Goal: Information Seeking & Learning: Learn about a topic

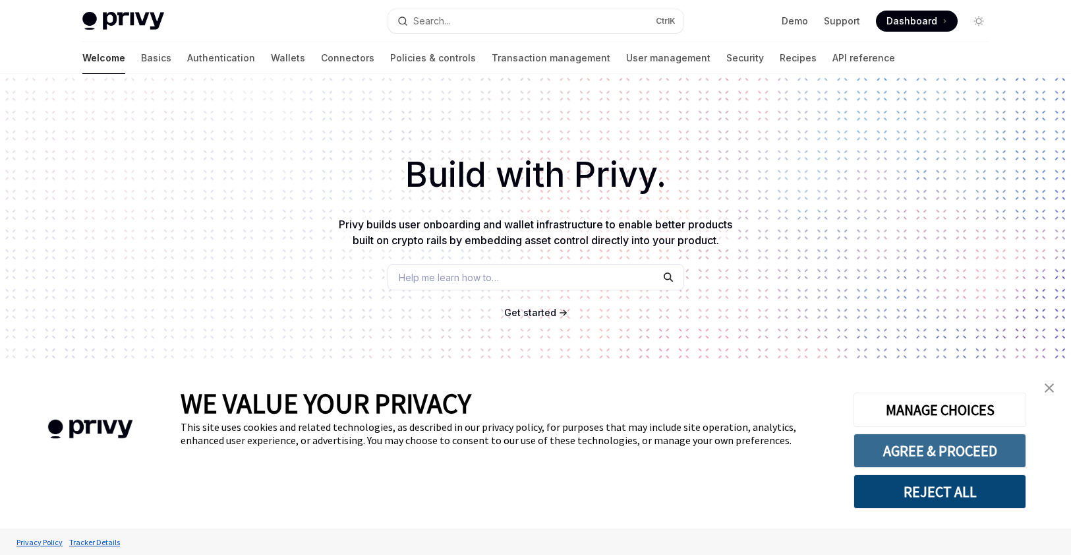
click at [896, 456] on button "AGREE & PROCEED" at bounding box center [940, 450] width 173 height 34
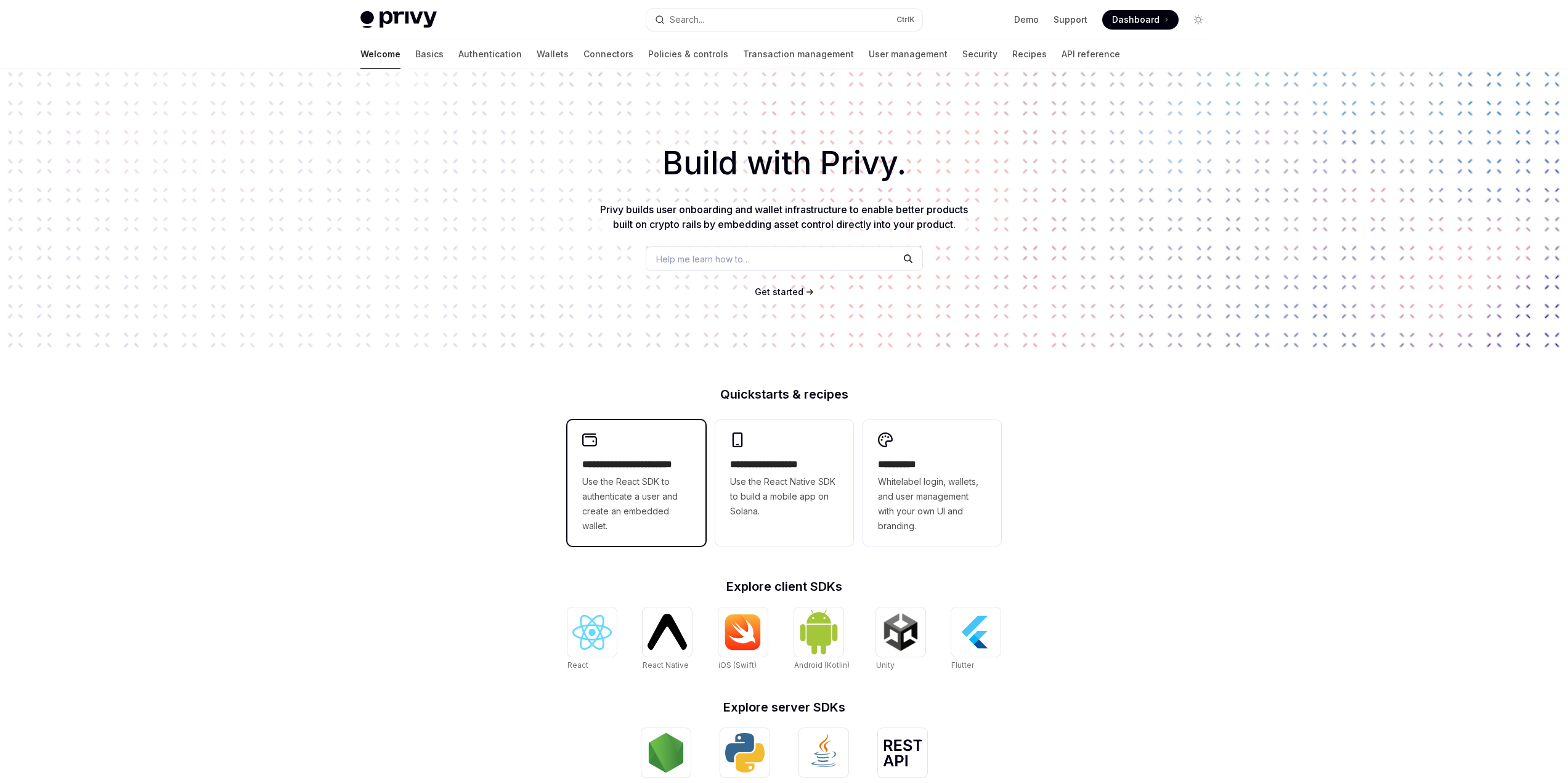
click at [609, 480] on span "Use the React SDK to authenticate a user and create an embedded wallet." at bounding box center [636, 504] width 108 height 59
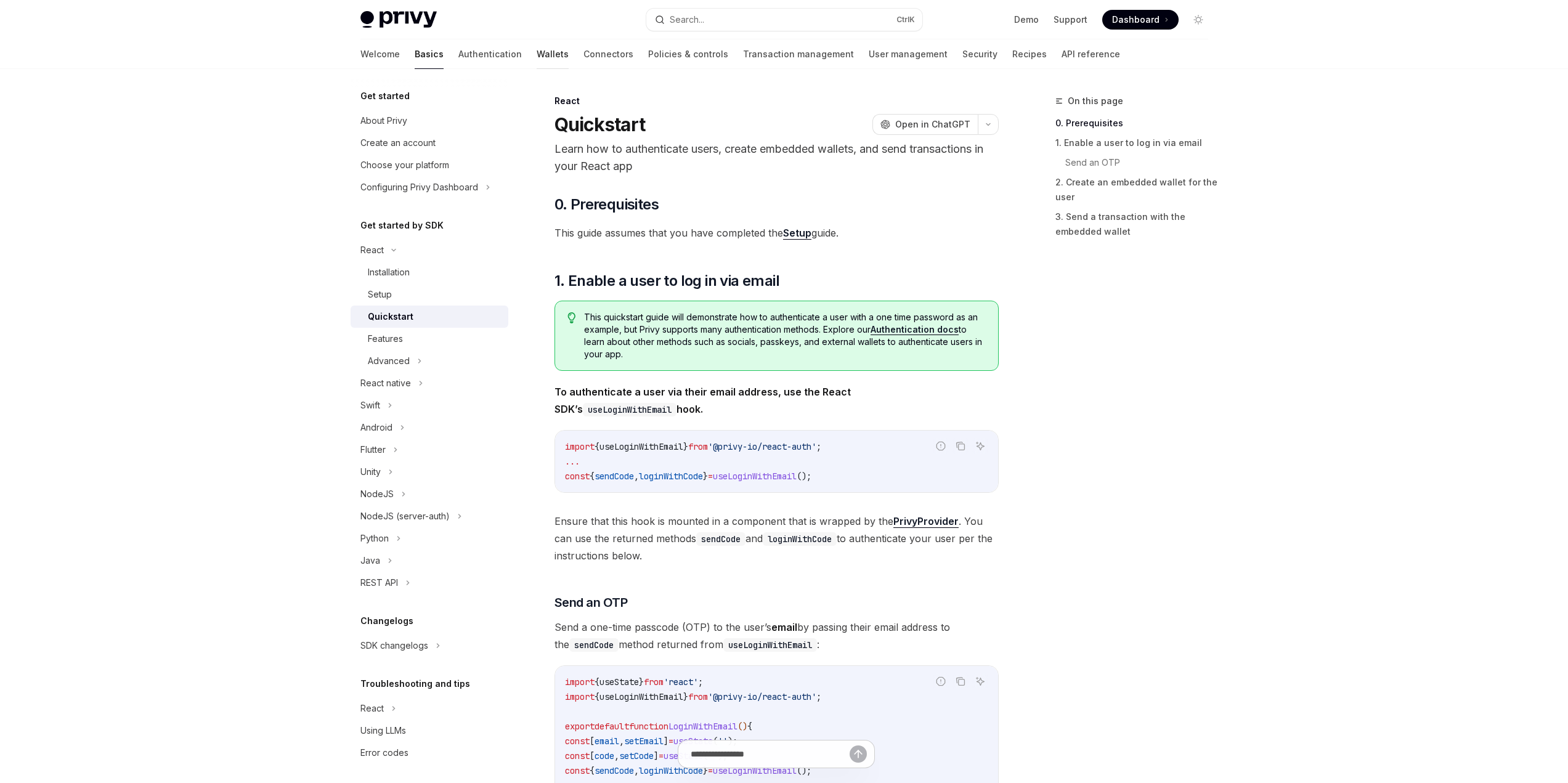
click at [536, 52] on link "Wallets" at bounding box center [552, 54] width 32 height 30
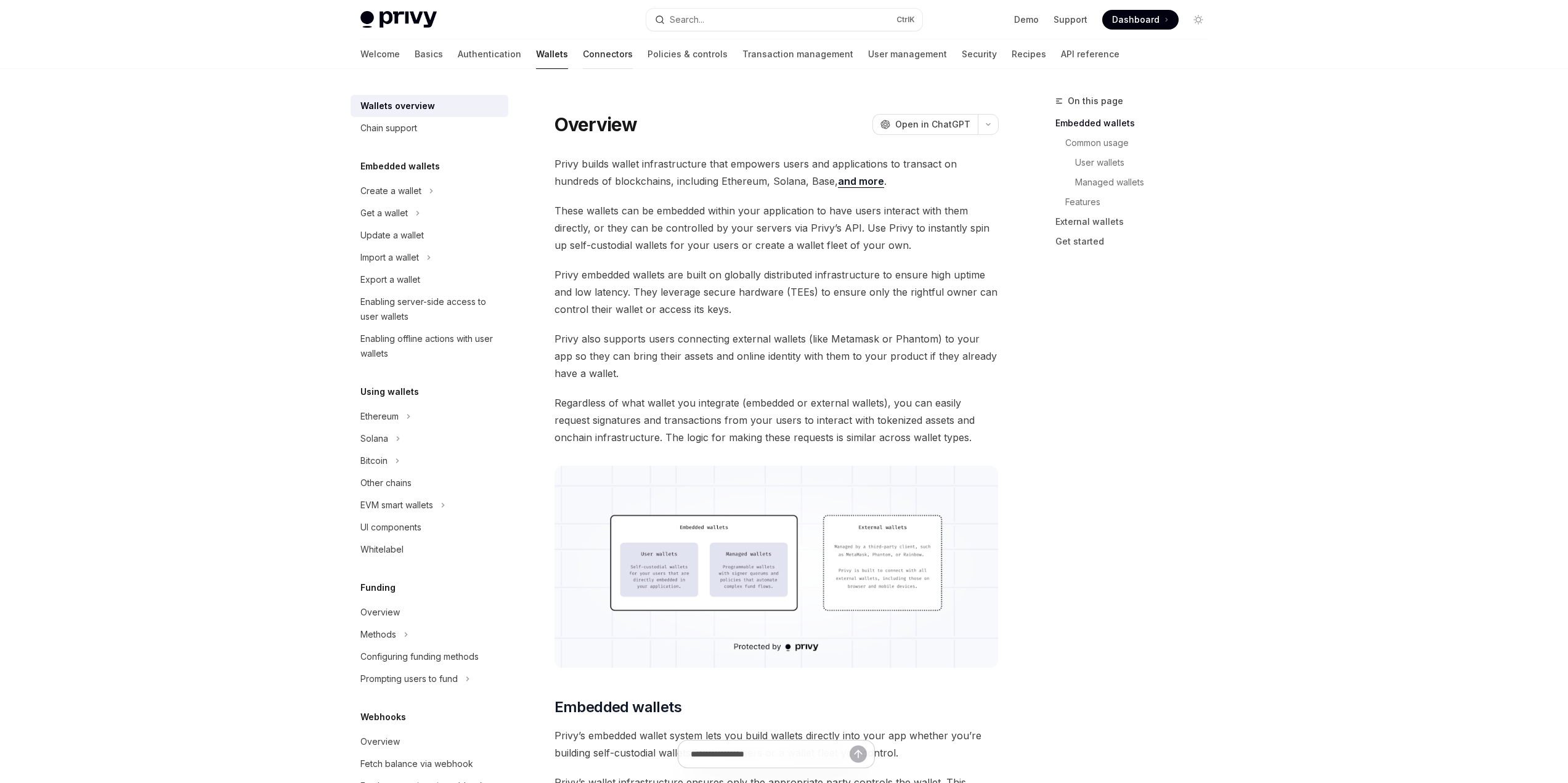
click at [583, 55] on link "Connectors" at bounding box center [607, 54] width 50 height 30
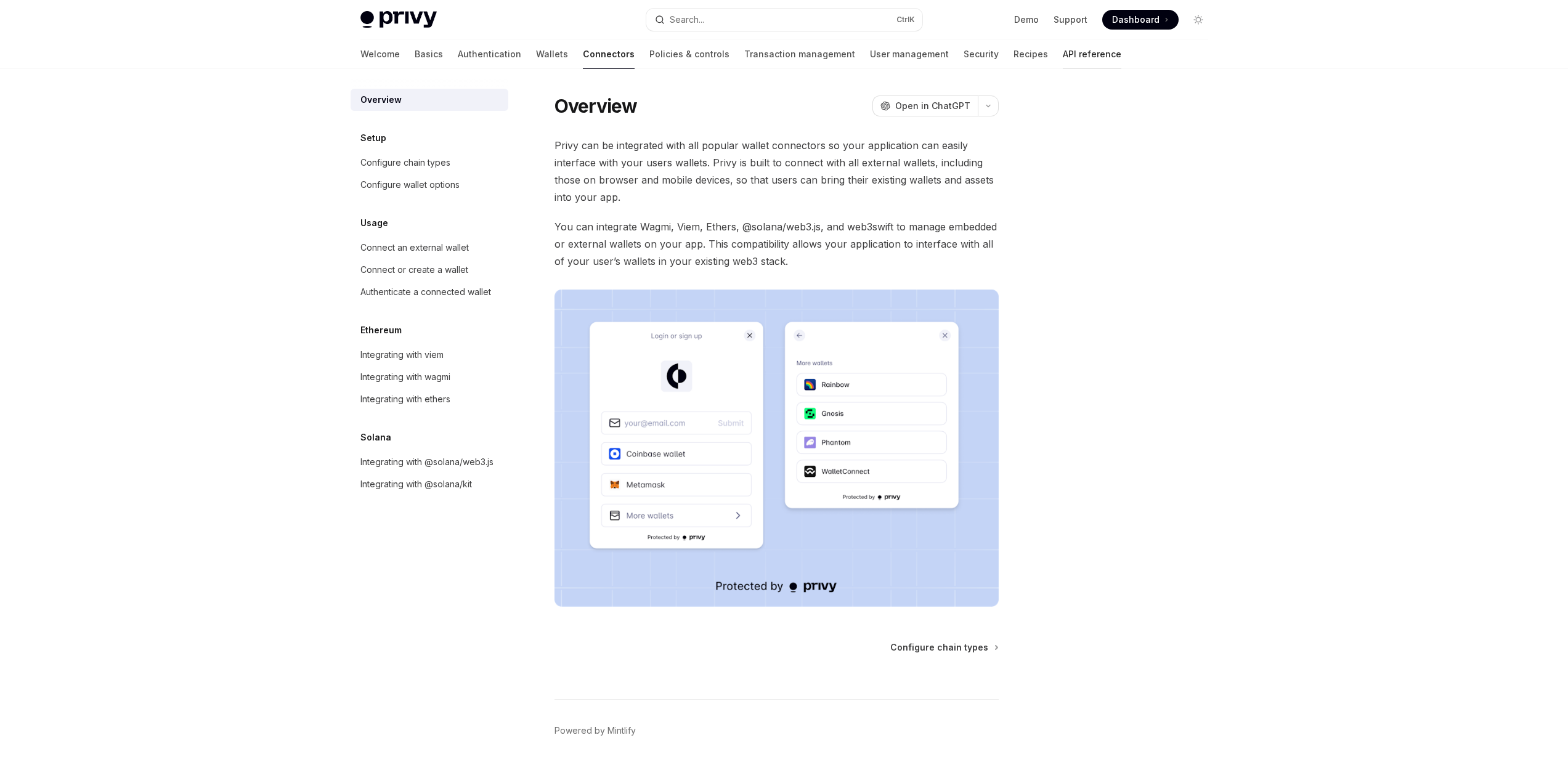
click at [1001, 58] on link "API reference" at bounding box center [1091, 54] width 59 height 30
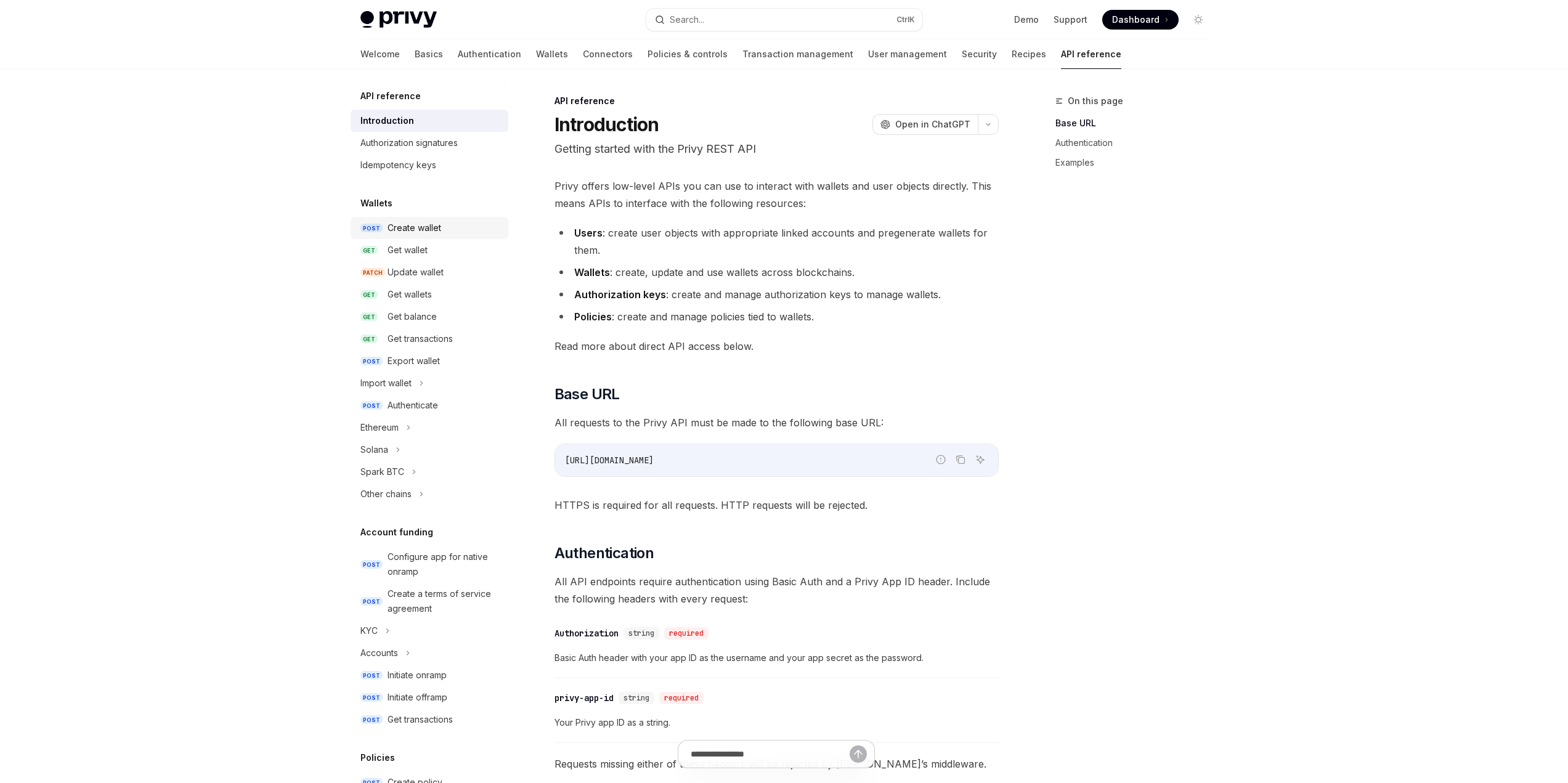
click at [406, 226] on div "Create wallet" at bounding box center [414, 228] width 53 height 15
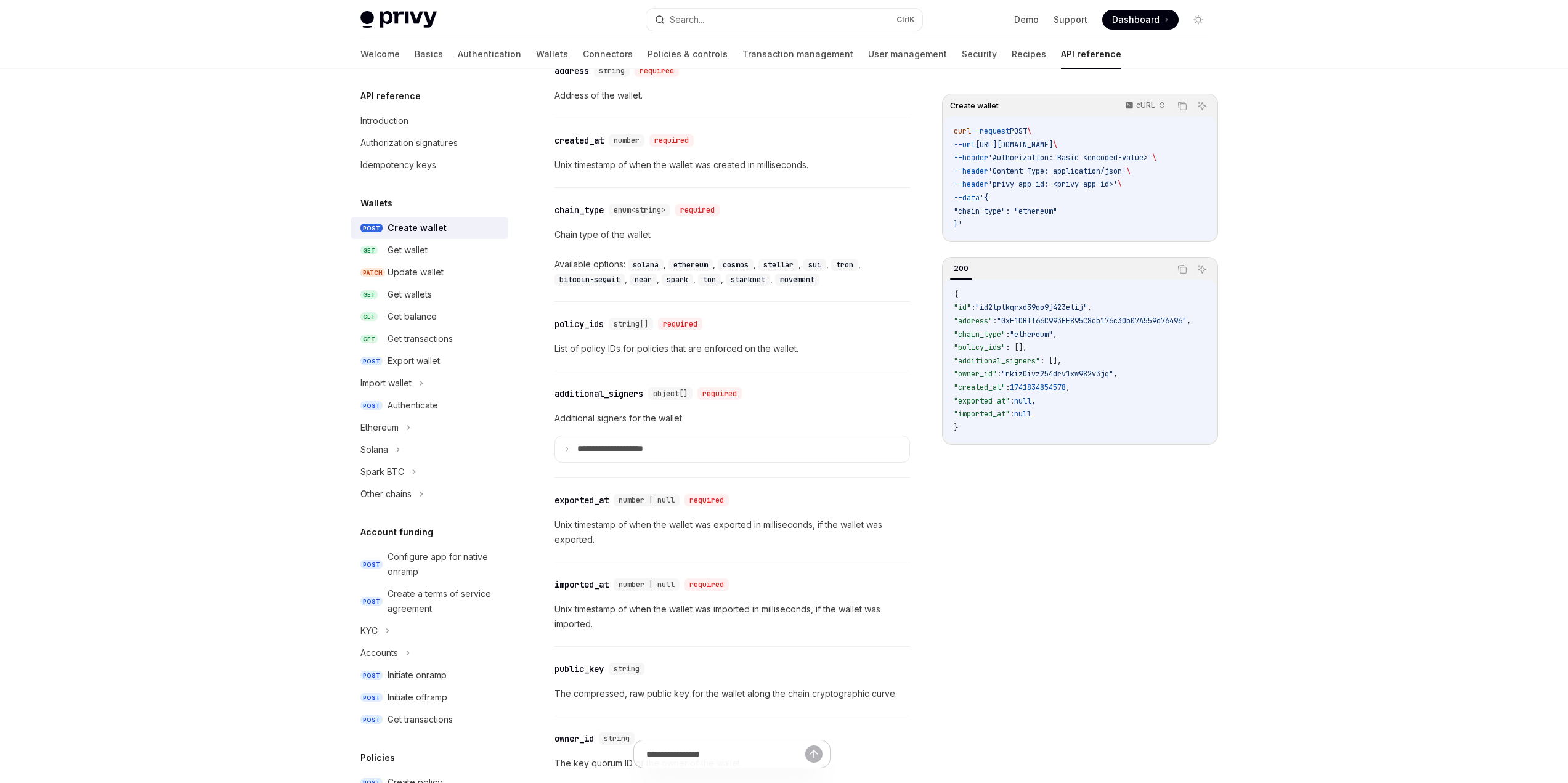
scroll to position [1269, 0]
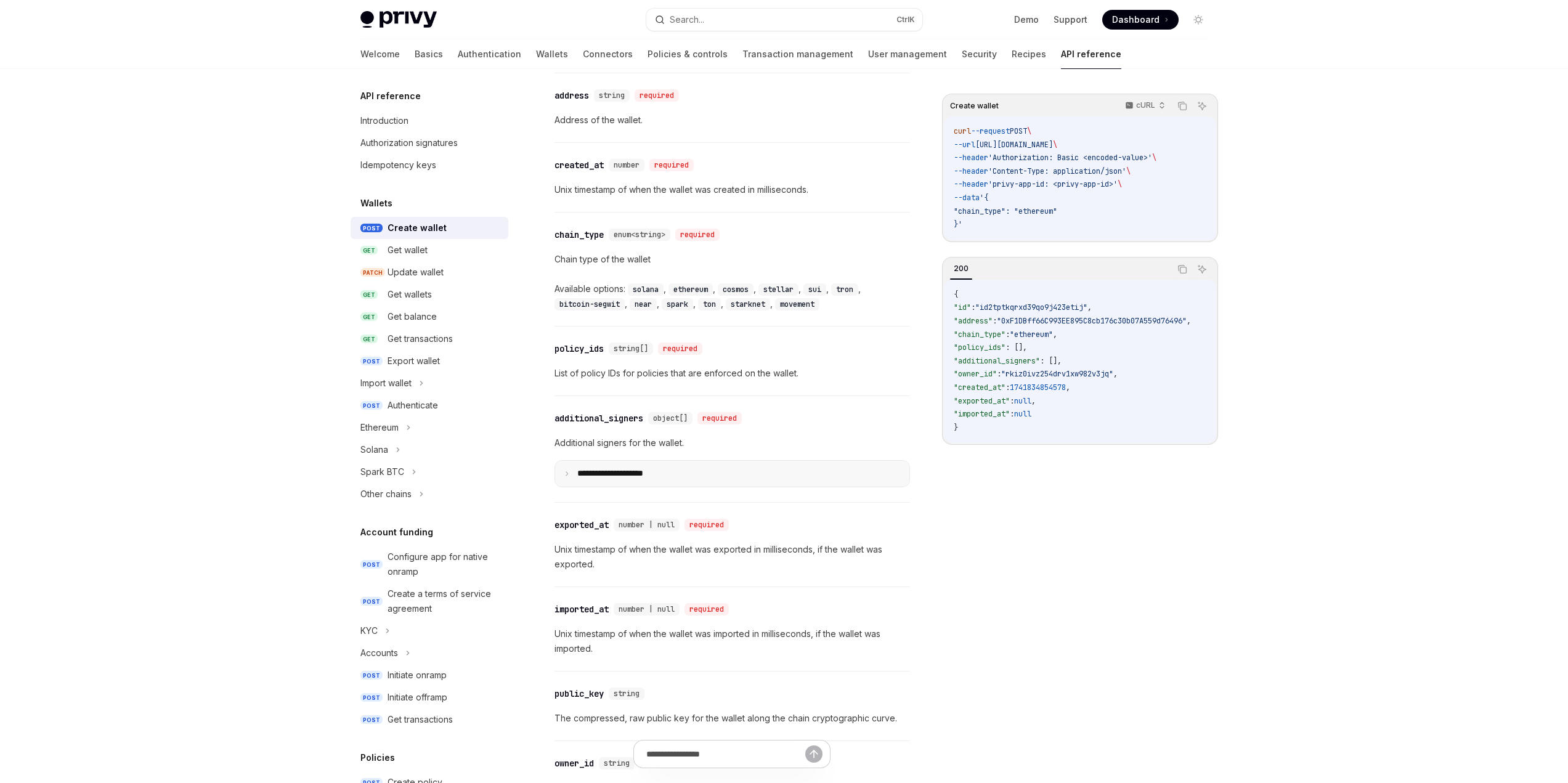
click at [691, 476] on summary "**********" at bounding box center [732, 474] width 354 height 26
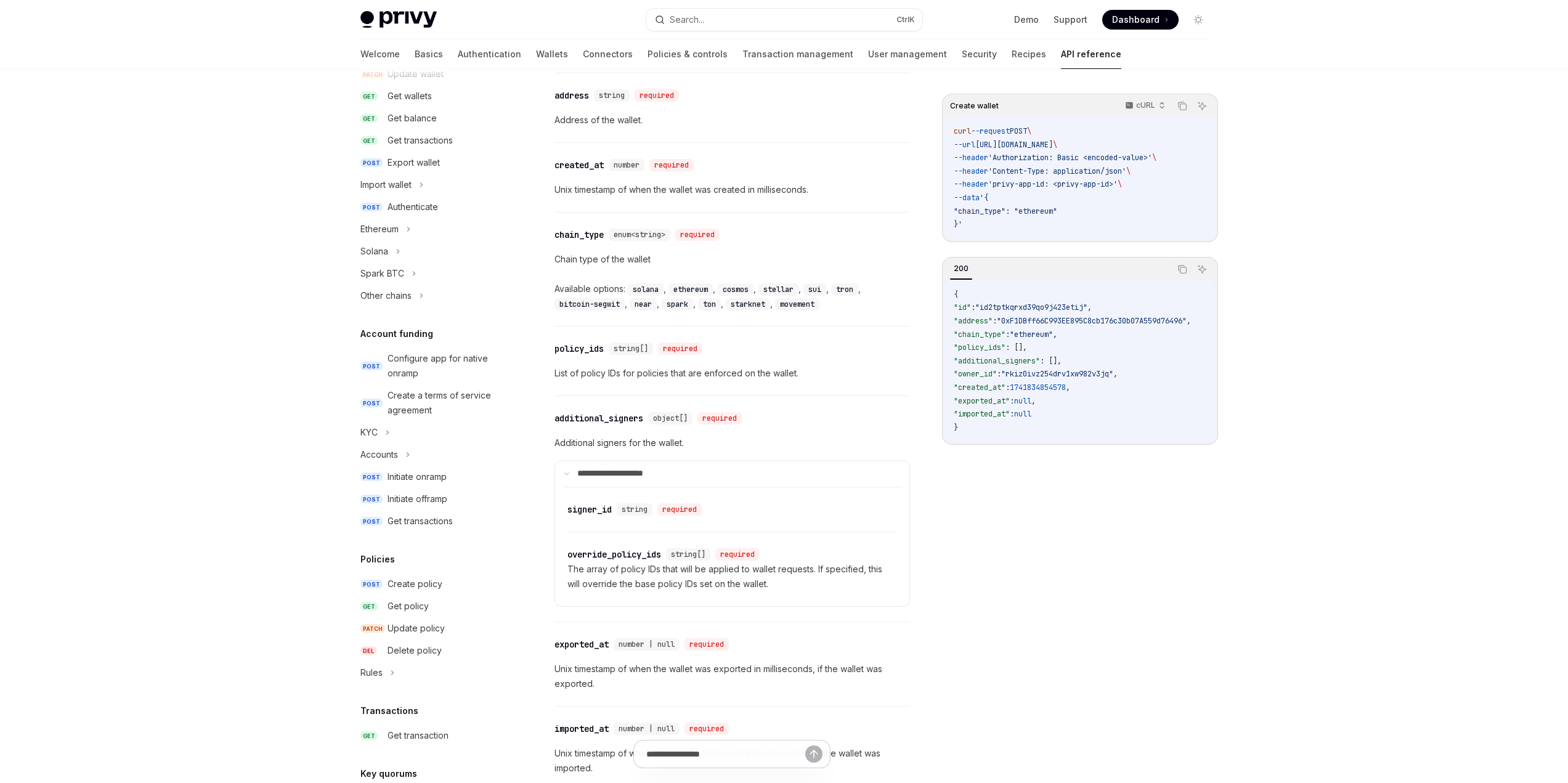
scroll to position [215, 0]
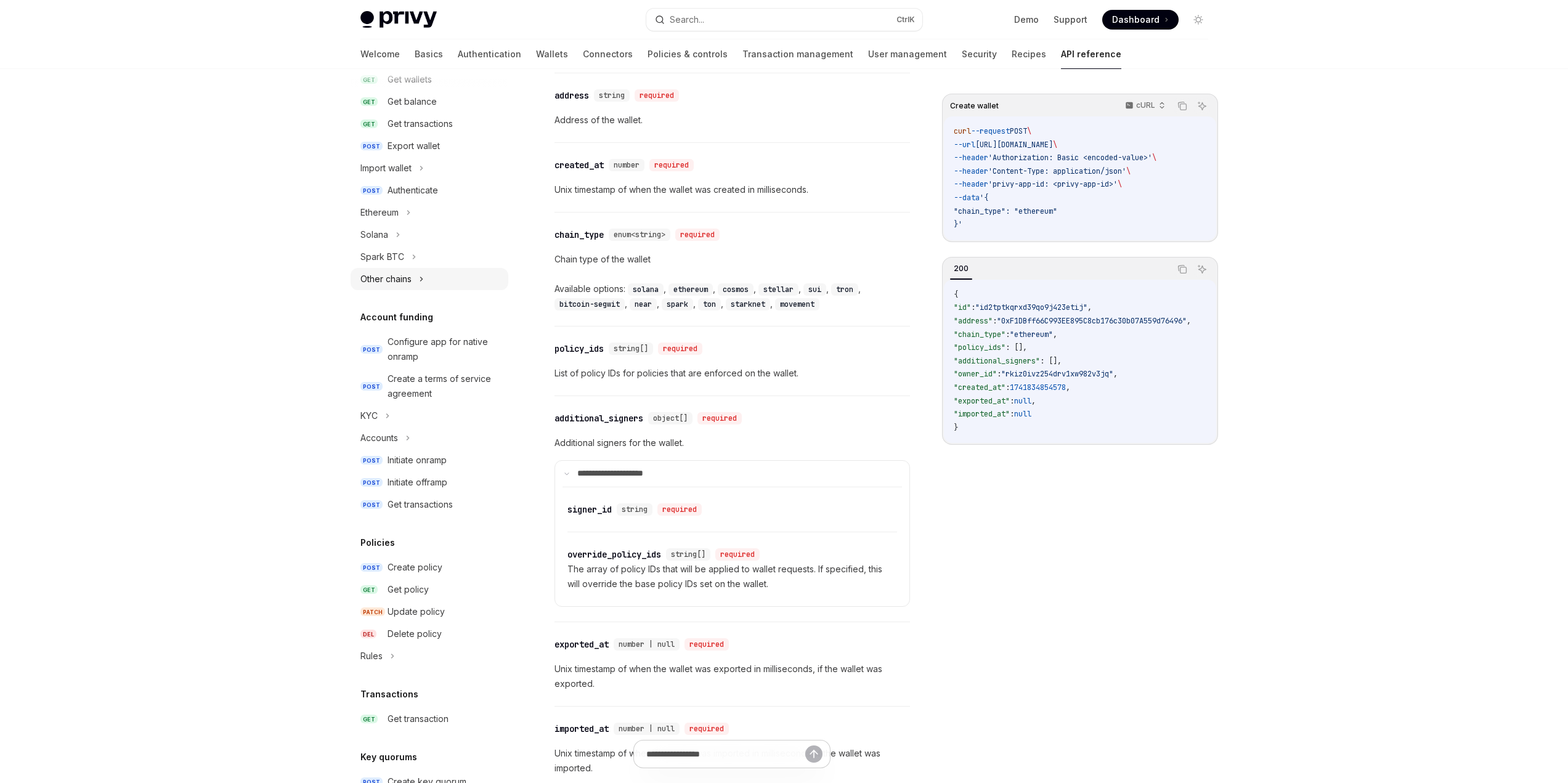
click at [408, 281] on div "Other chains" at bounding box center [386, 279] width 51 height 15
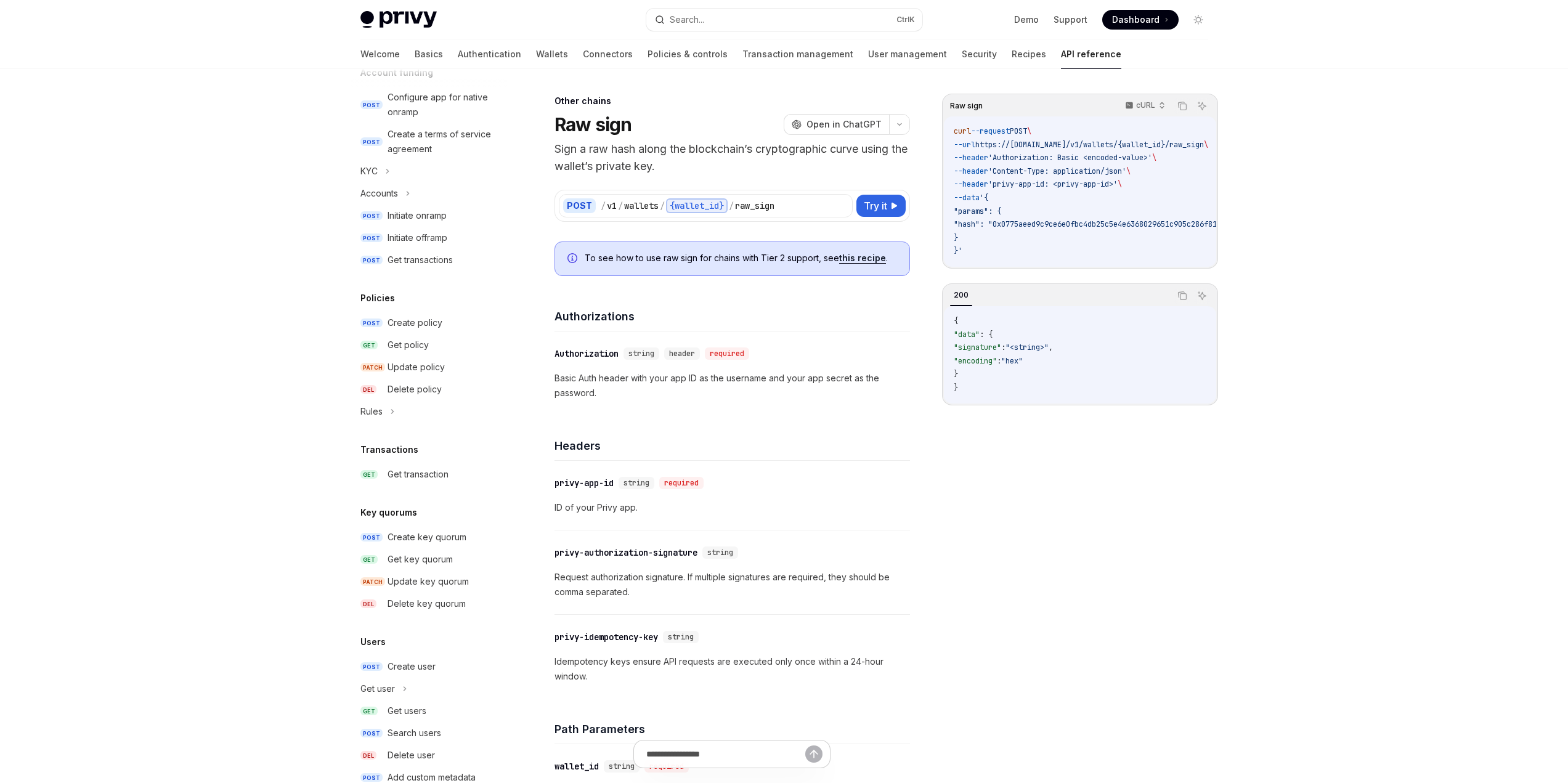
scroll to position [491, 0]
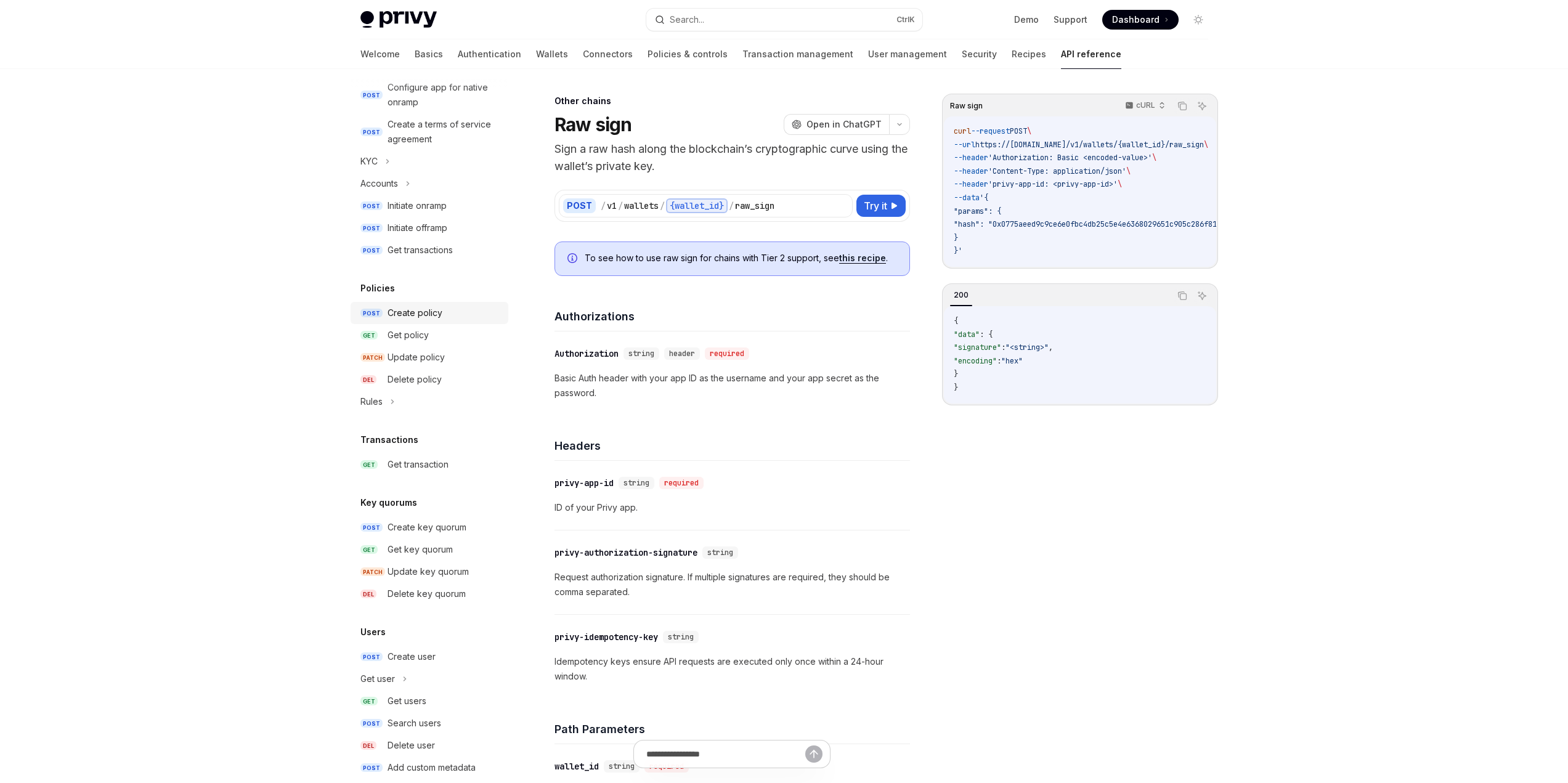
click at [430, 318] on div "Create policy" at bounding box center [415, 313] width 55 height 15
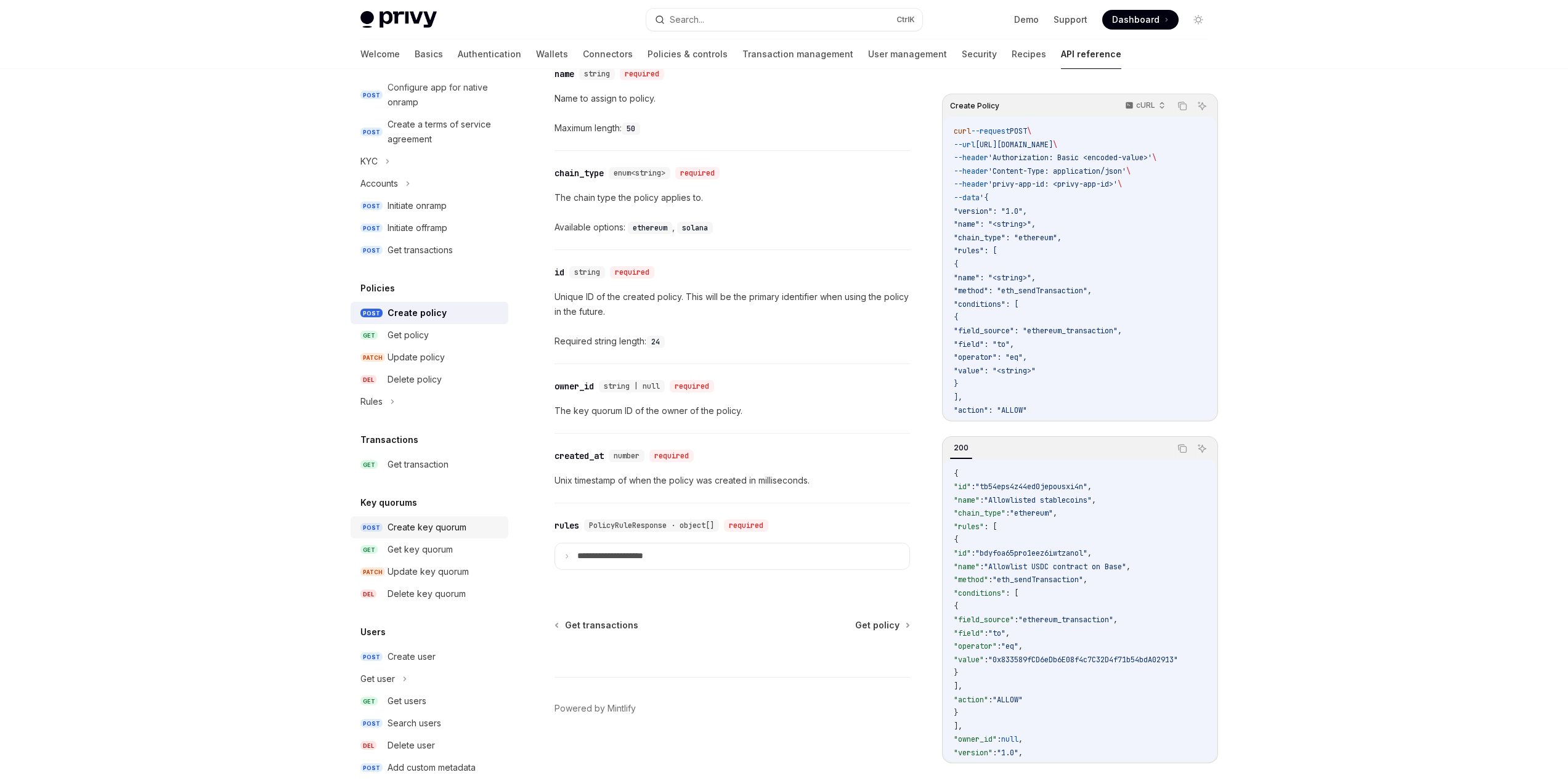
scroll to position [534, 0]
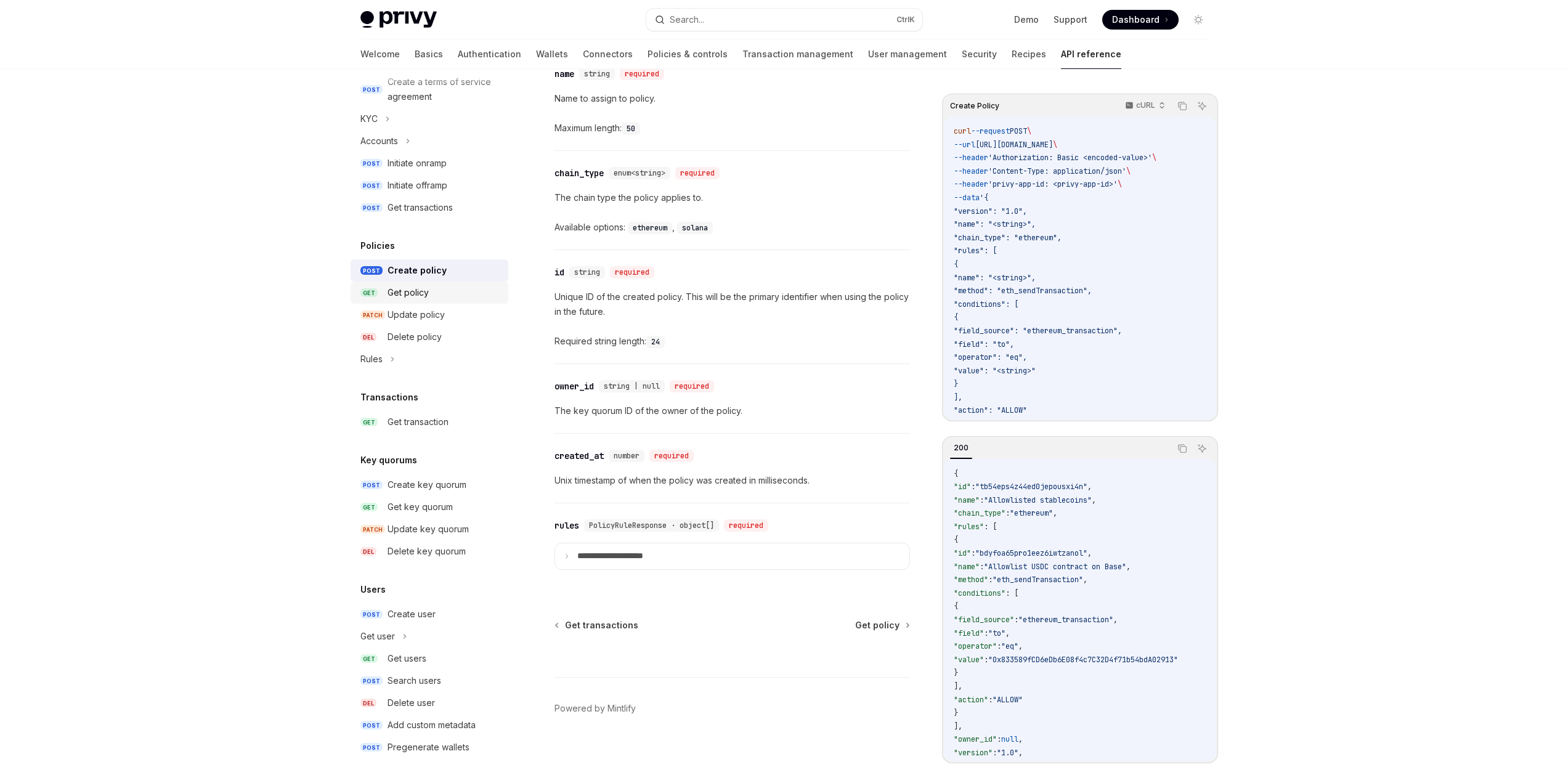
click at [424, 296] on div "Get policy" at bounding box center [408, 292] width 41 height 15
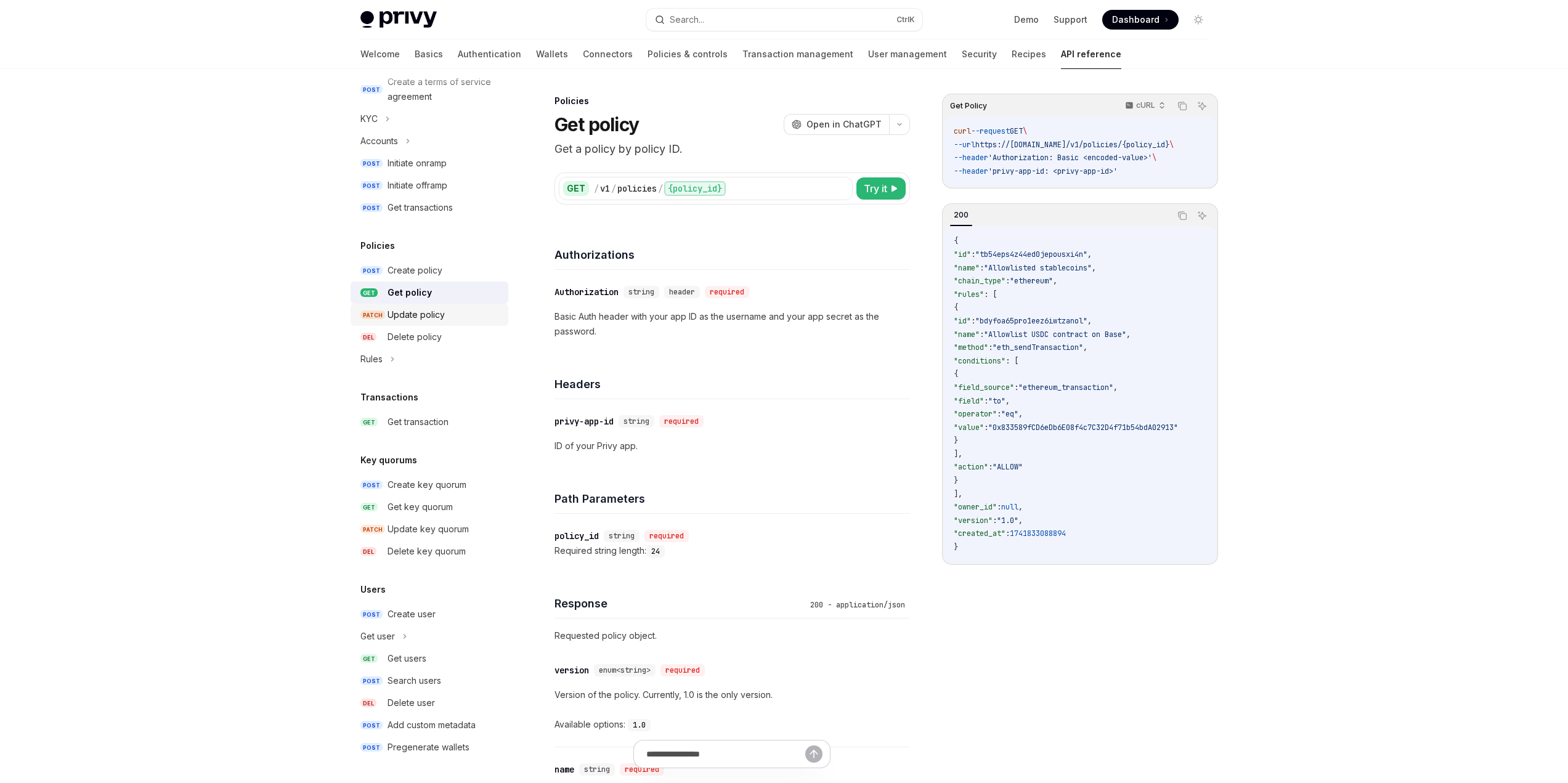
click at [430, 316] on div "Update policy" at bounding box center [416, 315] width 57 height 15
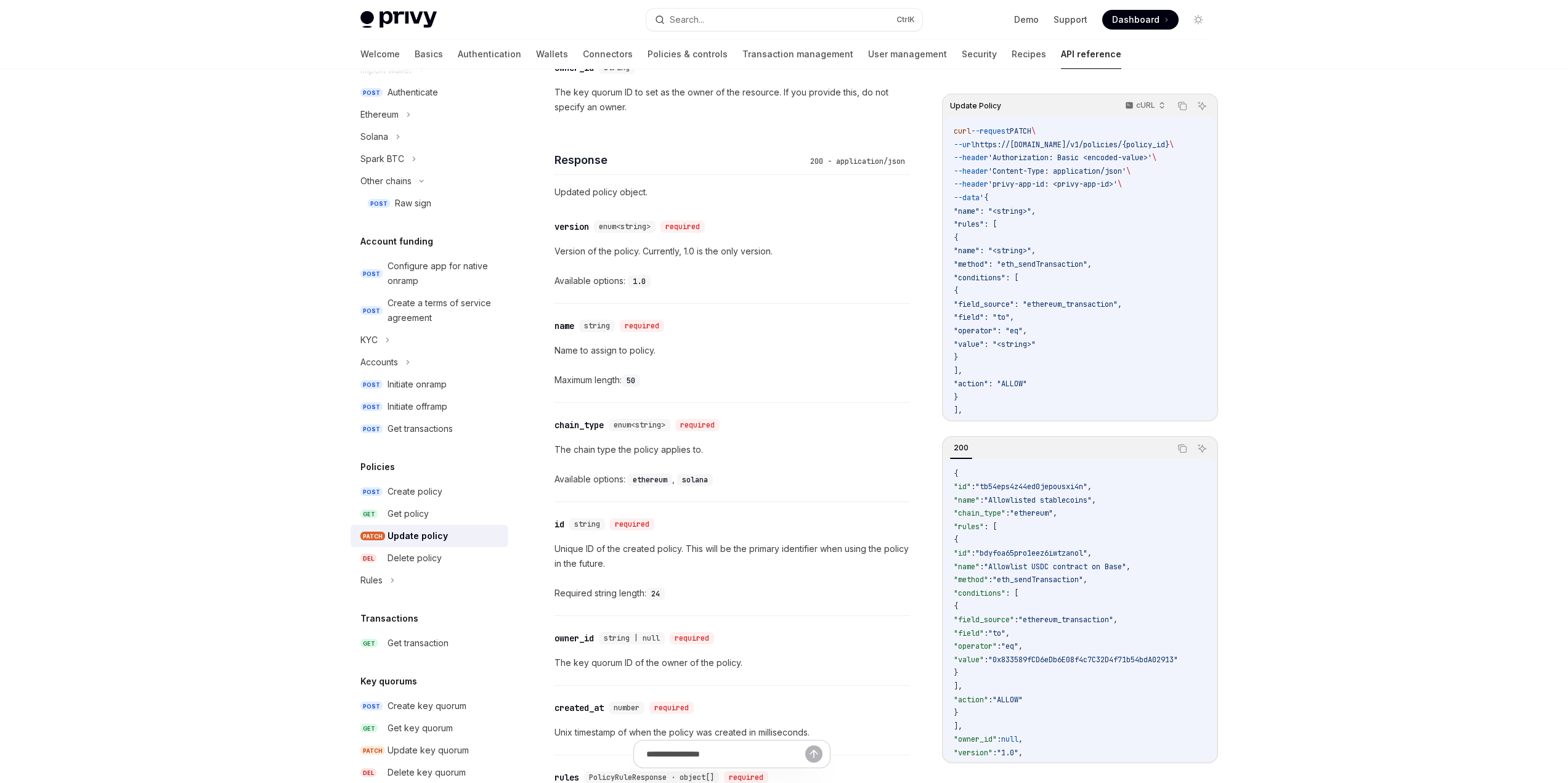
scroll to position [271, 0]
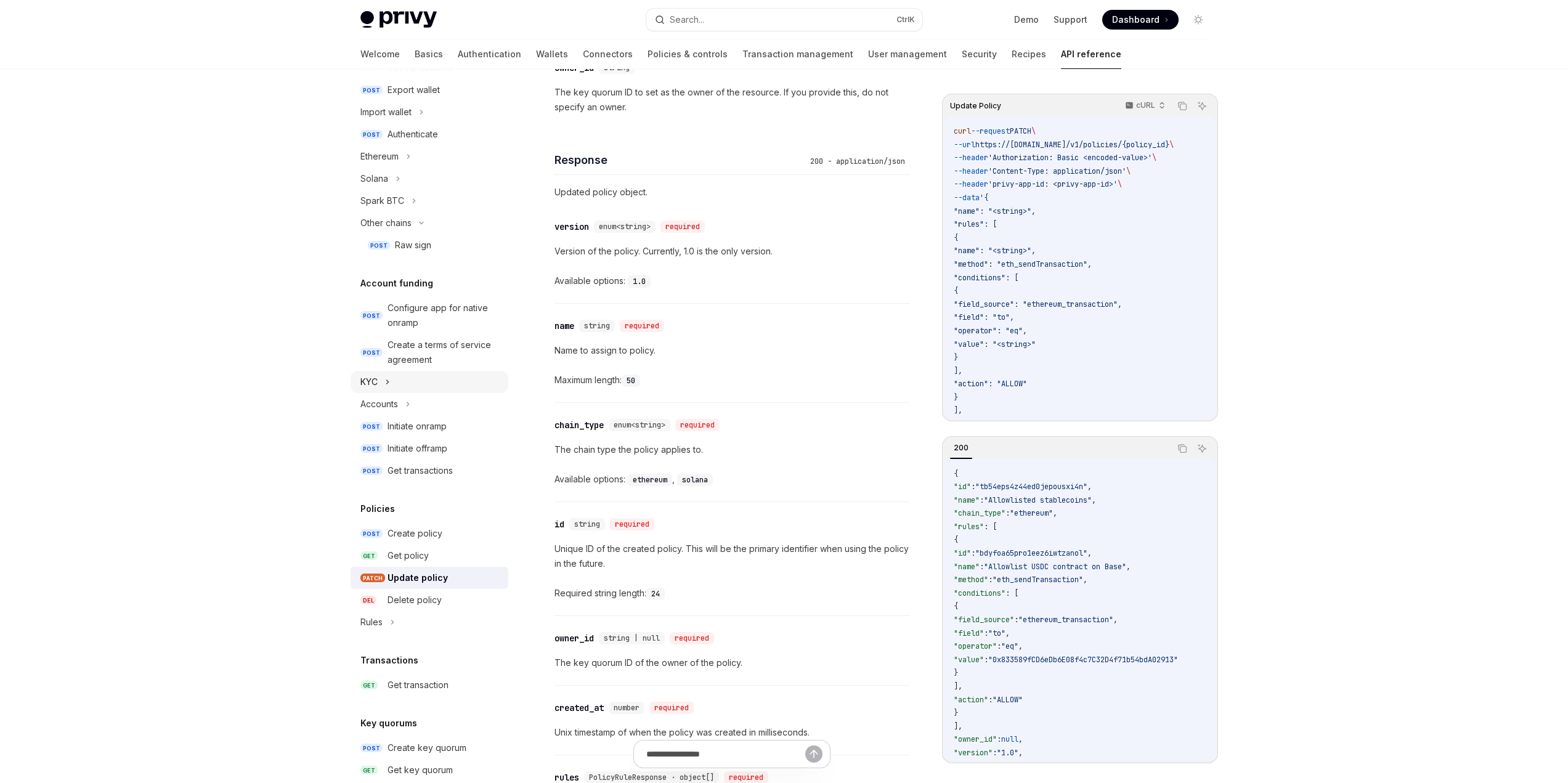
click at [395, 381] on div "KYC" at bounding box center [429, 382] width 158 height 22
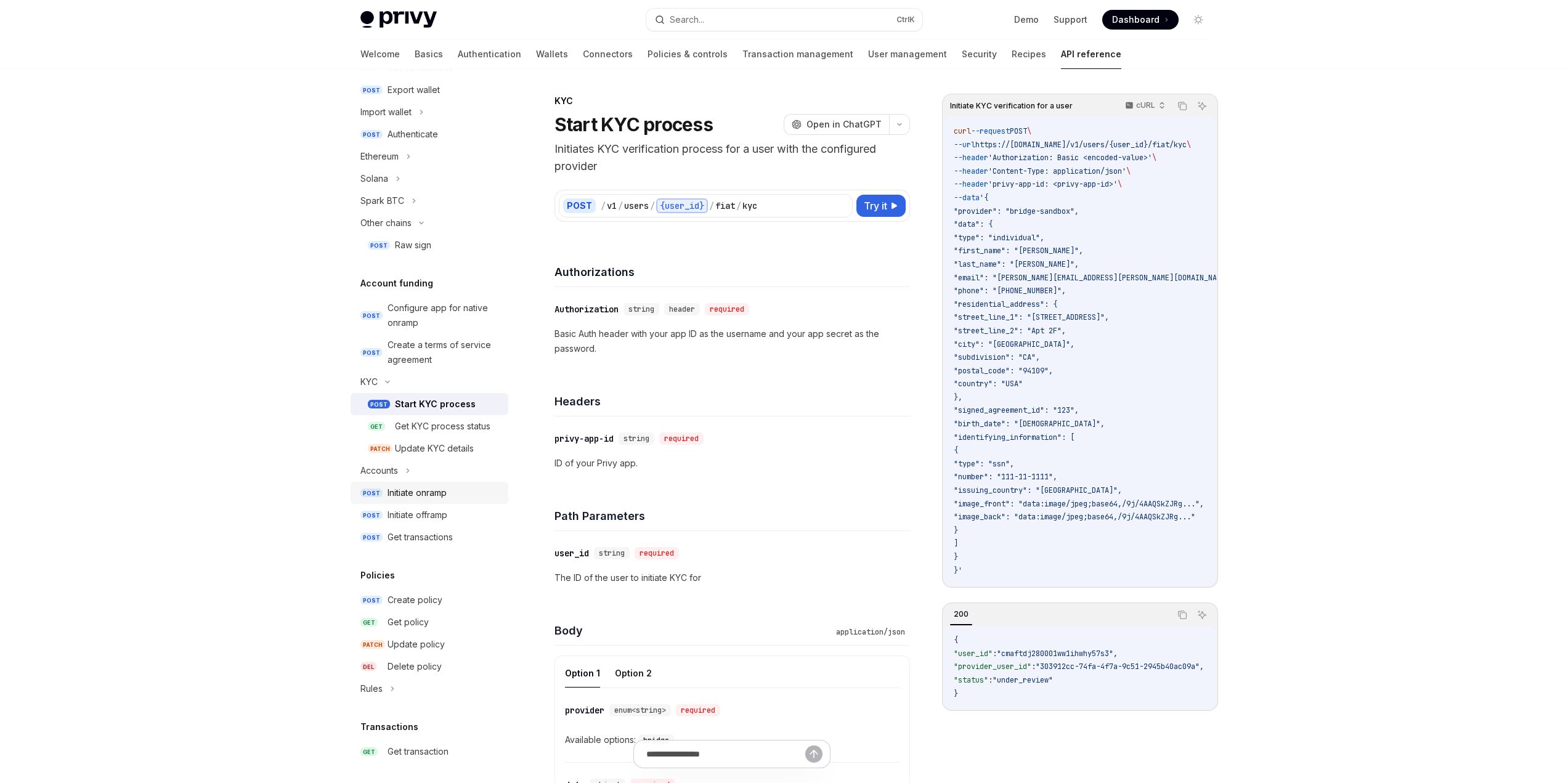
click at [432, 491] on div "Initiate onramp" at bounding box center [417, 493] width 59 height 15
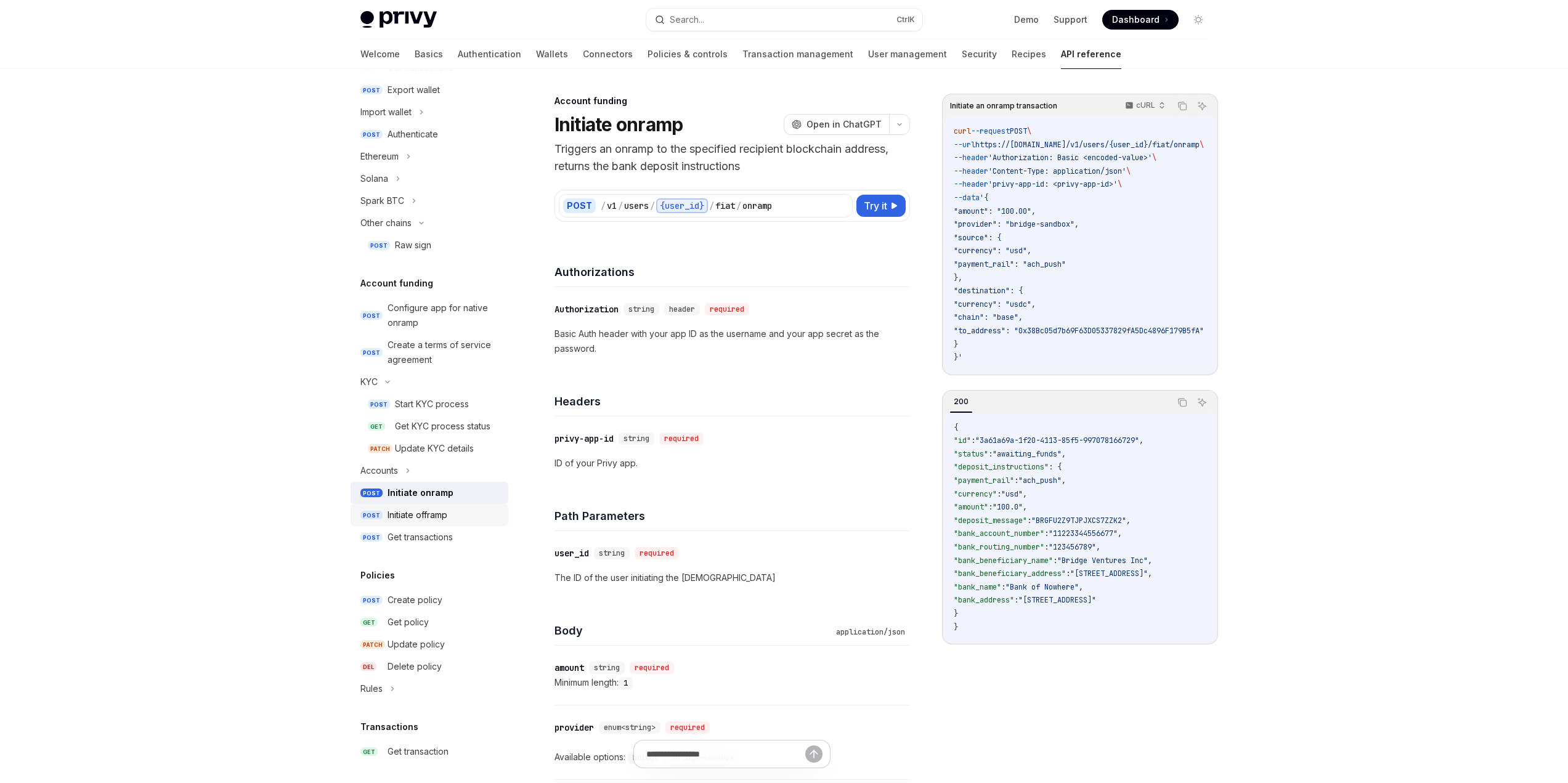
click at [404, 516] on div "Initiate offramp" at bounding box center [418, 515] width 60 height 15
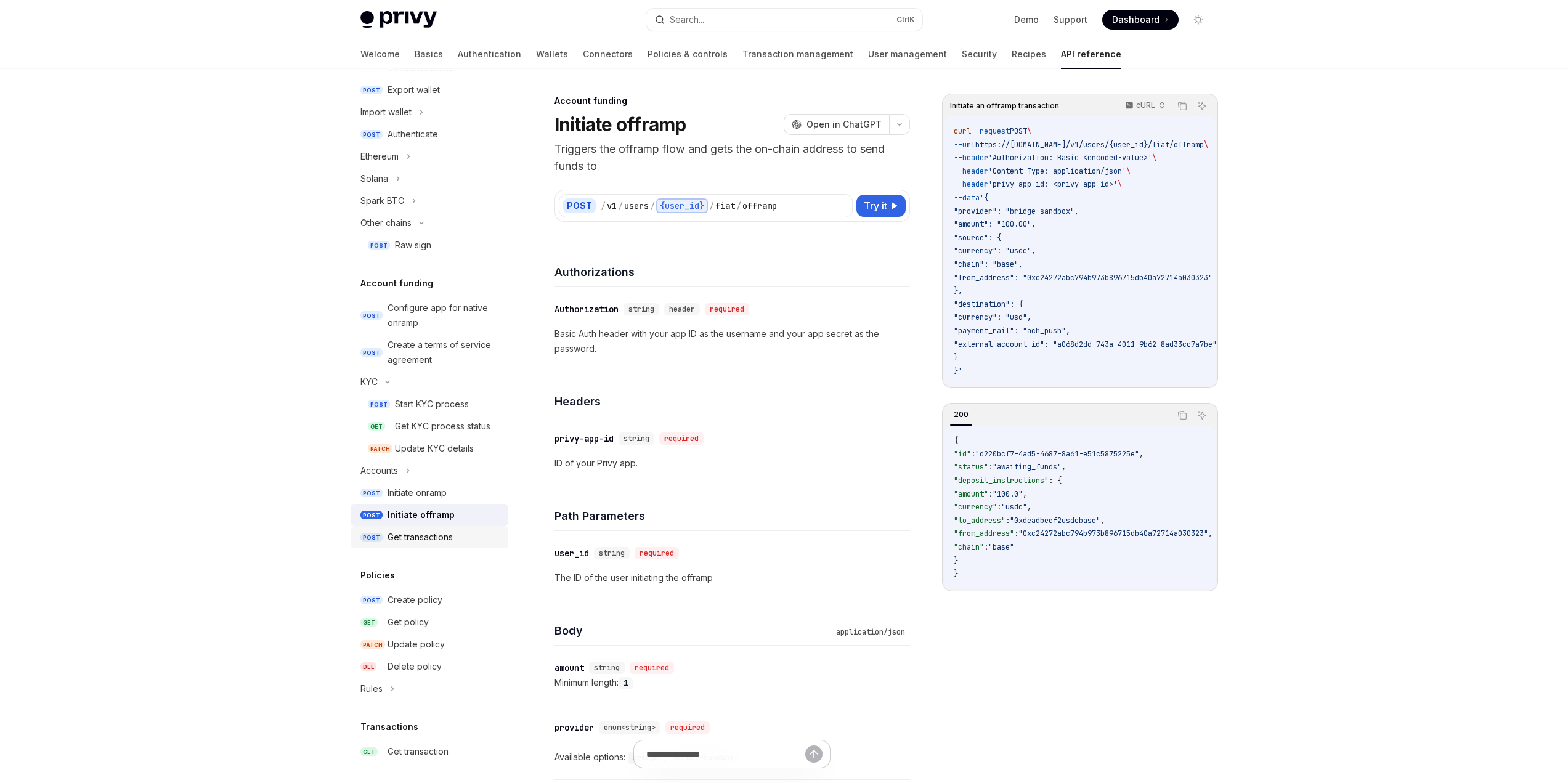
click at [419, 518] on link "POST Get transactions" at bounding box center [429, 537] width 158 height 22
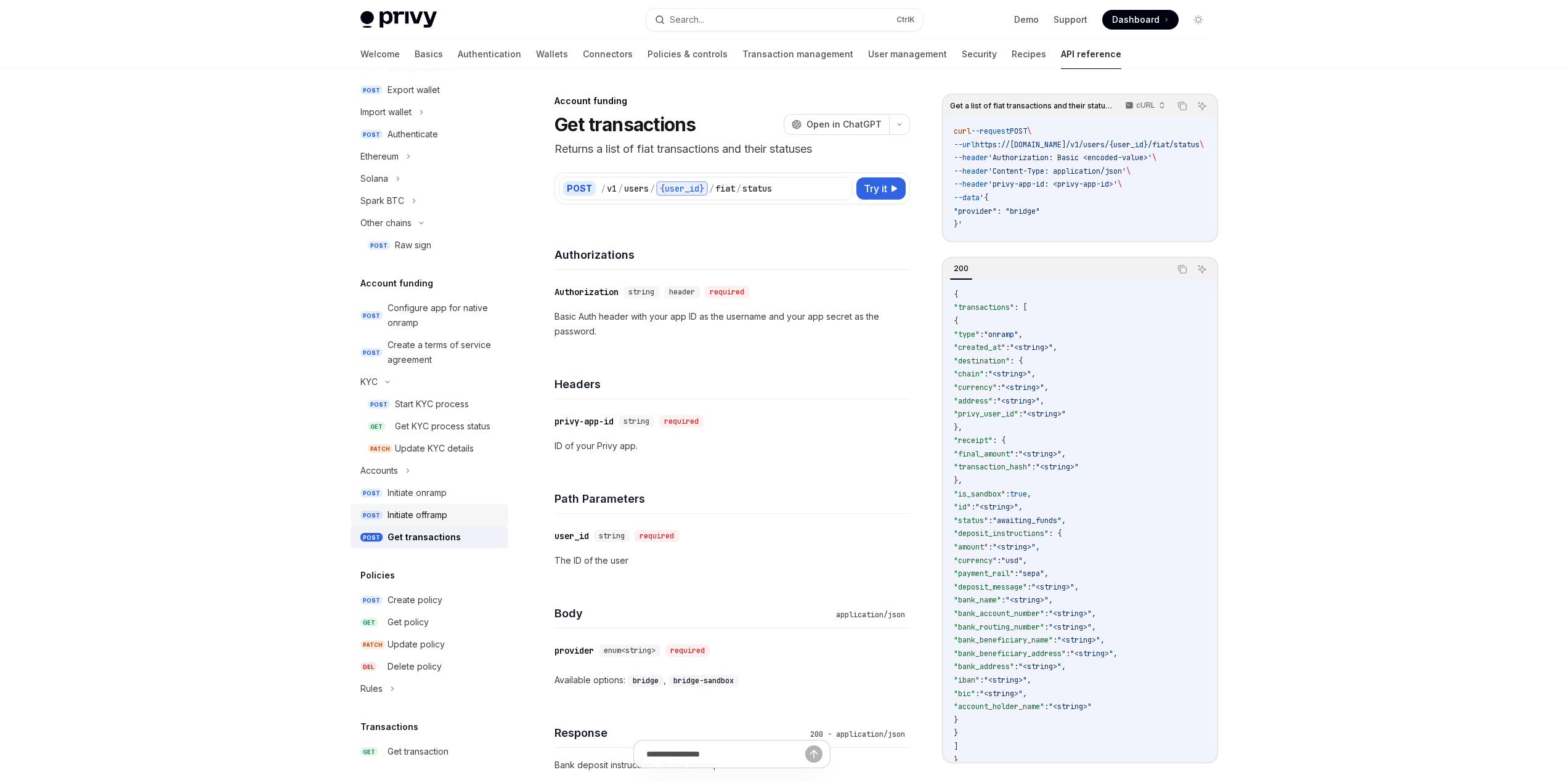
click at [415, 511] on div "Initiate offramp" at bounding box center [418, 515] width 60 height 15
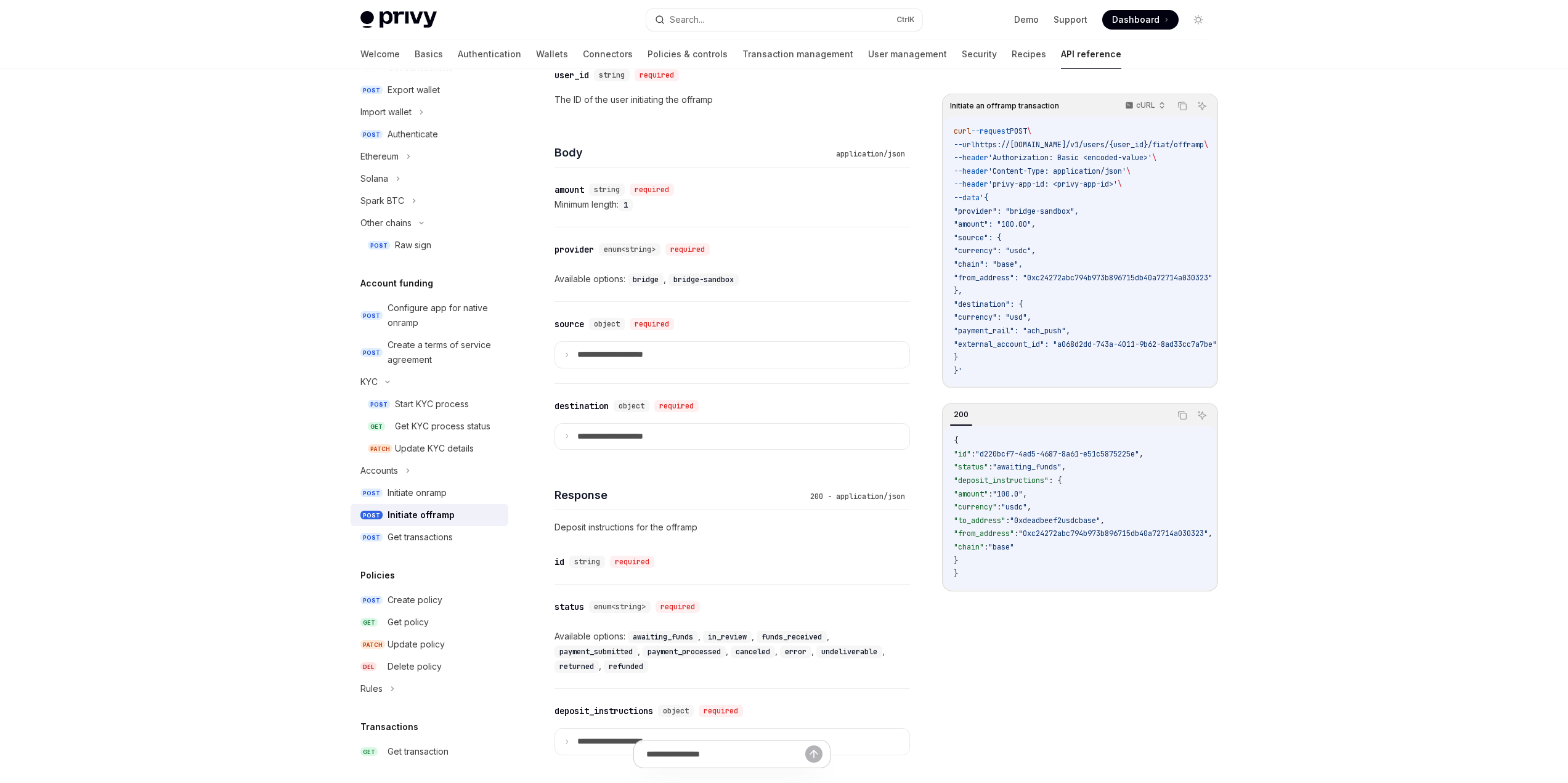
scroll to position [510, 0]
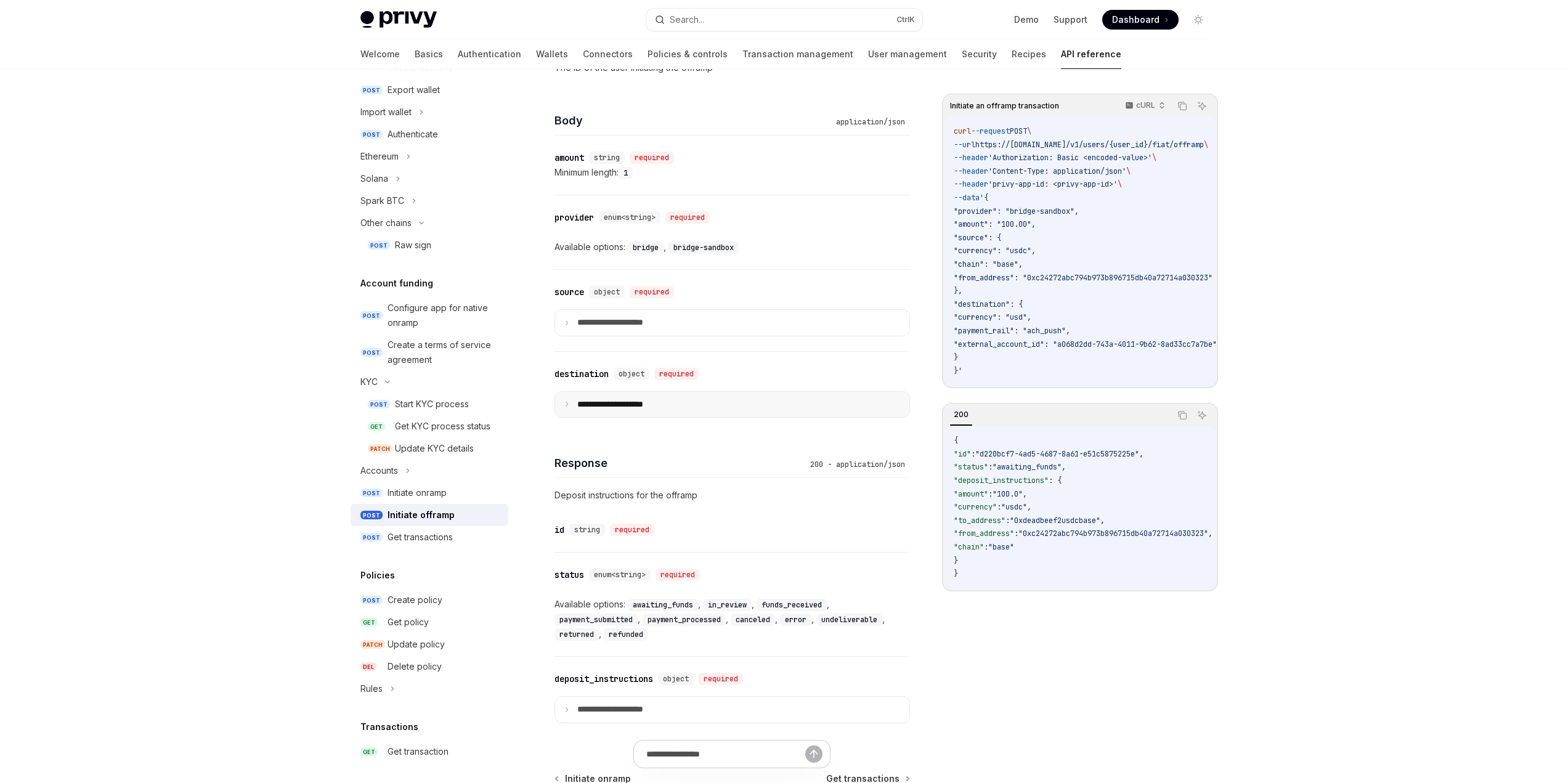
click at [627, 399] on p "**********" at bounding box center [620, 405] width 86 height 11
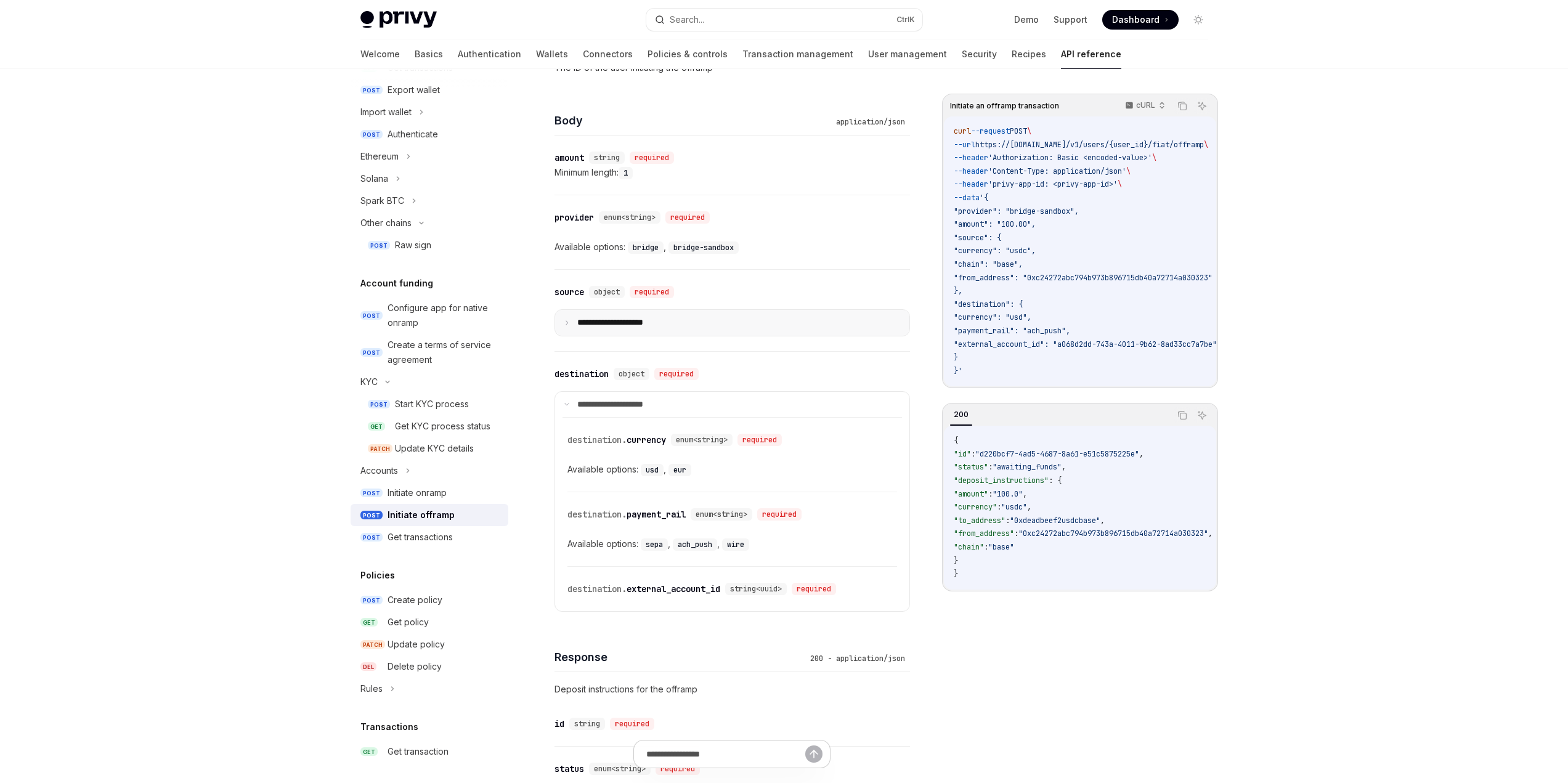
click at [642, 324] on p "**********" at bounding box center [620, 323] width 86 height 11
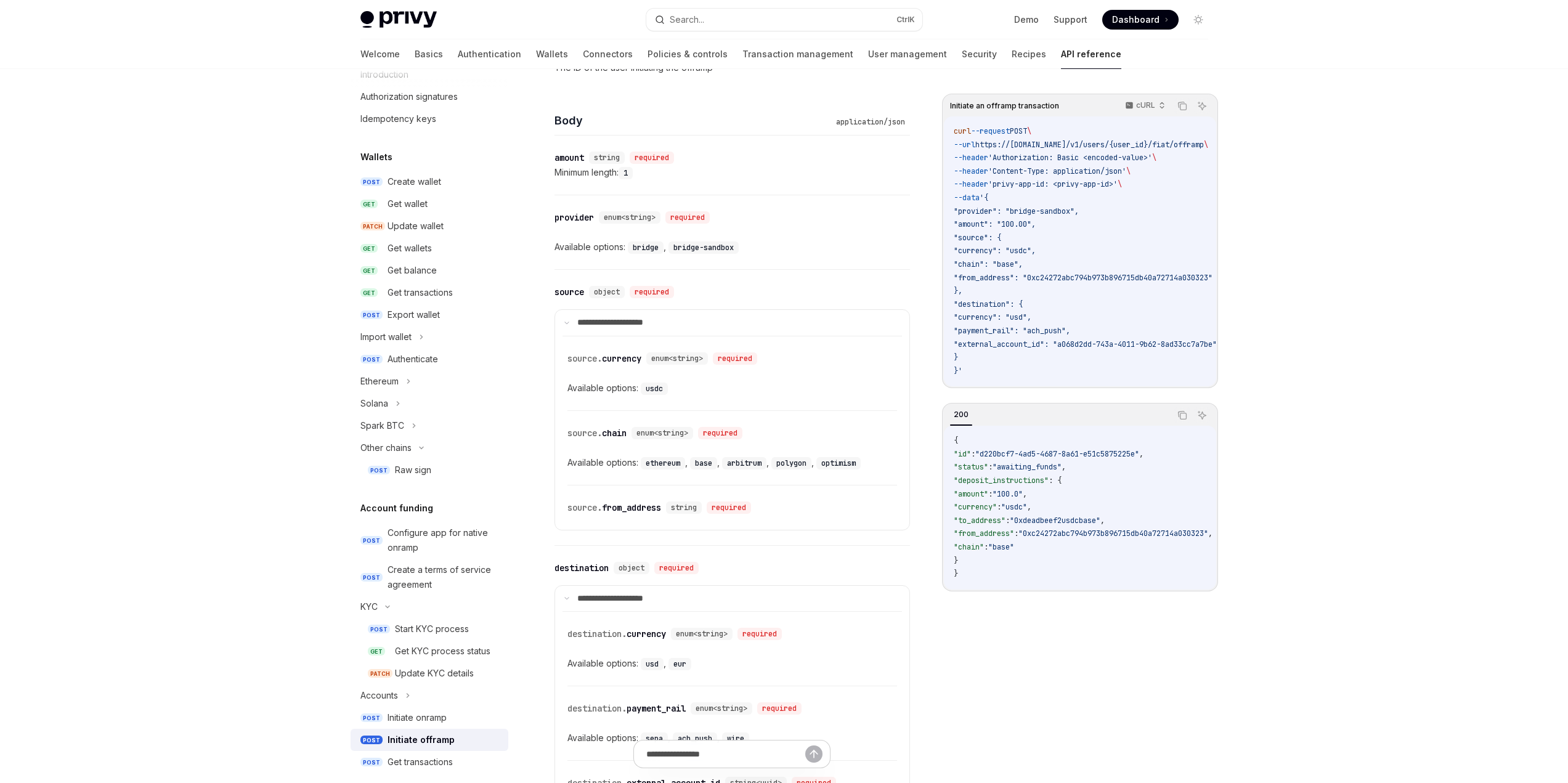
scroll to position [0, 0]
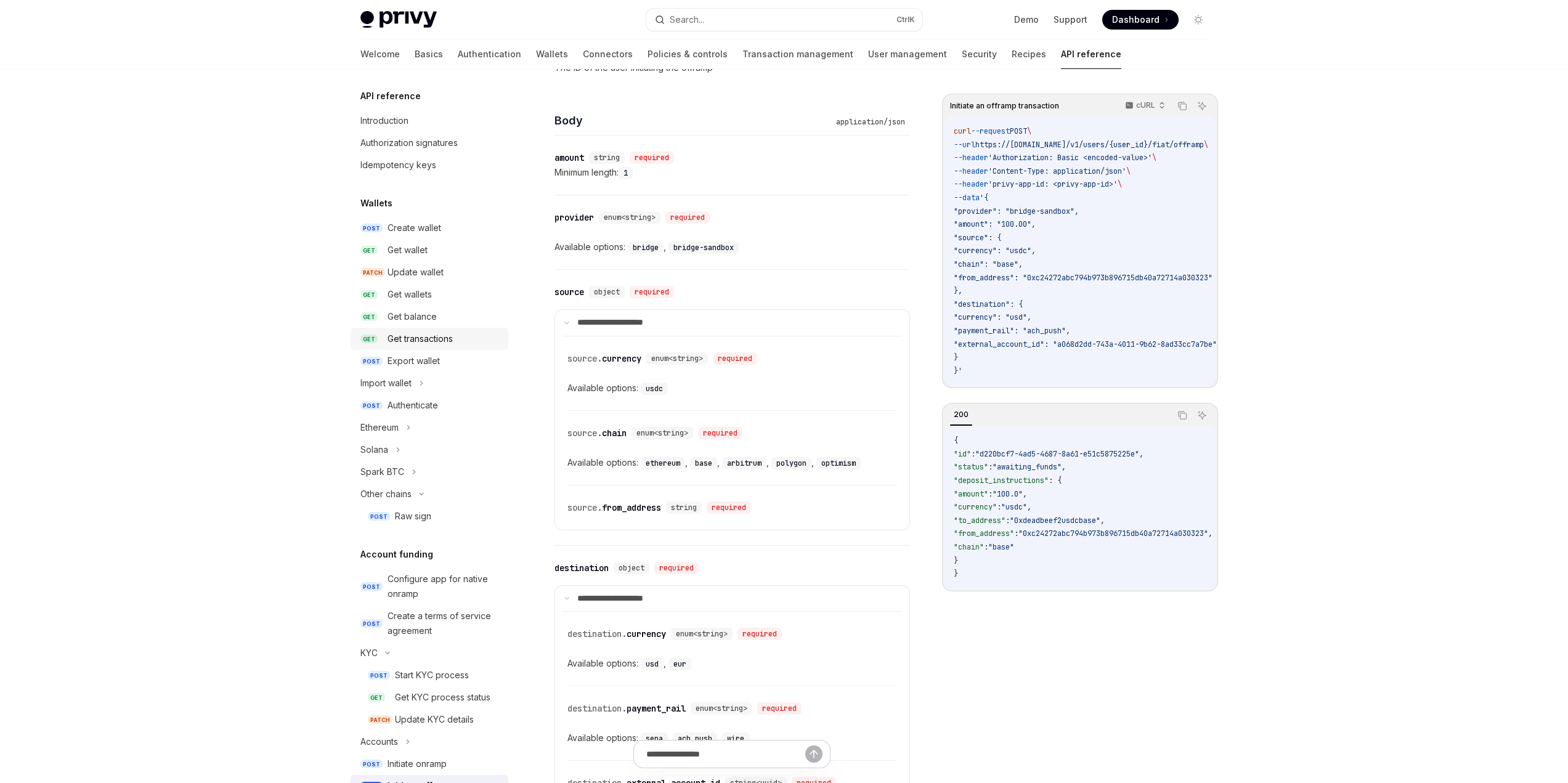
click at [429, 330] on link "GET Get transactions" at bounding box center [429, 339] width 158 height 22
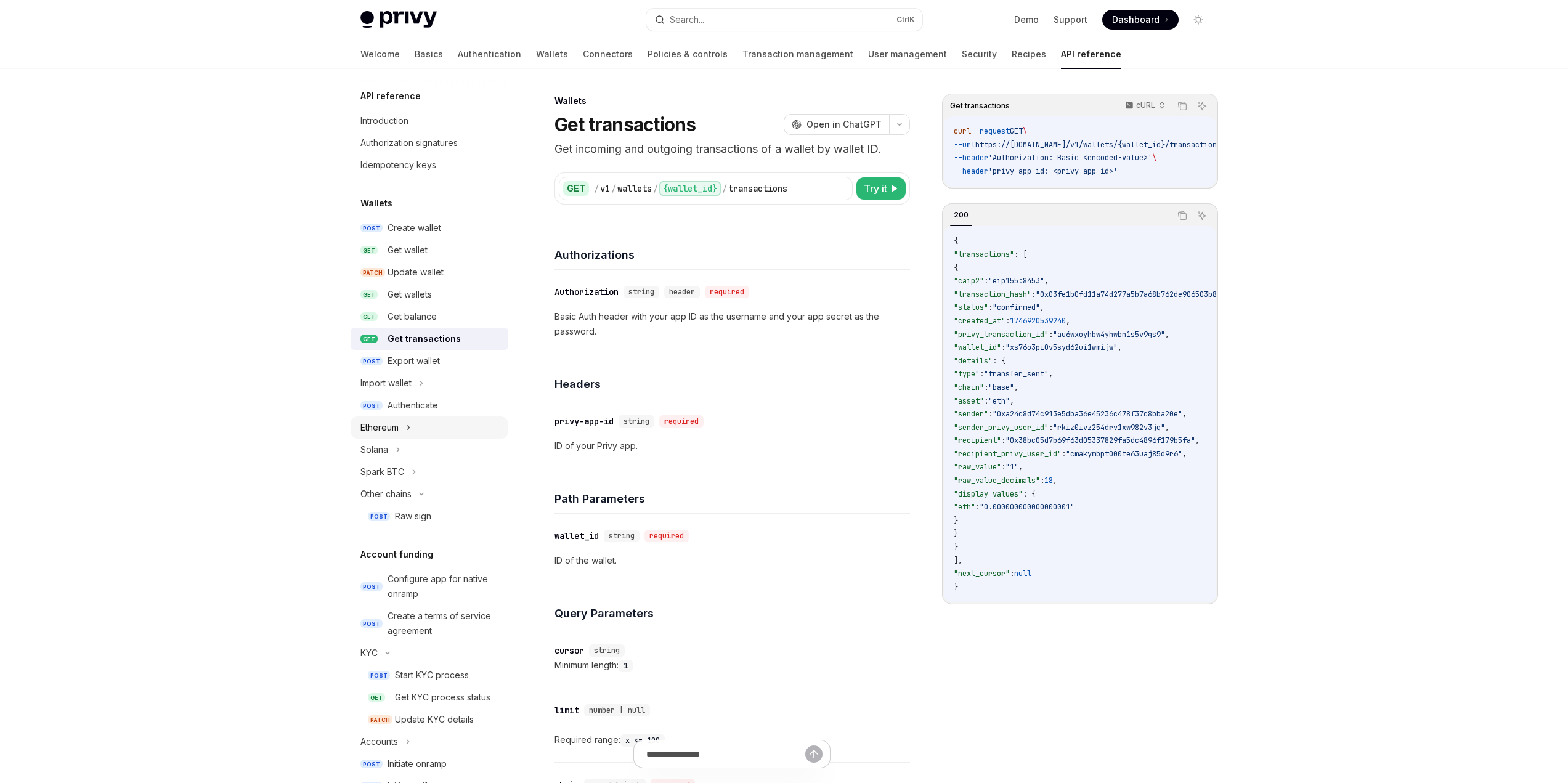
click at [414, 428] on div "Ethereum" at bounding box center [429, 428] width 158 height 22
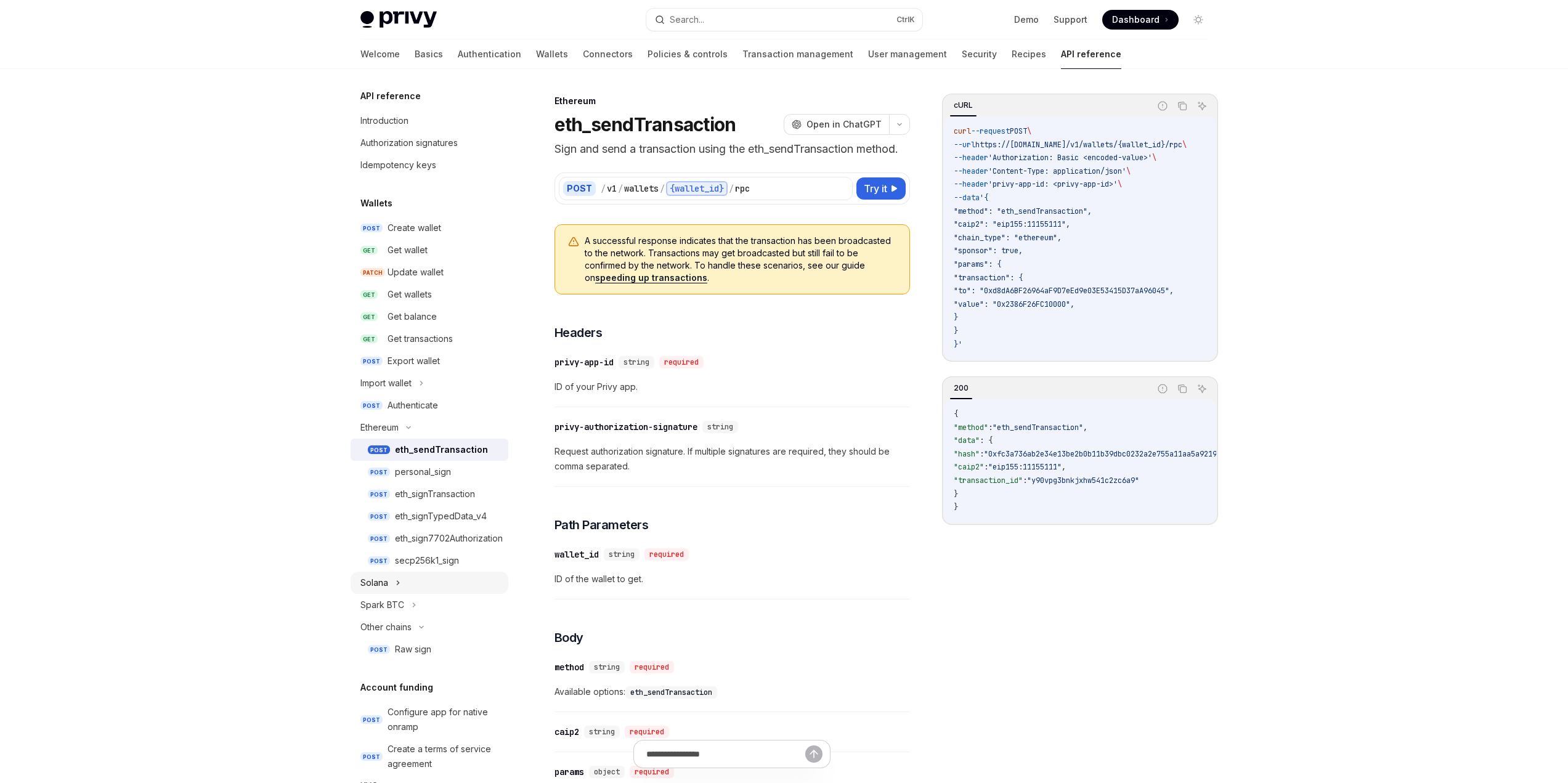
click at [409, 518] on div "Solana" at bounding box center [429, 583] width 158 height 22
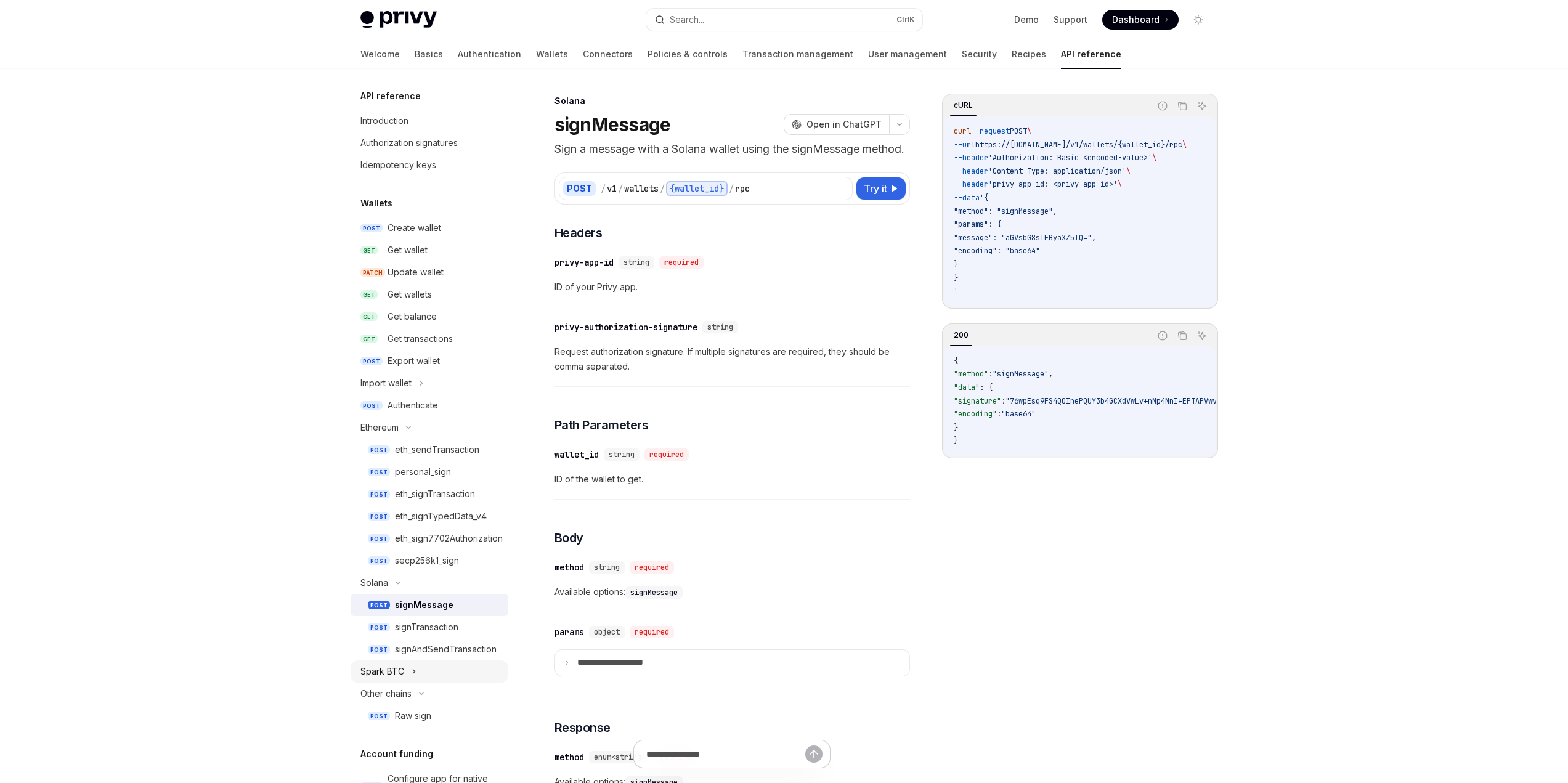
click at [418, 518] on div "Spark BTC" at bounding box center [429, 672] width 158 height 22
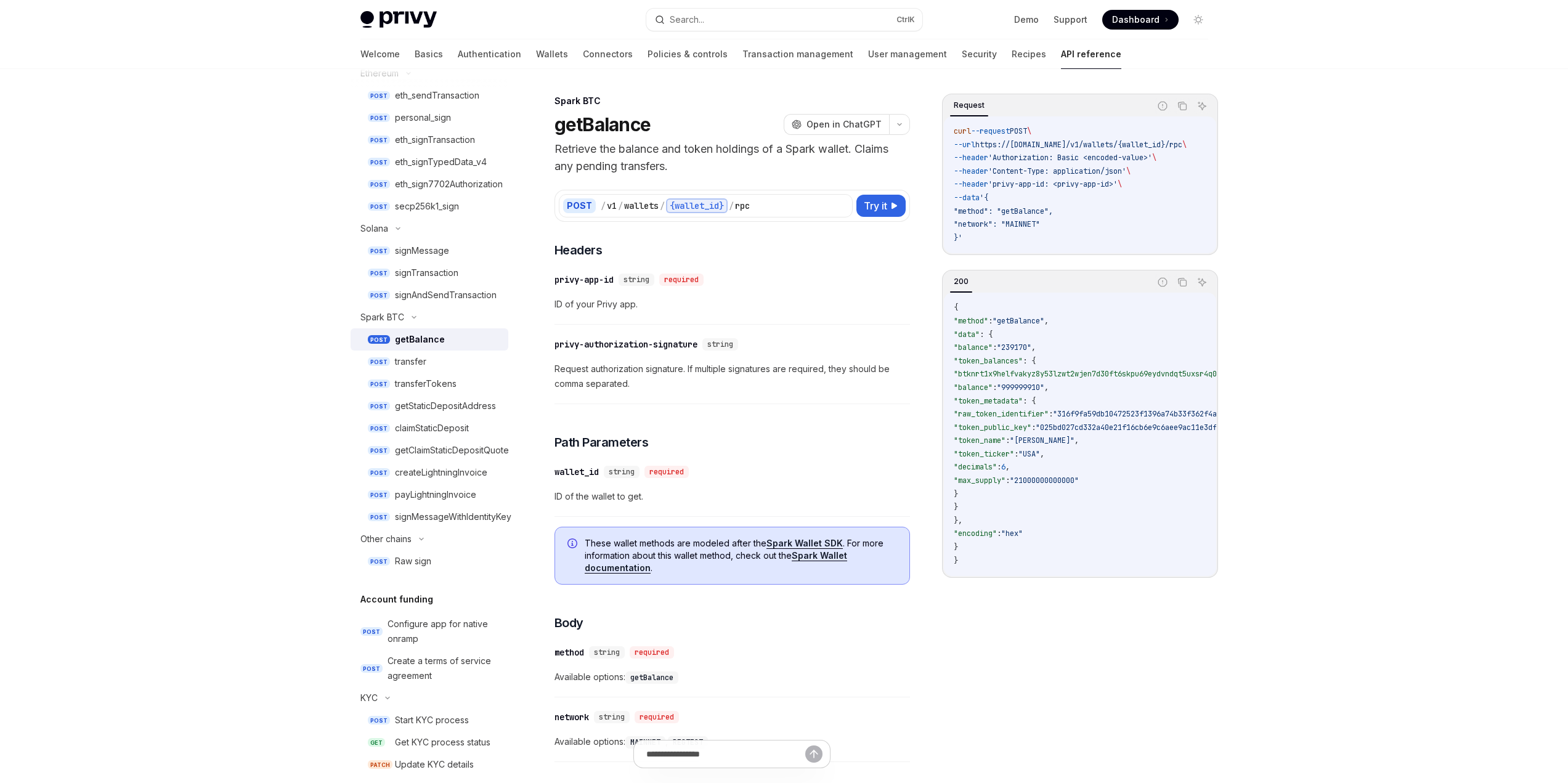
scroll to position [355, 0]
click at [418, 359] on div "transfer" at bounding box center [411, 361] width 32 height 15
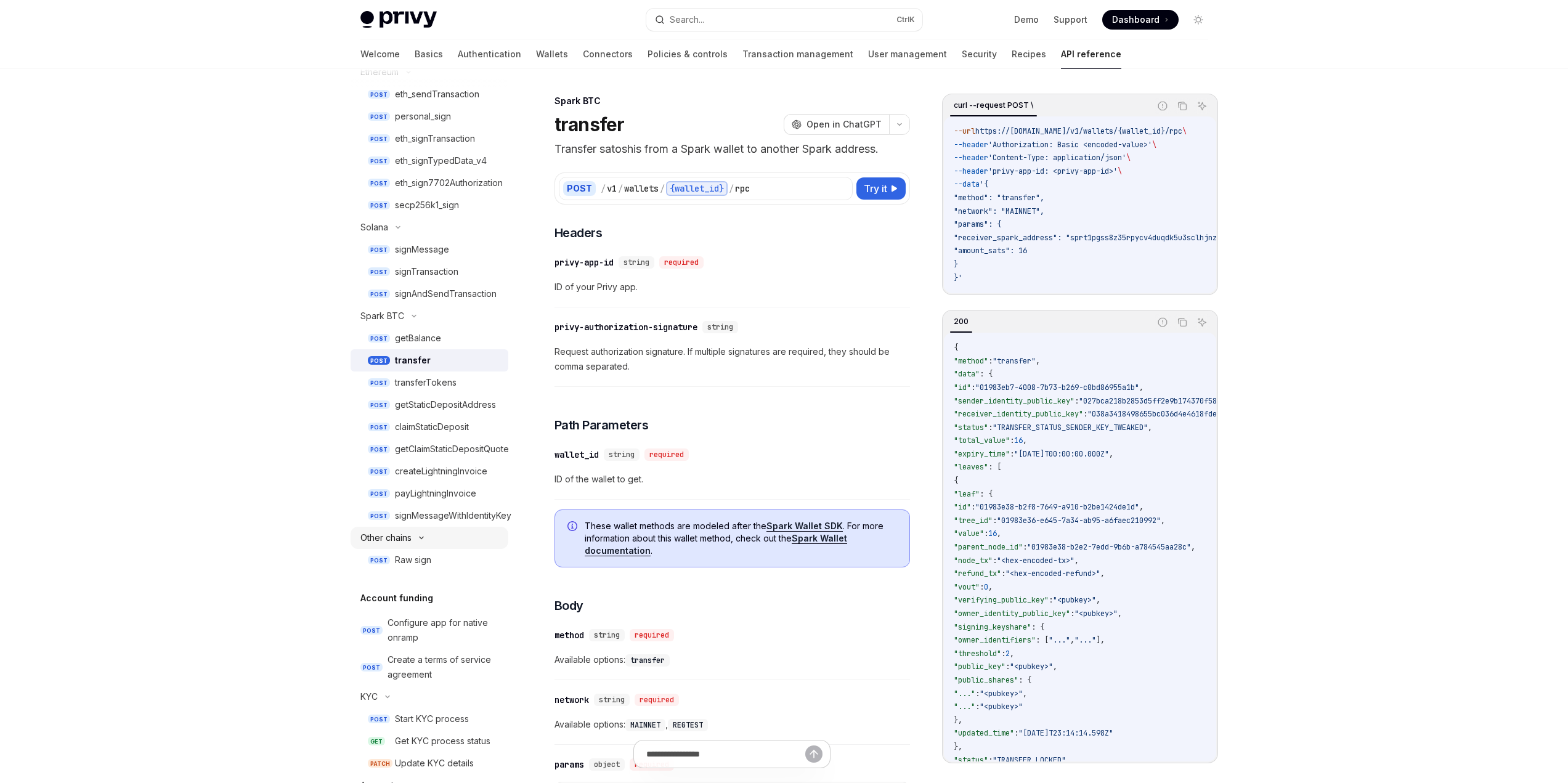
click at [403, 518] on div "Other chains" at bounding box center [386, 538] width 51 height 15
click at [405, 518] on div "Other chains" at bounding box center [386, 538] width 51 height 15
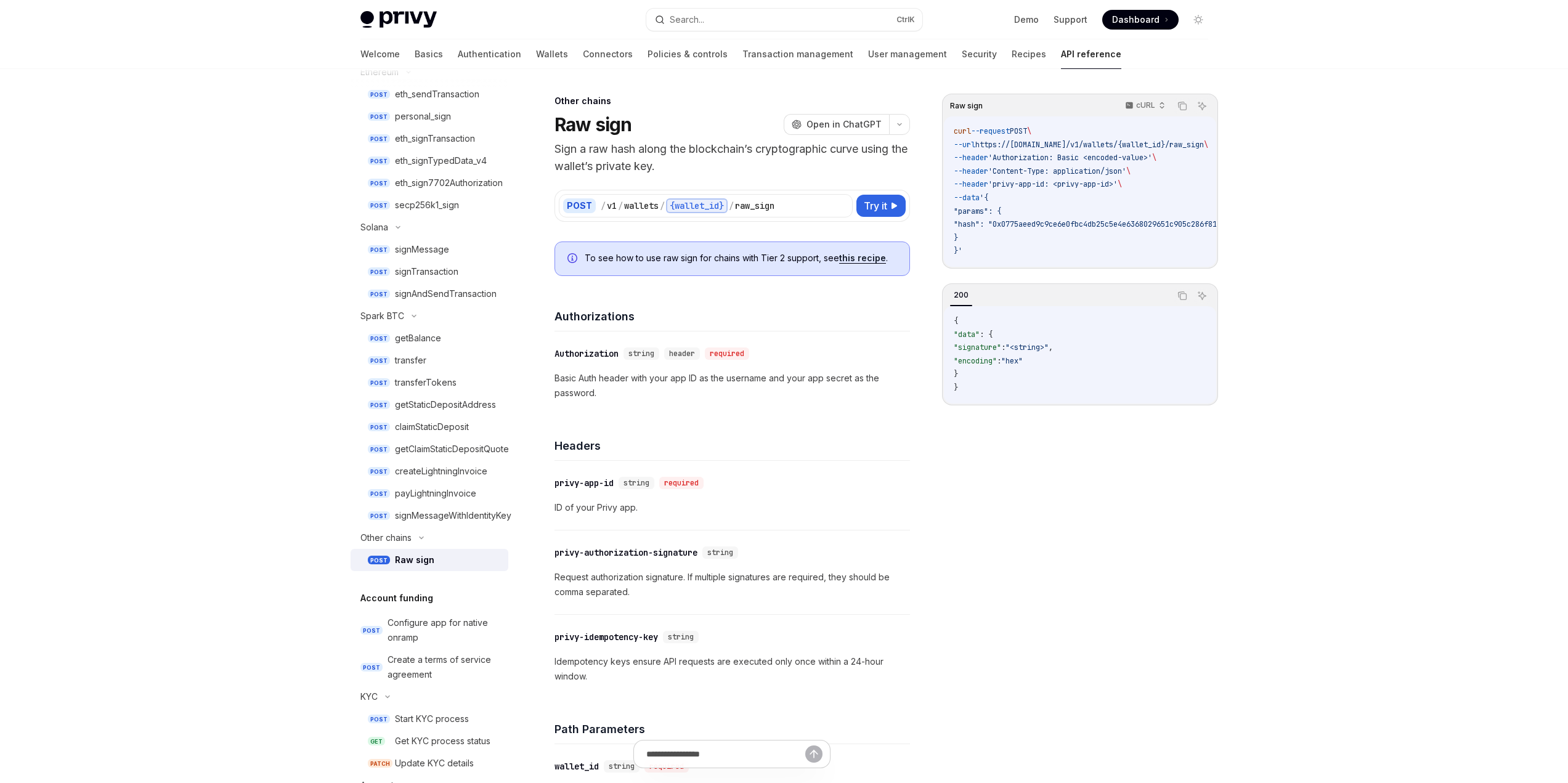
click at [406, 518] on div "Raw sign" at bounding box center [415, 560] width 39 height 15
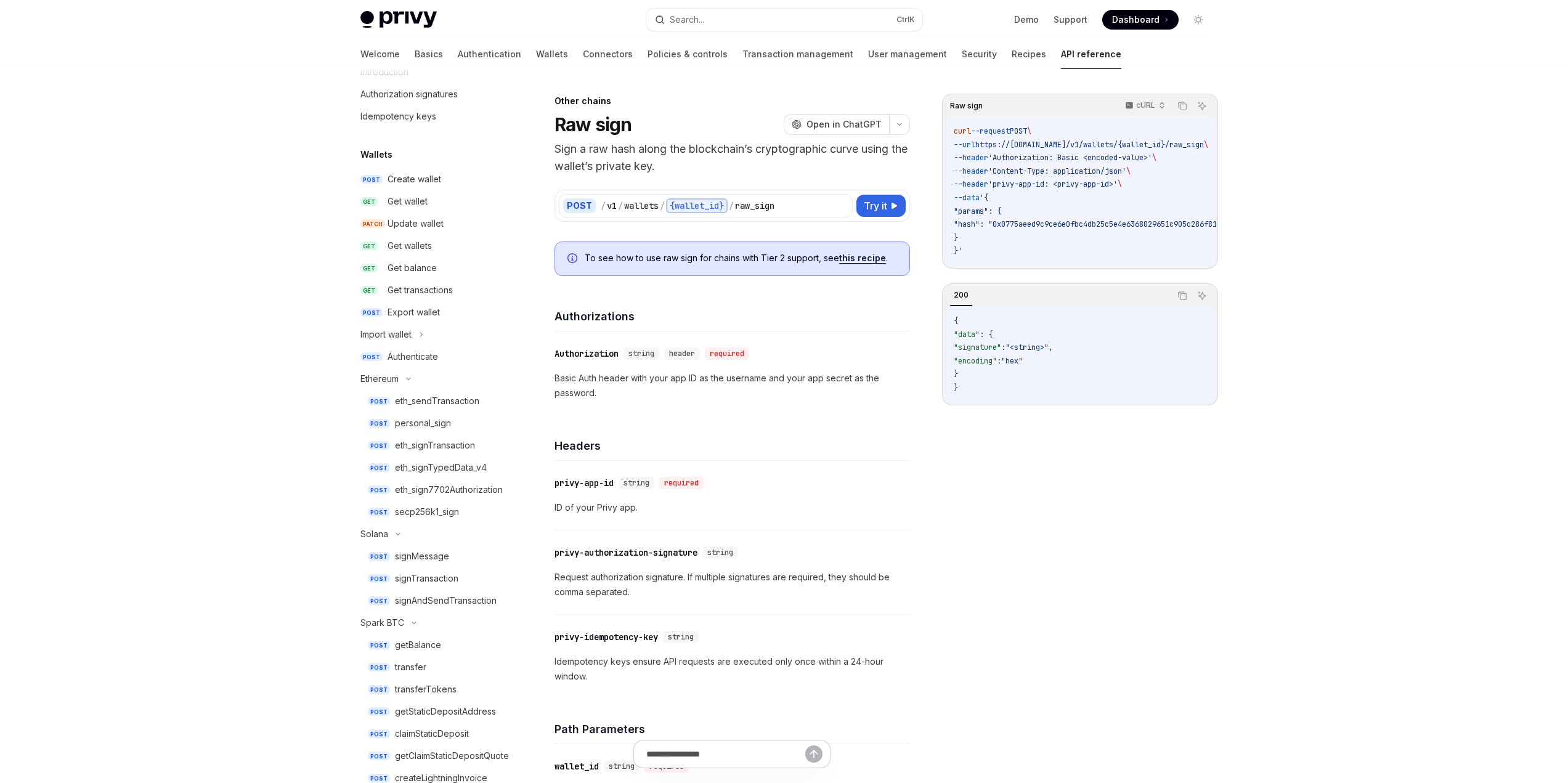
scroll to position [44, 0]
click at [423, 177] on div "Create wallet" at bounding box center [414, 184] width 53 height 15
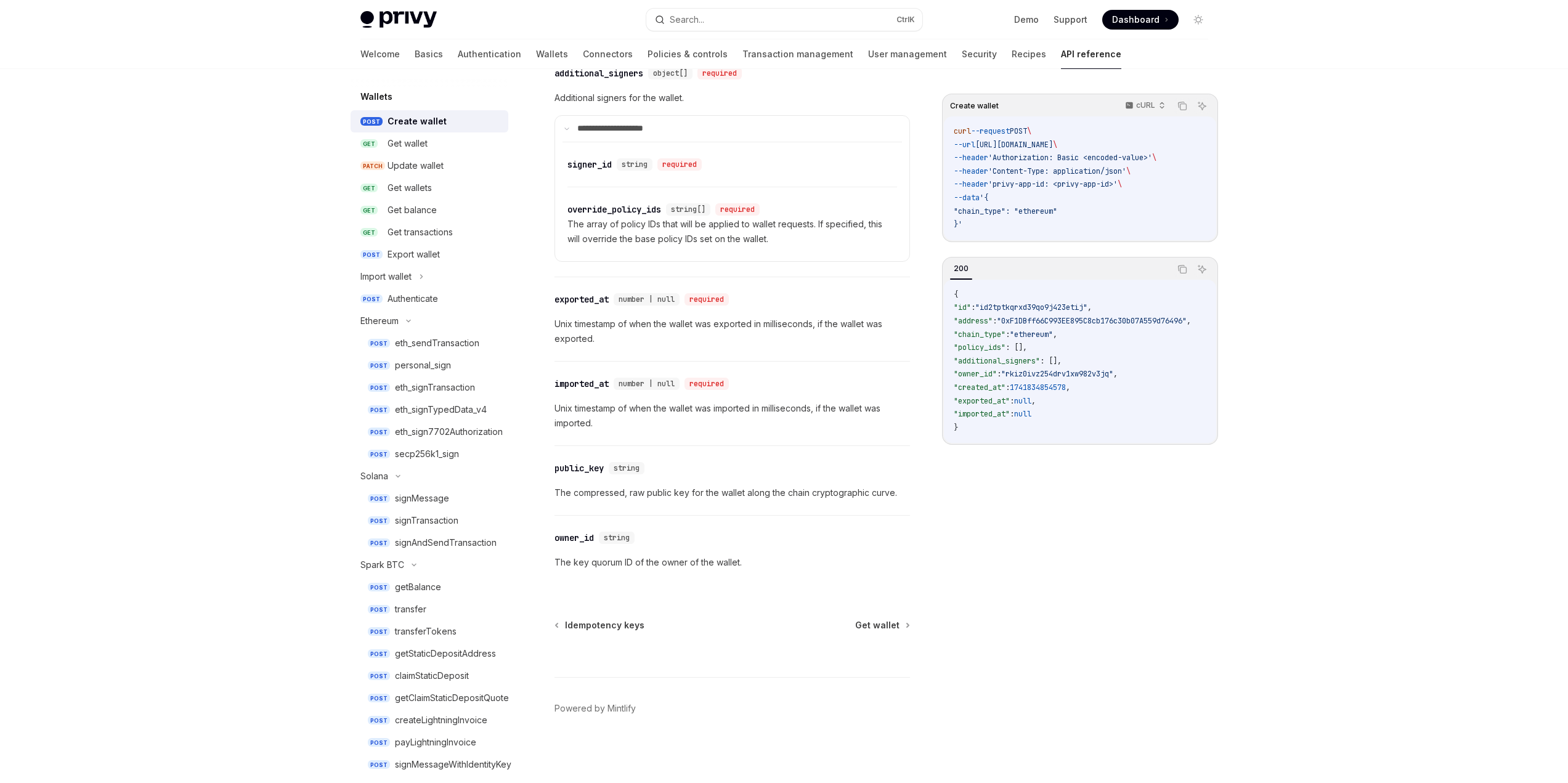
scroll to position [113, 0]
click at [430, 287] on div "Authenticate" at bounding box center [413, 292] width 50 height 15
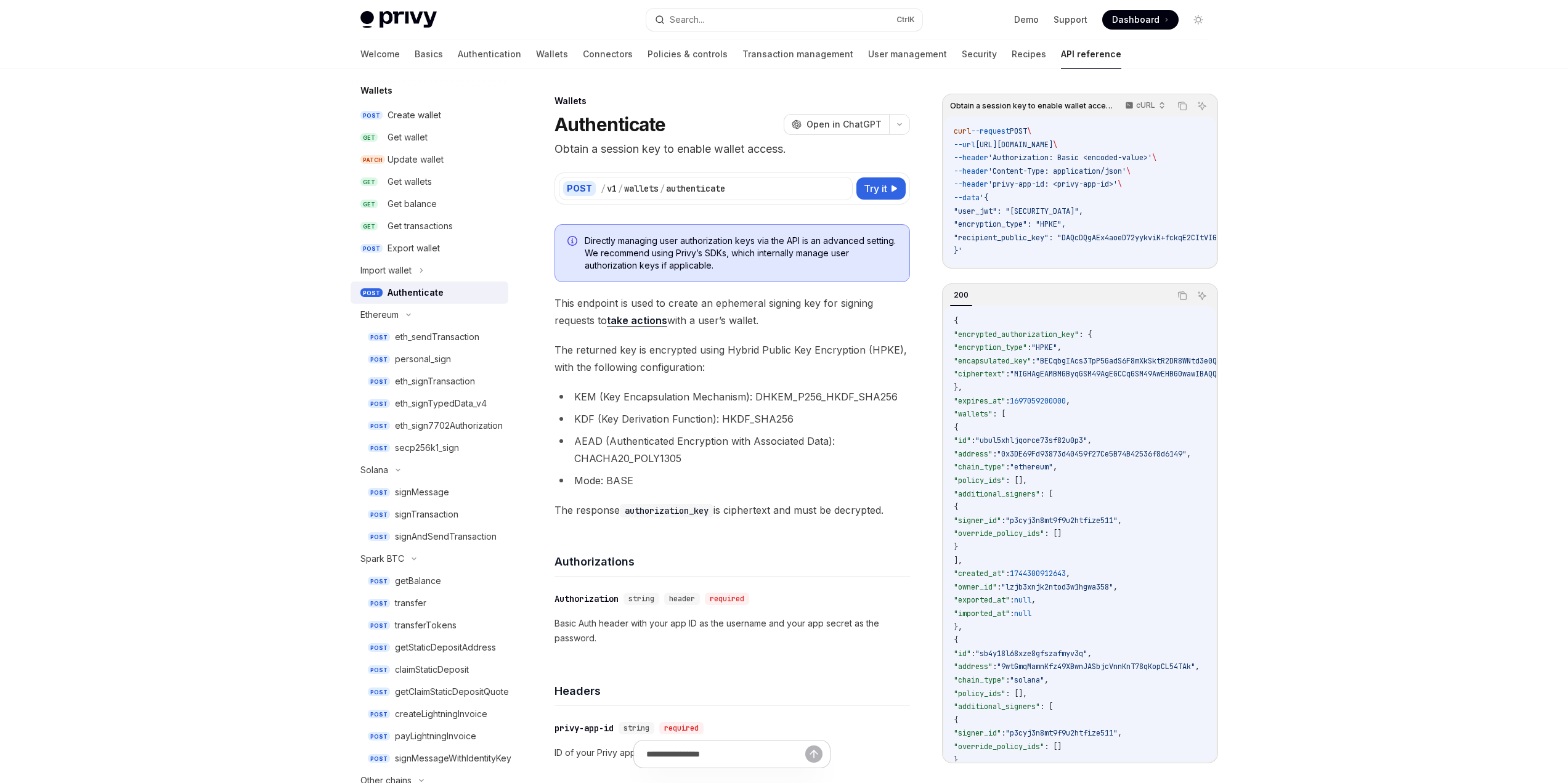
click at [632, 317] on link "take actions" at bounding box center [636, 320] width 61 height 13
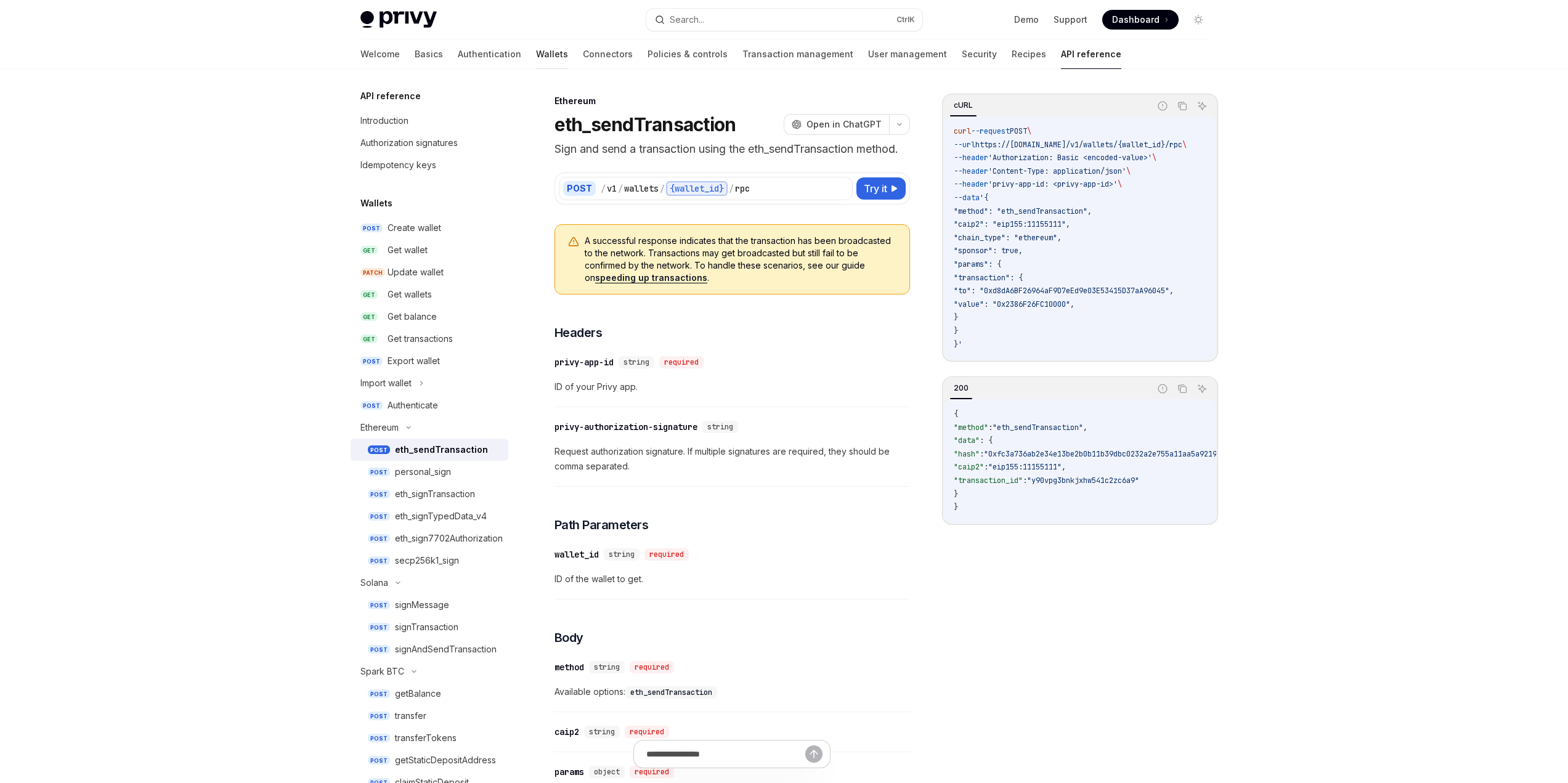
click at [536, 55] on link "Wallets" at bounding box center [552, 54] width 32 height 30
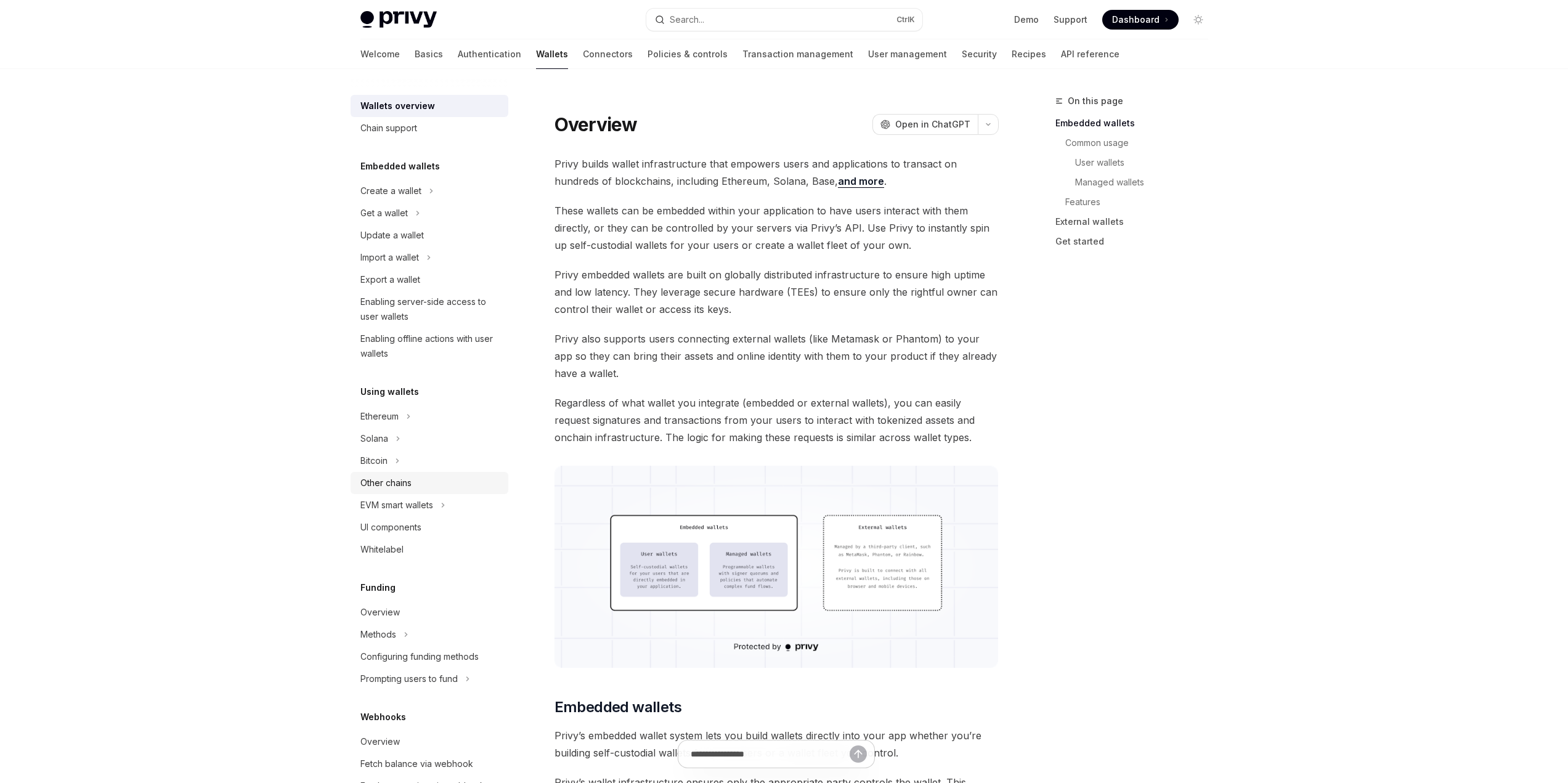
click at [406, 484] on div "Other chains" at bounding box center [386, 483] width 51 height 15
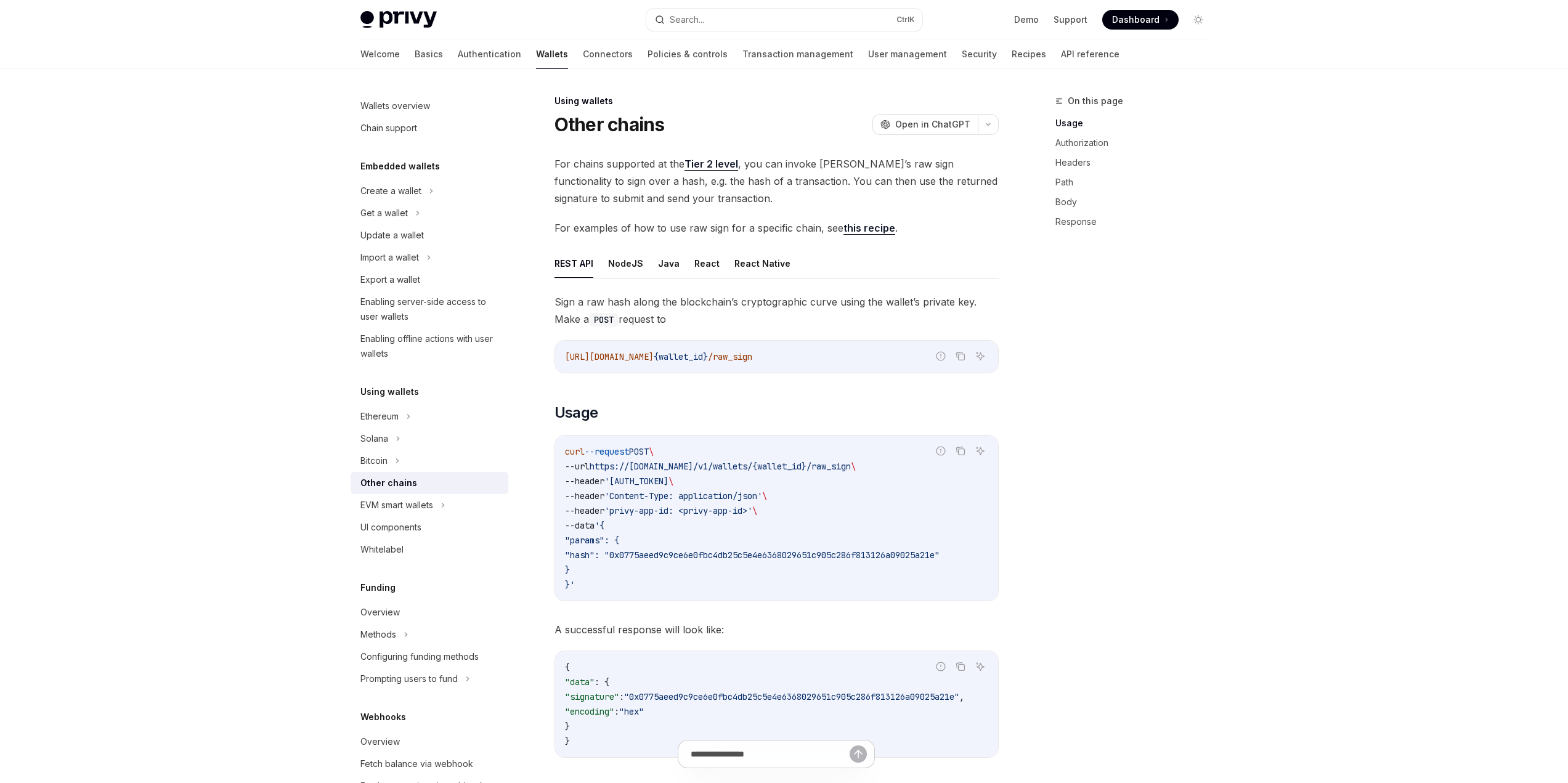
click at [872, 225] on link "this recipe" at bounding box center [869, 228] width 51 height 13
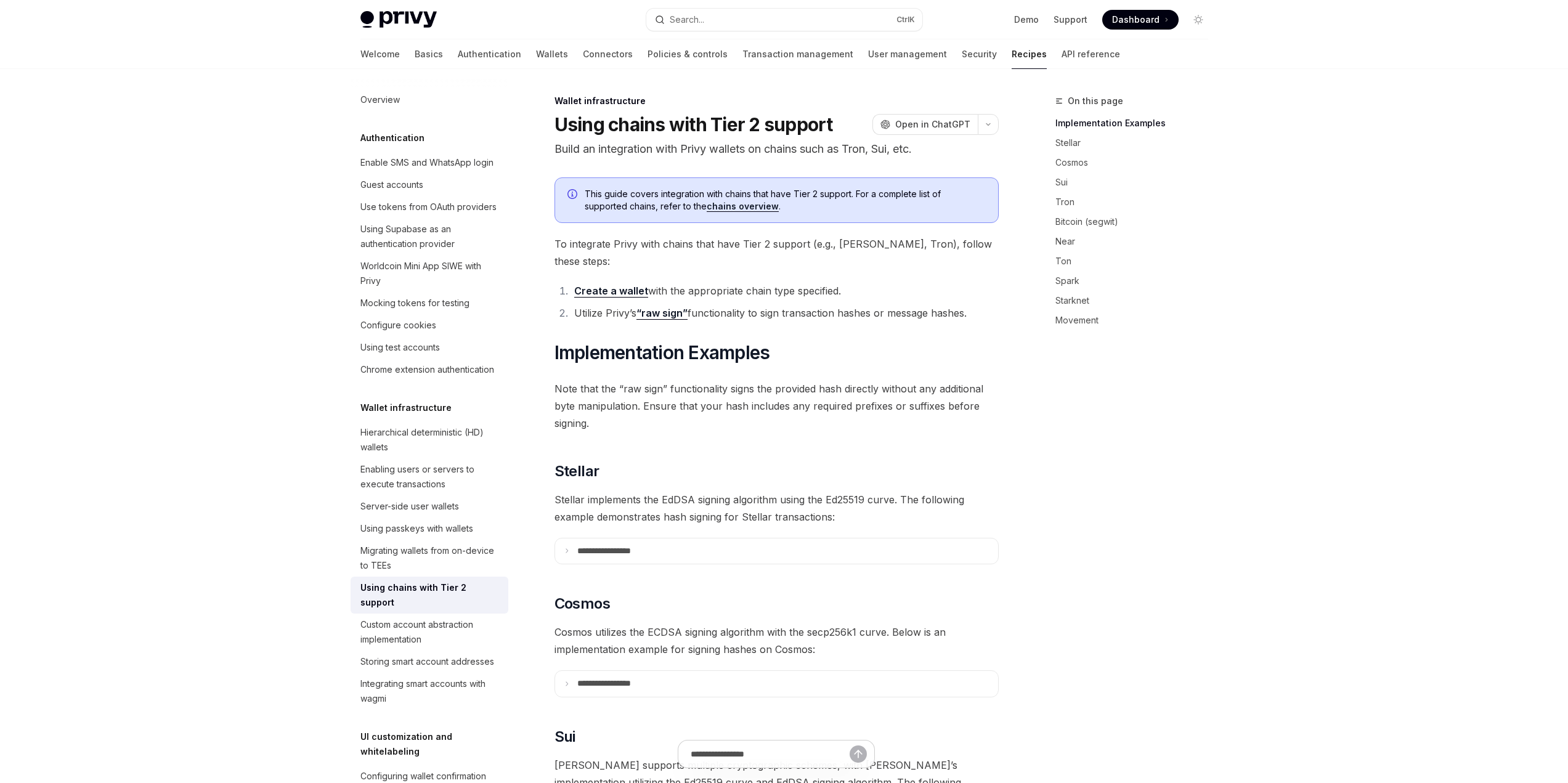
click at [619, 518] on p "**********" at bounding box center [620, 551] width 84 height 11
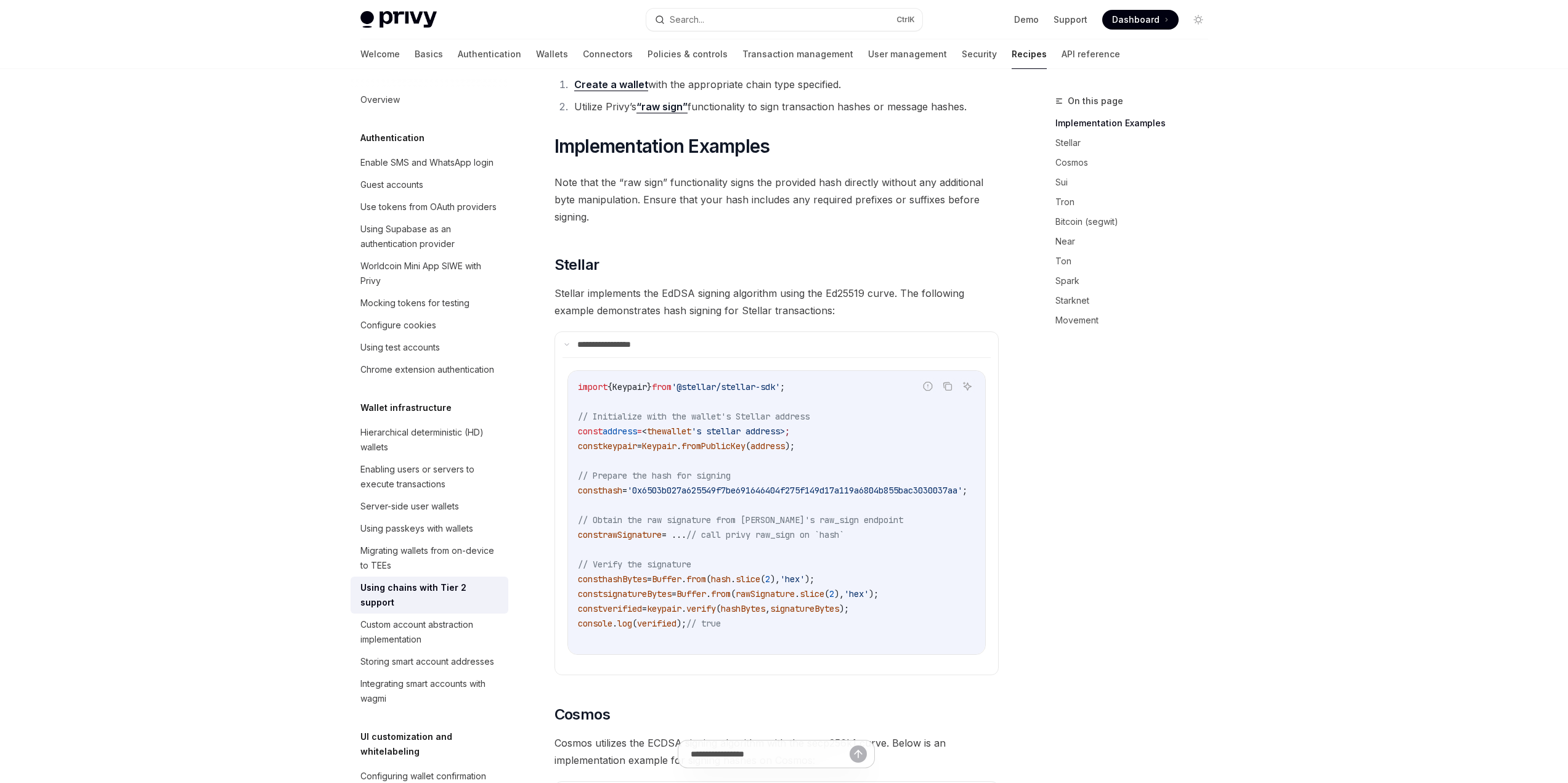
scroll to position [287, 0]
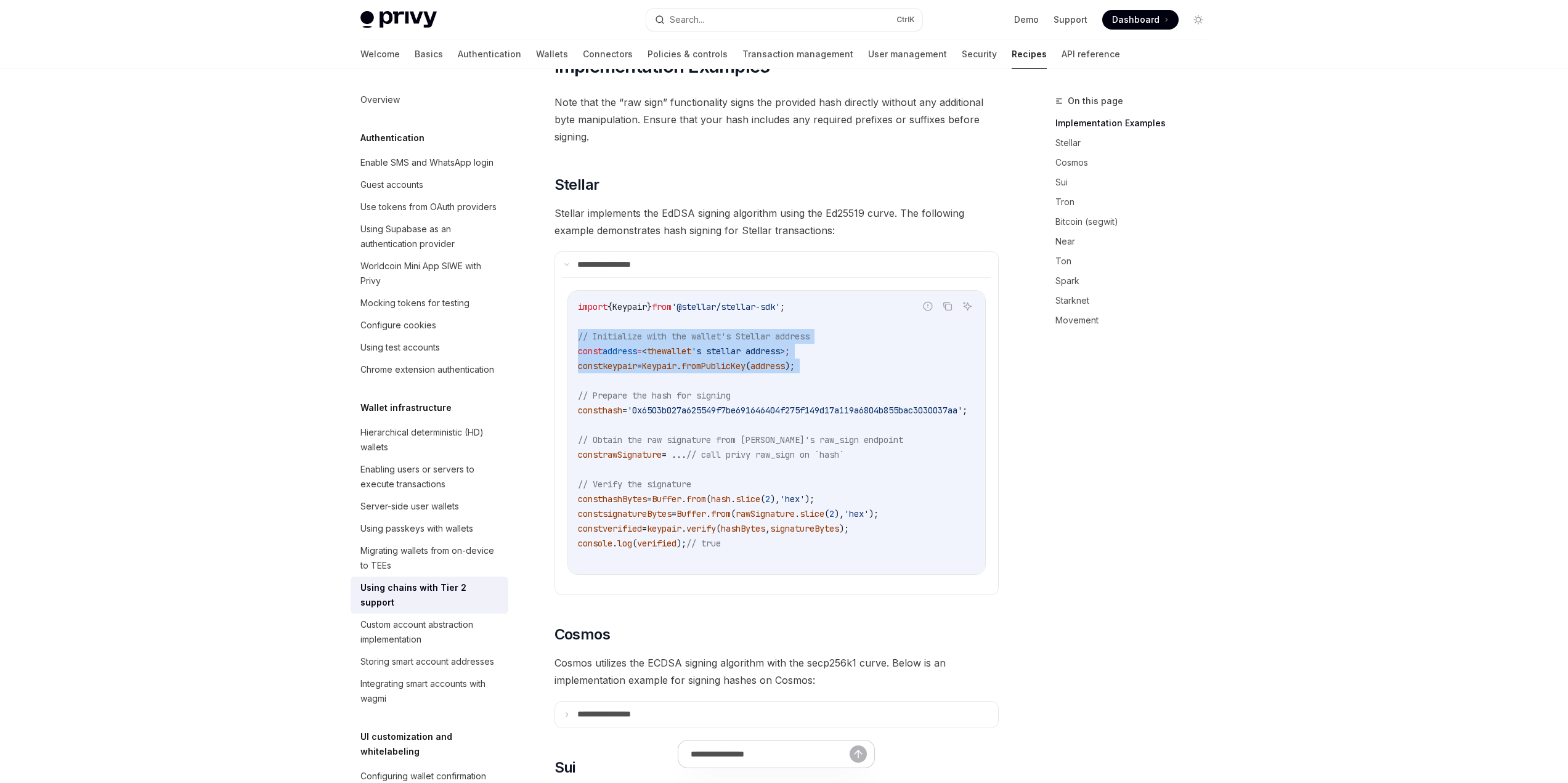
drag, startPoint x: 575, startPoint y: 318, endPoint x: 589, endPoint y: 368, distance: 51.9
click at [589, 368] on div "import { Keypair } from '@stellar/stellar-sdk' ; // Initialize with the wallet'…" at bounding box center [777, 432] width 417 height 283
click at [589, 369] on code "import { Keypair } from '@stellar/stellar-sdk' ; // Initialize with the wallet'…" at bounding box center [787, 432] width 419 height 266
drag, startPoint x: 582, startPoint y: 369, endPoint x: 581, endPoint y: 326, distance: 43.0
click at [581, 326] on code "import { Keypair } from '@stellar/stellar-sdk' ; // Initialize with the wallet'…" at bounding box center [787, 432] width 419 height 266
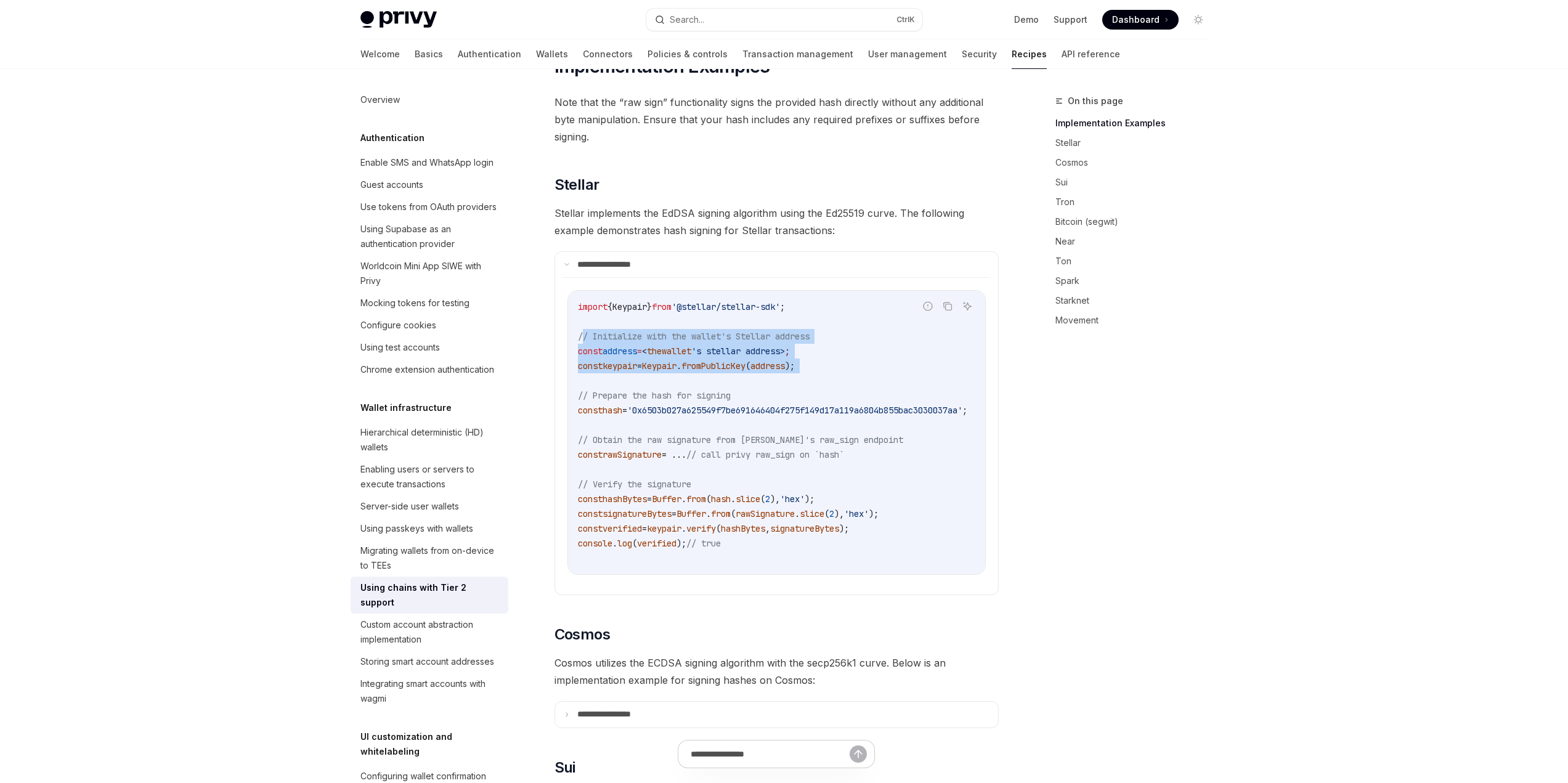
click at [581, 326] on code "import { Keypair } from '@stellar/stellar-sdk' ; // Initialize with the wallet'…" at bounding box center [787, 432] width 419 height 266
drag, startPoint x: 575, startPoint y: 318, endPoint x: 585, endPoint y: 371, distance: 53.9
click at [585, 371] on div "import { Keypair } from '@stellar/stellar-sdk' ; // Initialize with the wallet'…" at bounding box center [777, 432] width 417 height 283
click at [585, 371] on code "import { Keypair } from '@stellar/stellar-sdk' ; // Initialize with the wallet'…" at bounding box center [787, 432] width 419 height 266
drag, startPoint x: 585, startPoint y: 371, endPoint x: 586, endPoint y: 333, distance: 38.0
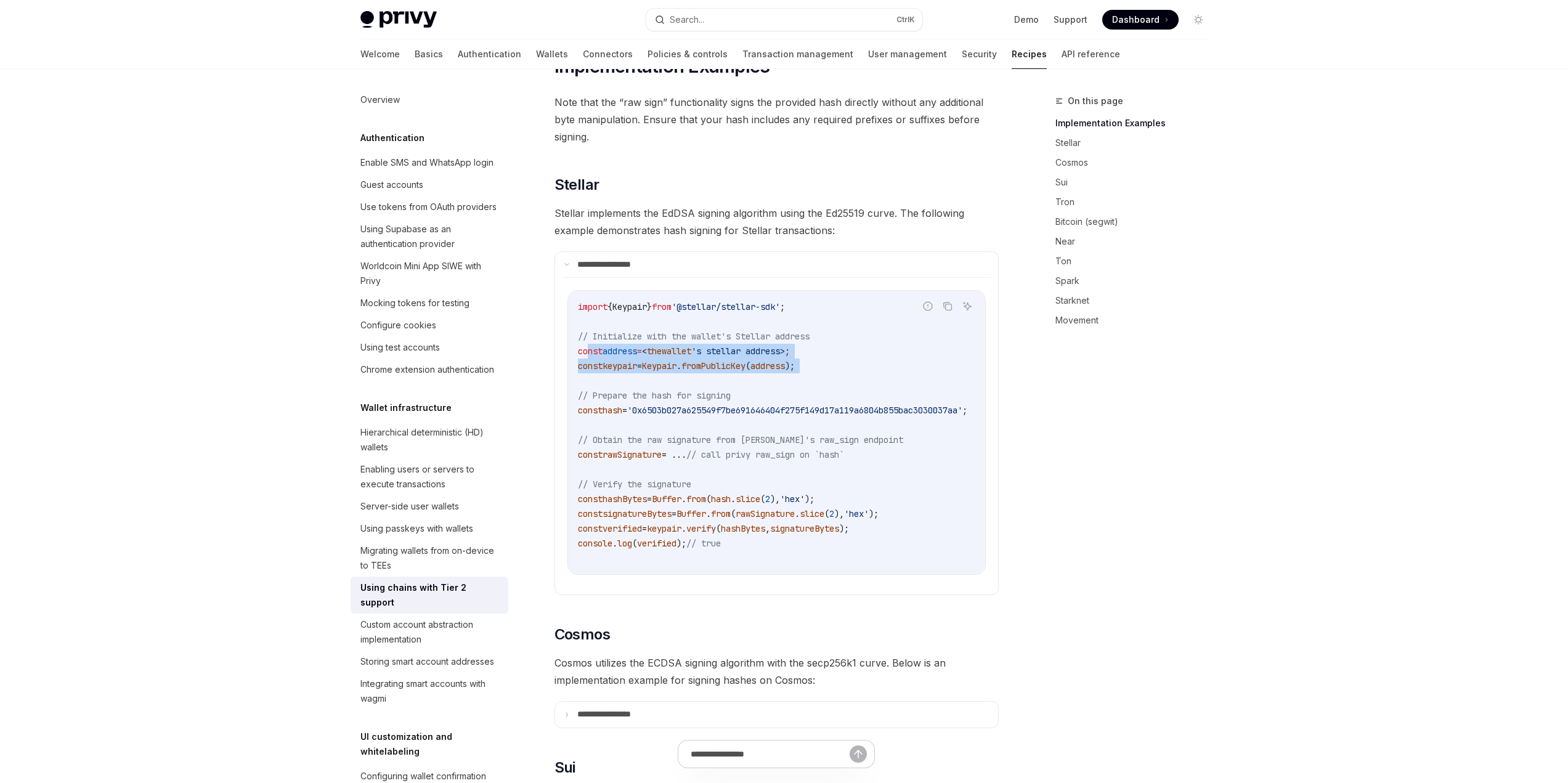
click at [586, 333] on code "import { Keypair } from '@stellar/stellar-sdk' ; // Initialize with the wallet'…" at bounding box center [787, 432] width 419 height 266
click at [596, 331] on span "// Initialize with the wallet's Stellar address" at bounding box center [693, 336] width 232 height 11
drag, startPoint x: 583, startPoint y: 317, endPoint x: 599, endPoint y: 361, distance: 46.8
click at [599, 361] on code "import { Keypair } from '@stellar/stellar-sdk' ; // Initialize with the wallet'…" at bounding box center [787, 432] width 419 height 266
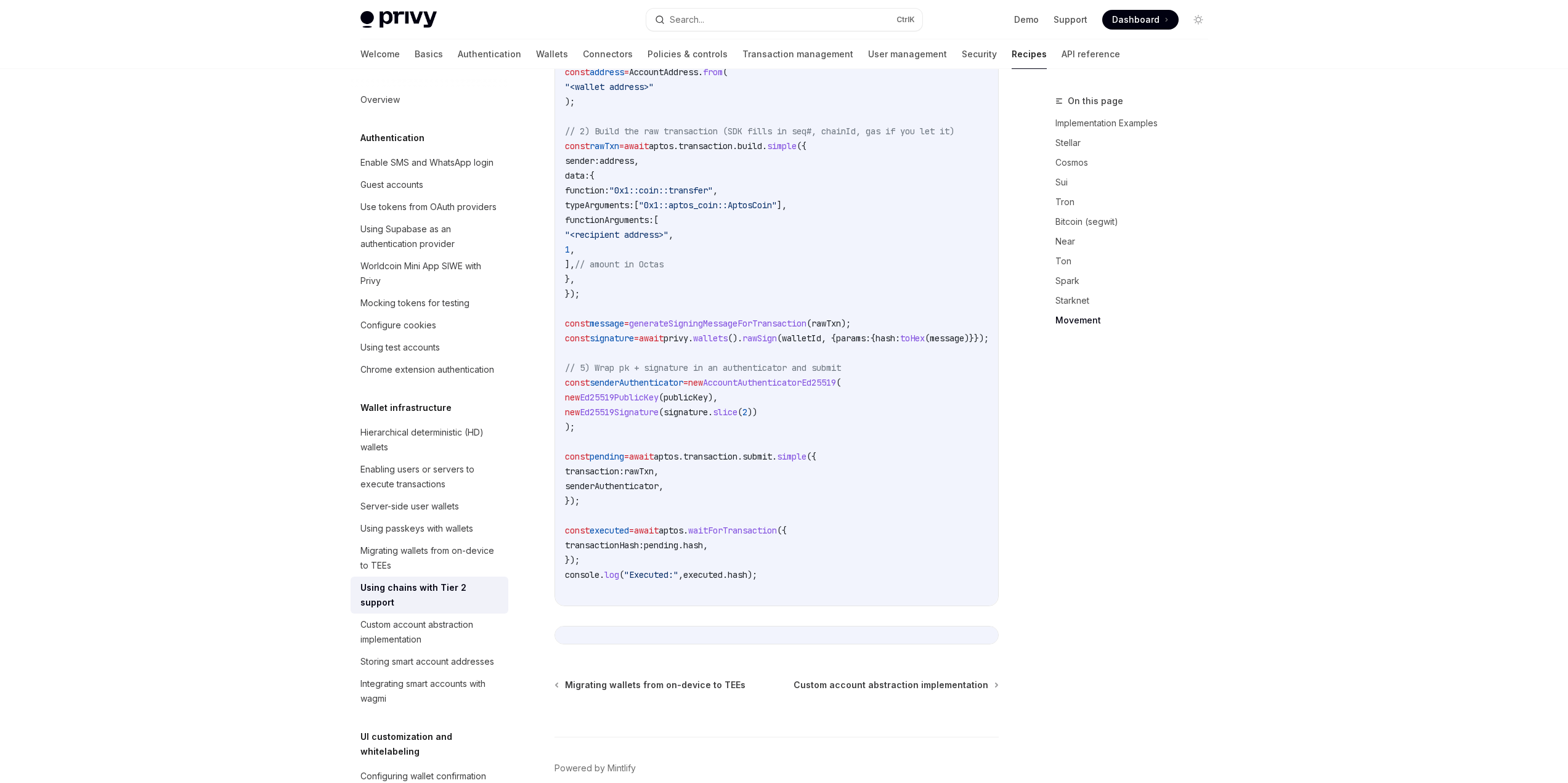
scroll to position [2752, 0]
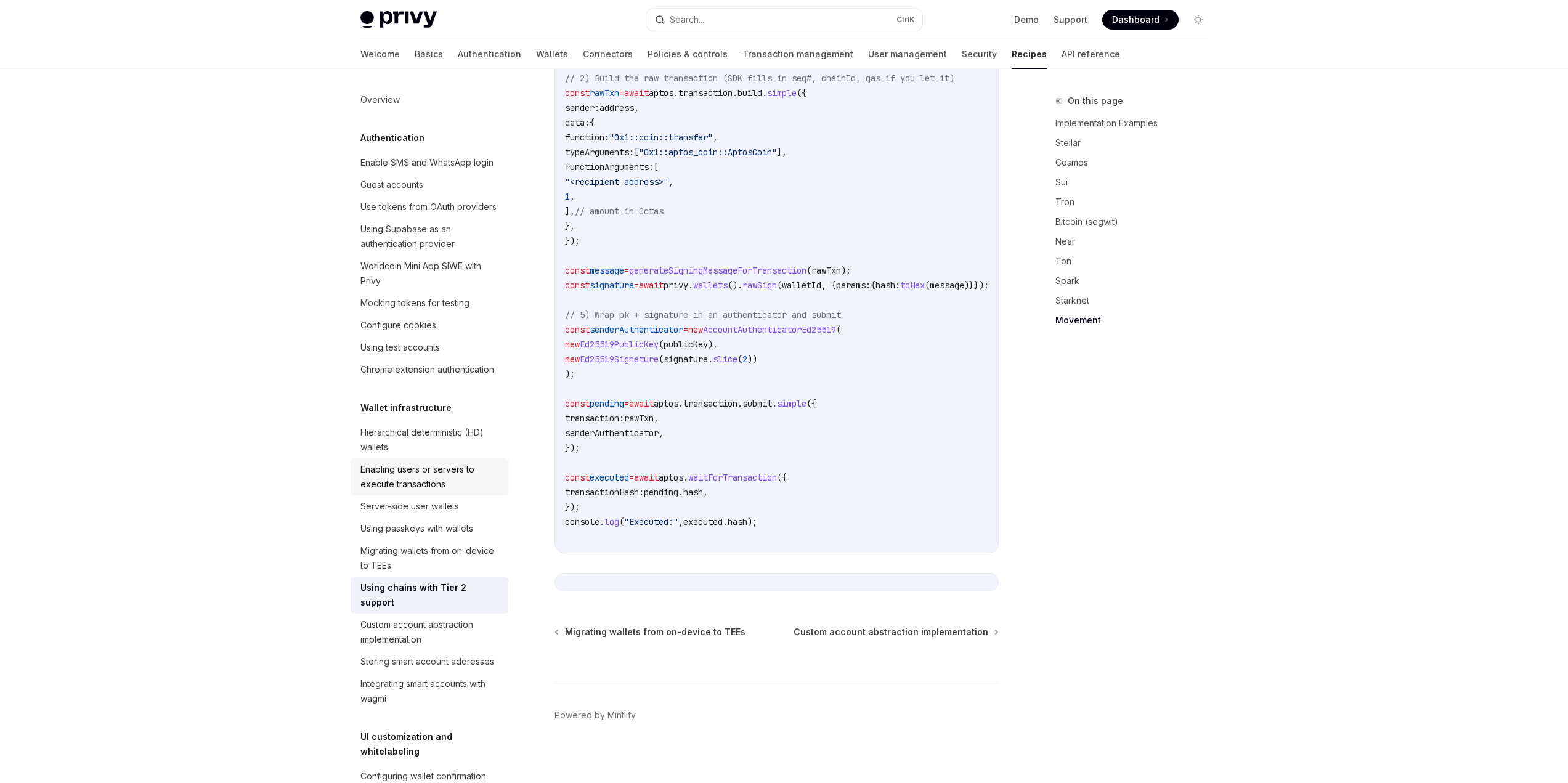
click at [416, 491] on div "Enabling users or servers to execute transactions" at bounding box center [431, 477] width 140 height 30
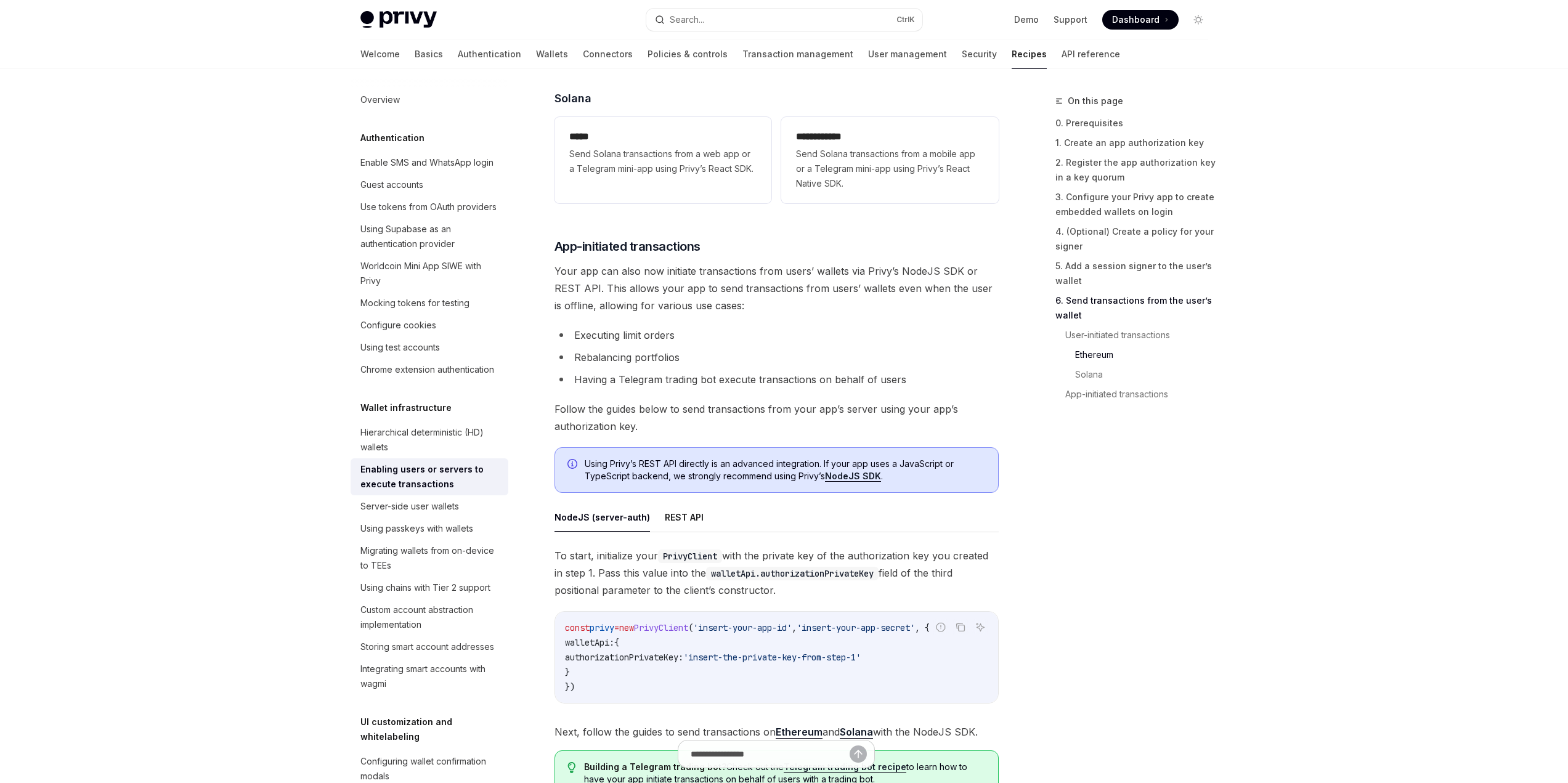
scroll to position [3018, 0]
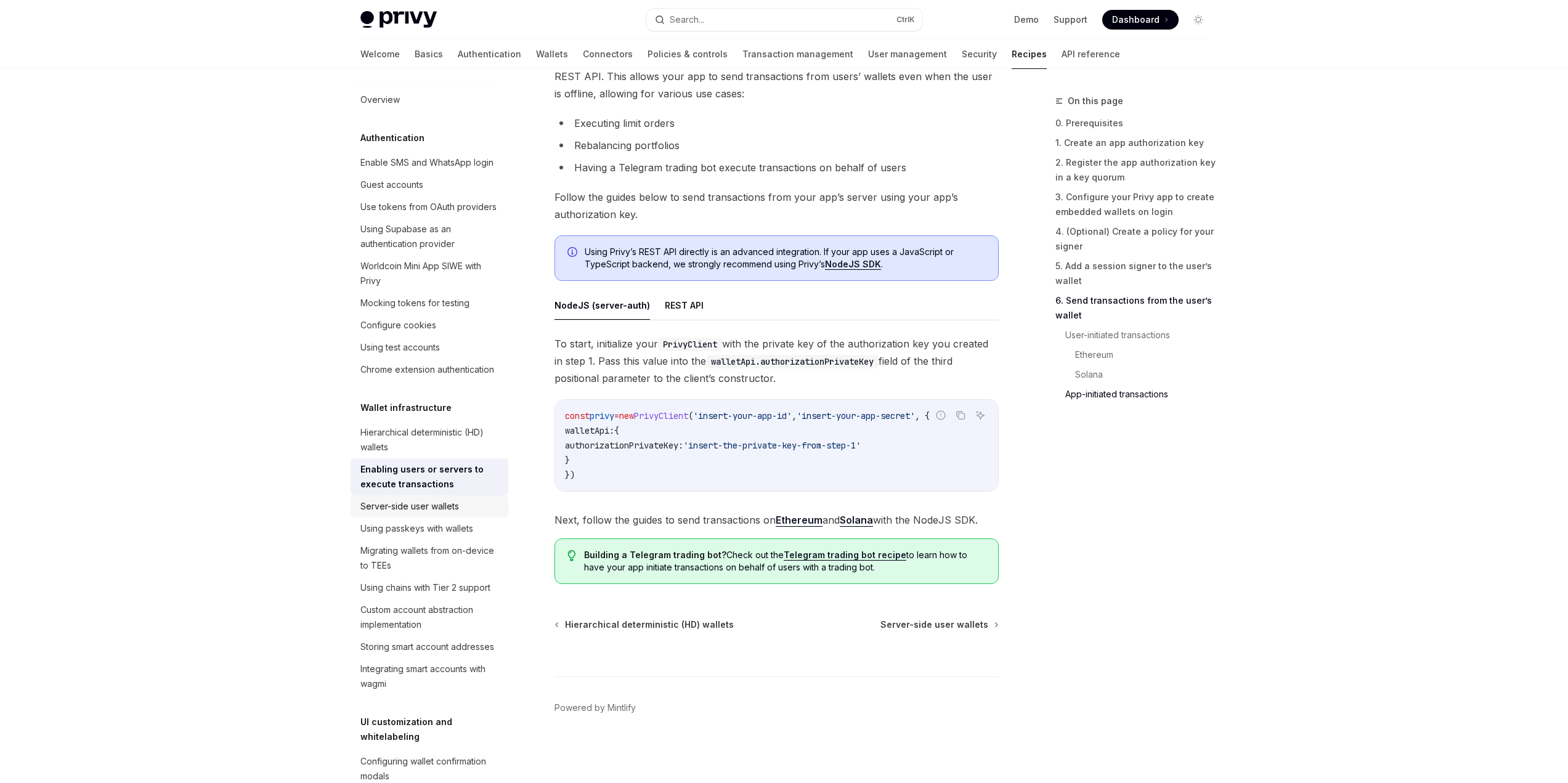
click at [442, 514] on div "Server-side user wallets" at bounding box center [409, 506] width 98 height 15
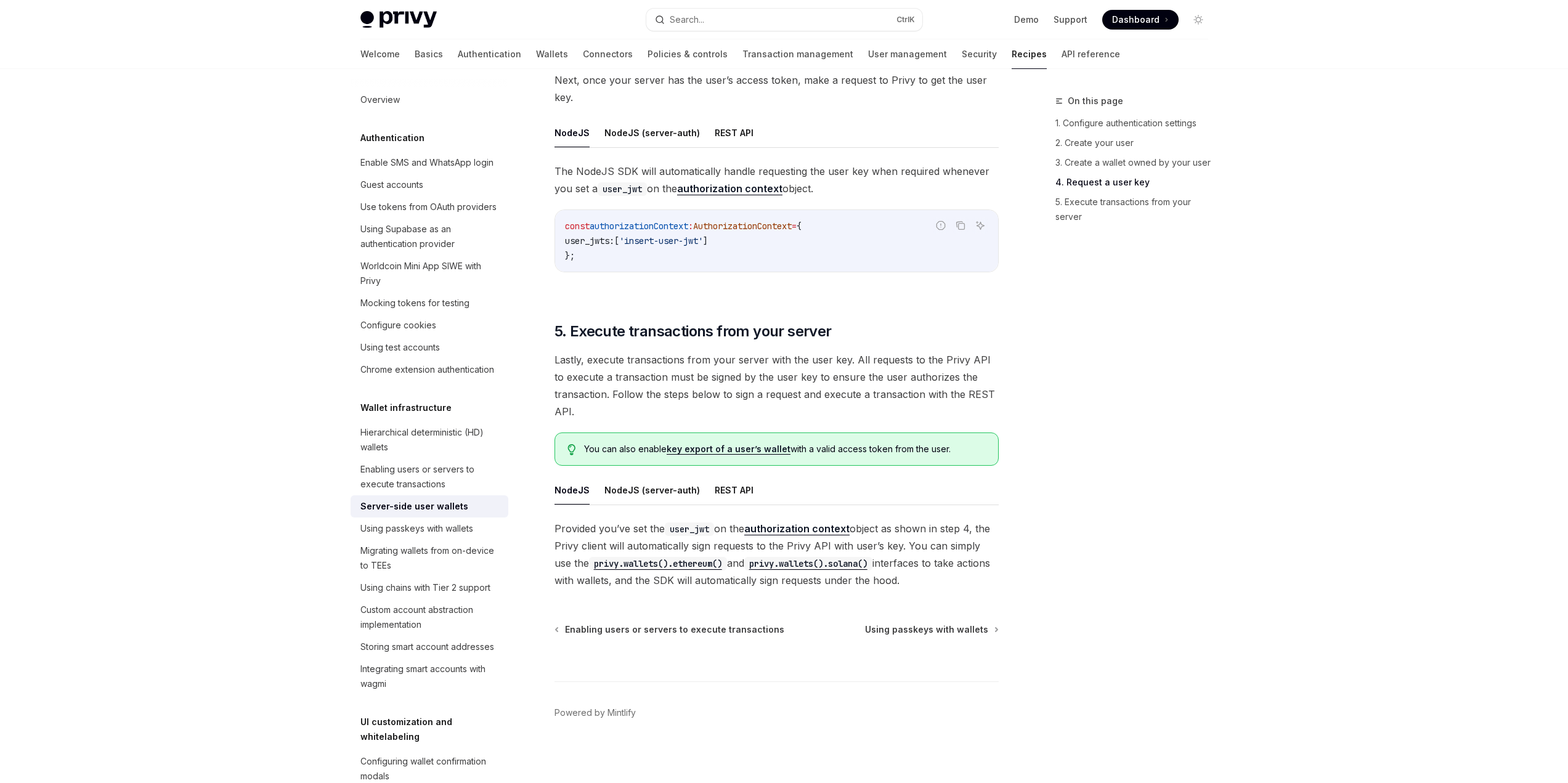
scroll to position [1983, 0]
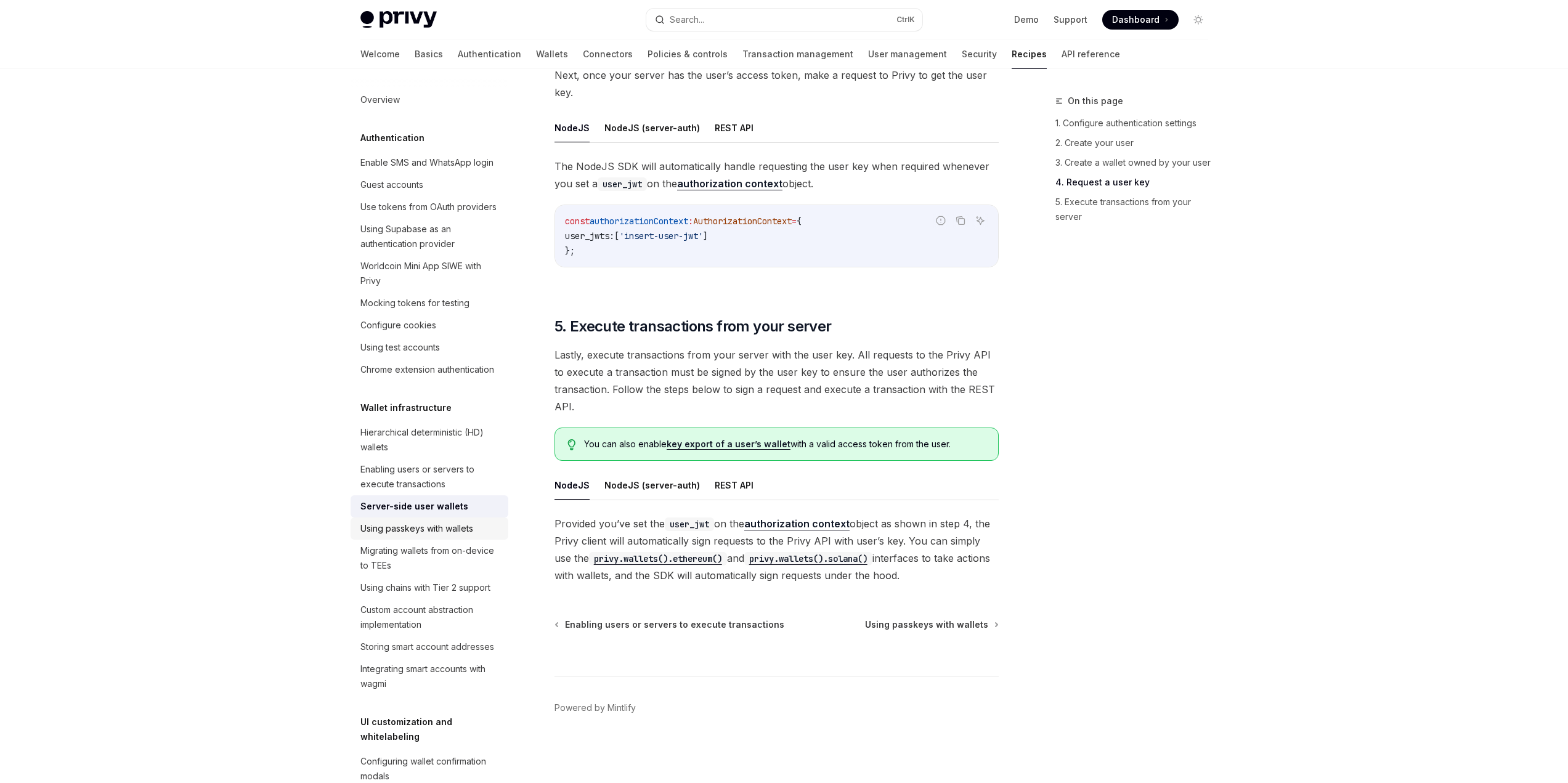
click at [438, 518] on div "Using passkeys with wallets" at bounding box center [417, 529] width 113 height 15
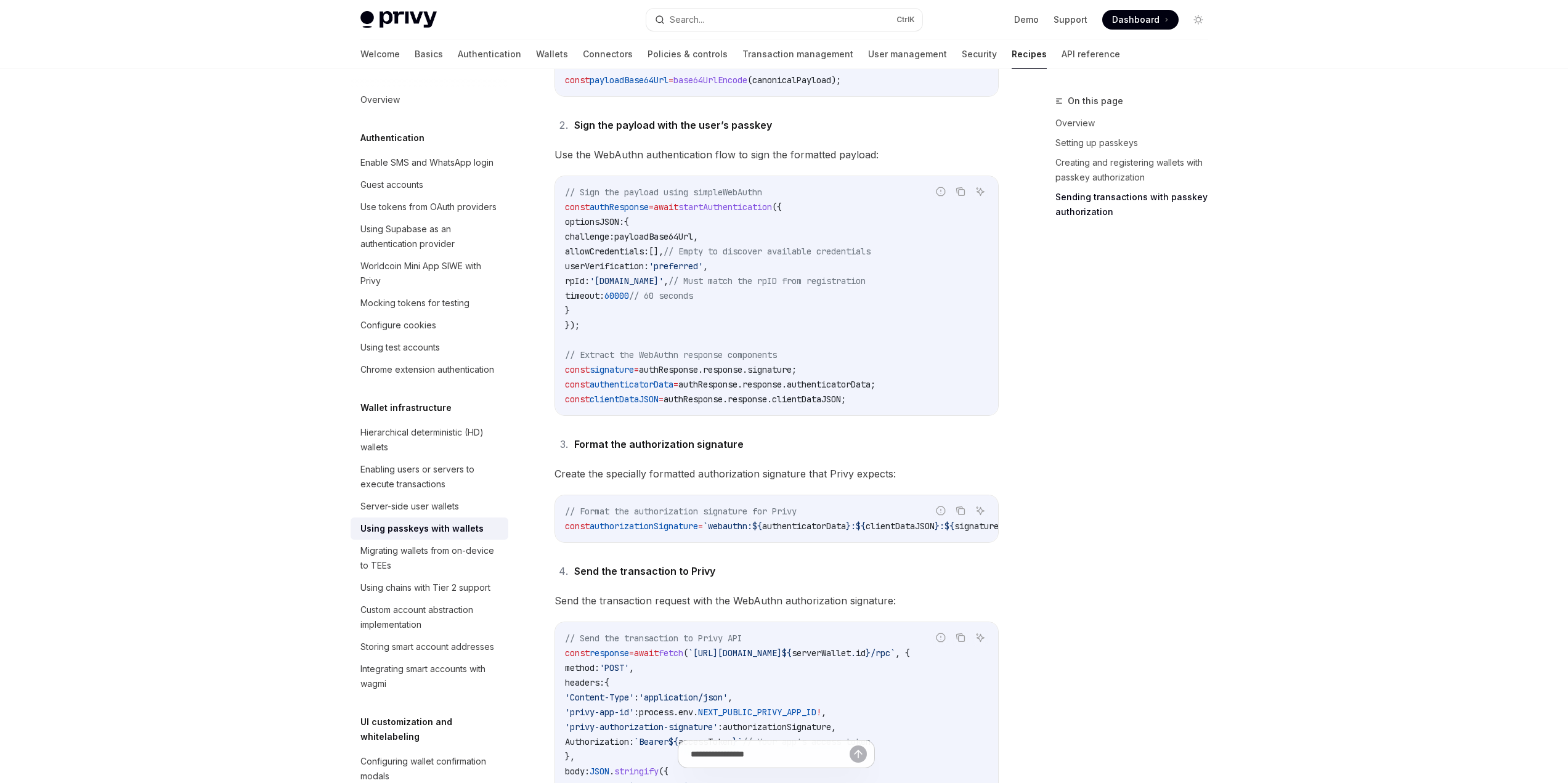
scroll to position [2191, 0]
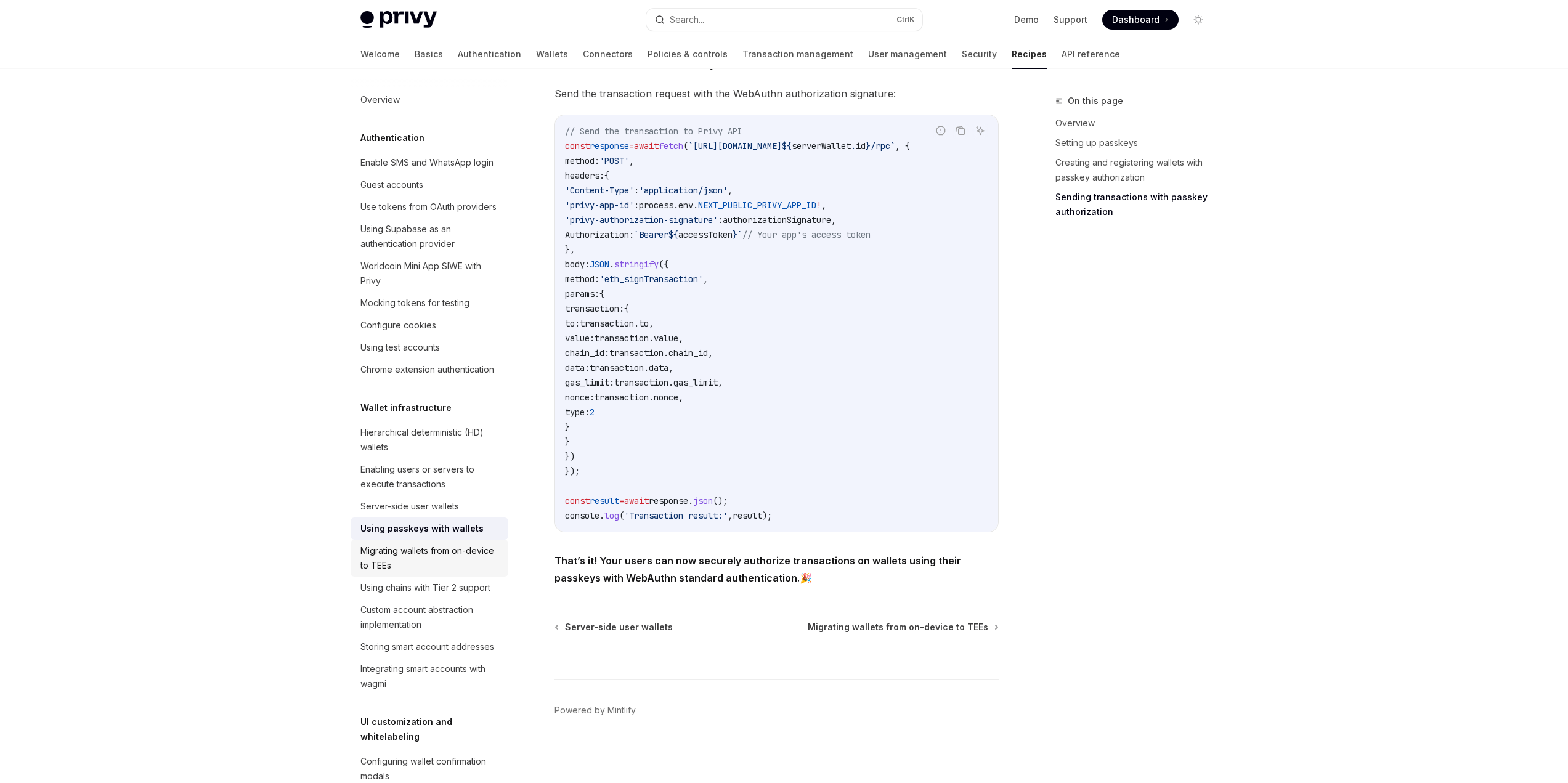
click at [424, 518] on div "Migrating wallets from on-device to TEEs" at bounding box center [431, 559] width 140 height 30
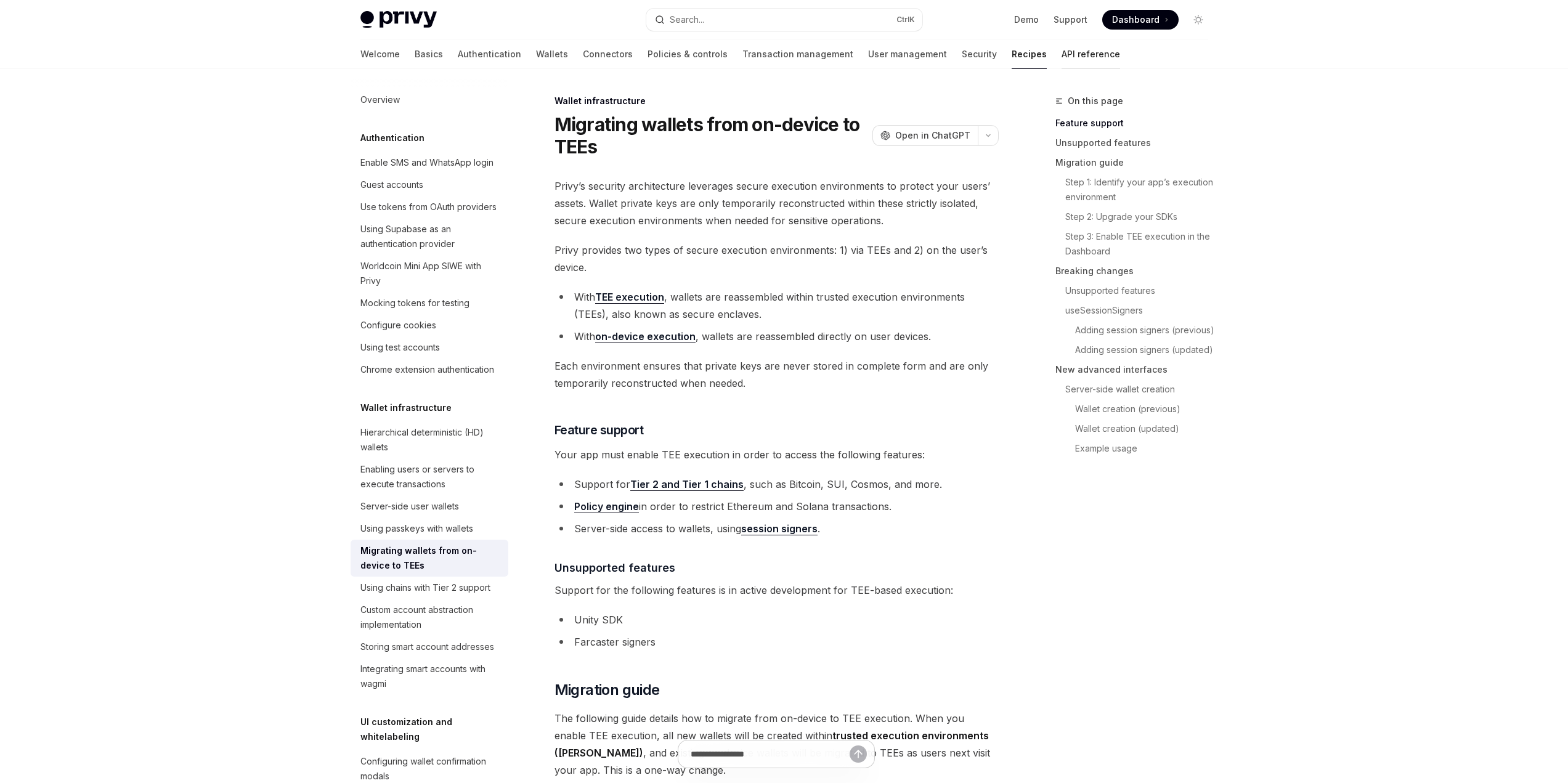
click at [1001, 60] on link "API reference" at bounding box center [1090, 54] width 59 height 30
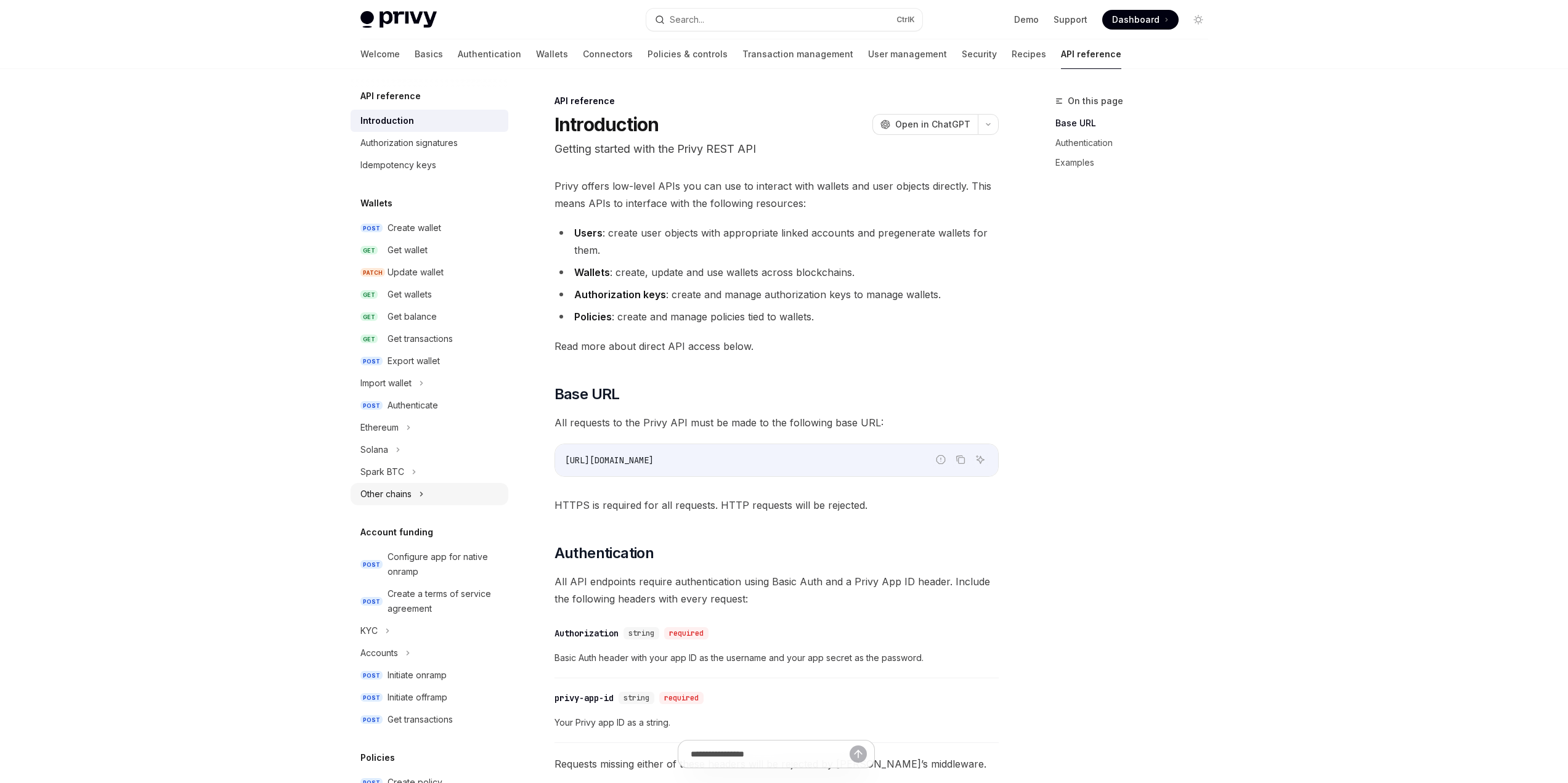
click at [421, 500] on icon at bounding box center [421, 494] width 5 height 15
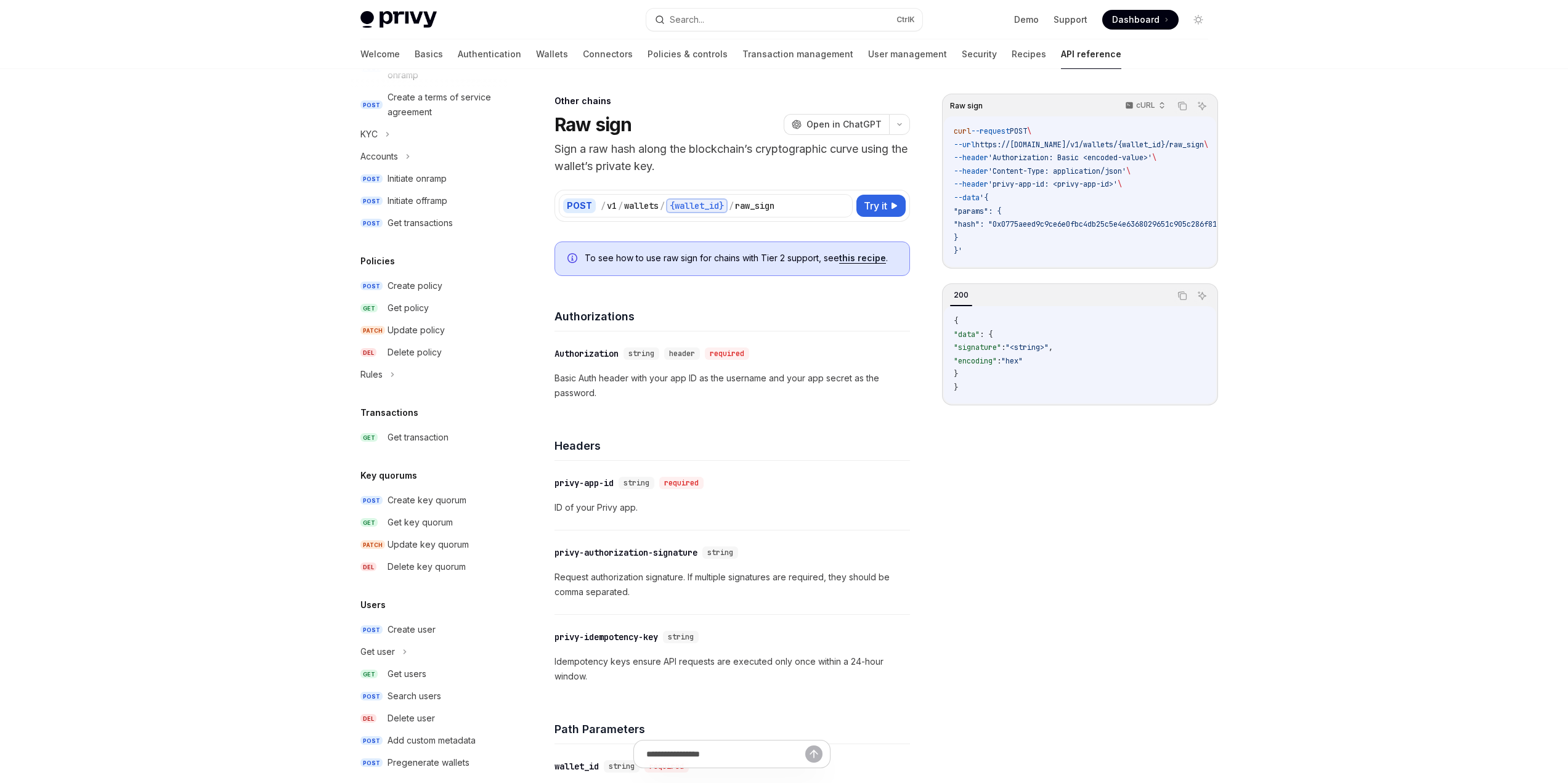
scroll to position [507, 0]
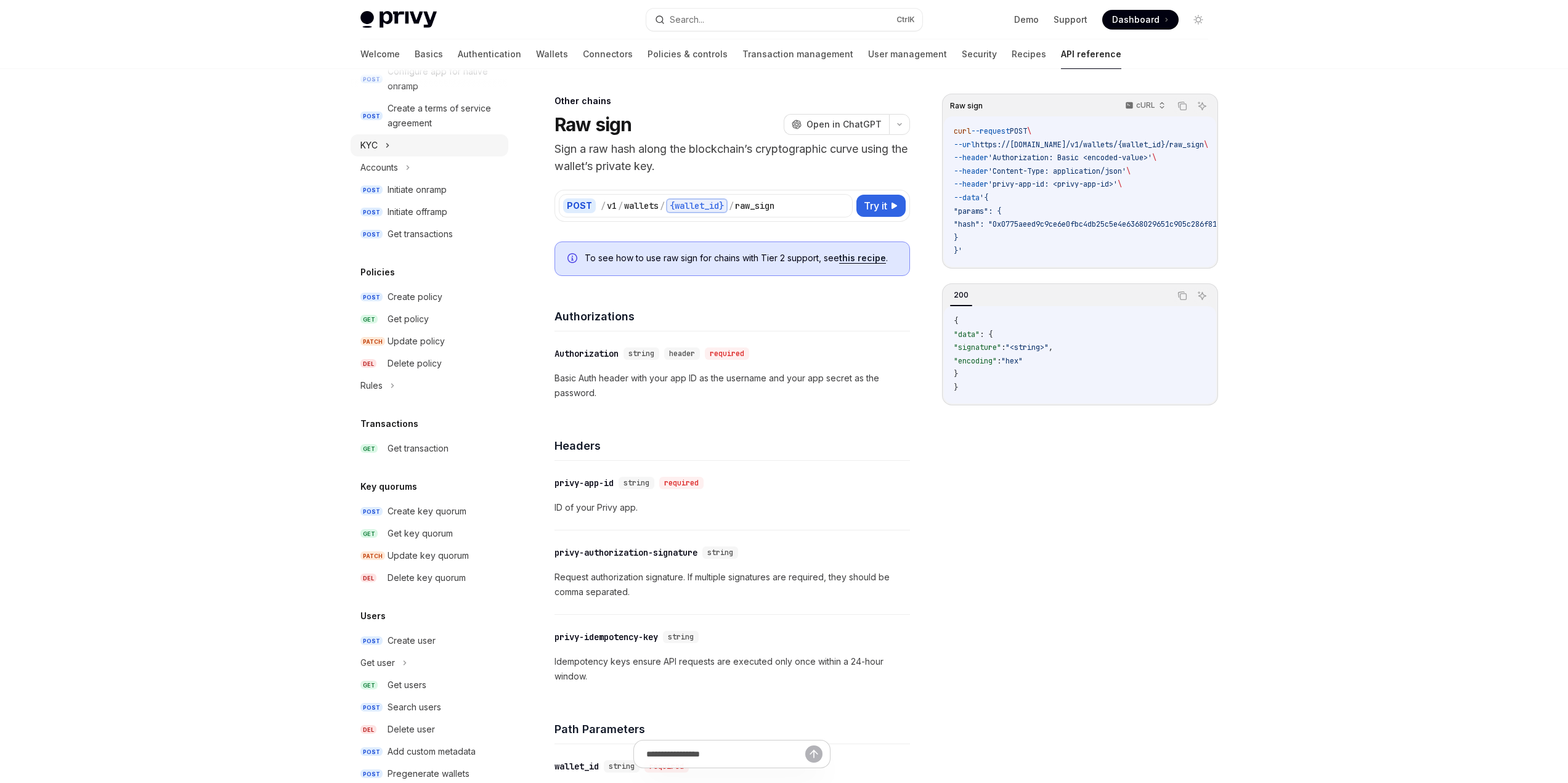
click at [388, 142] on icon at bounding box center [387, 146] width 5 height 15
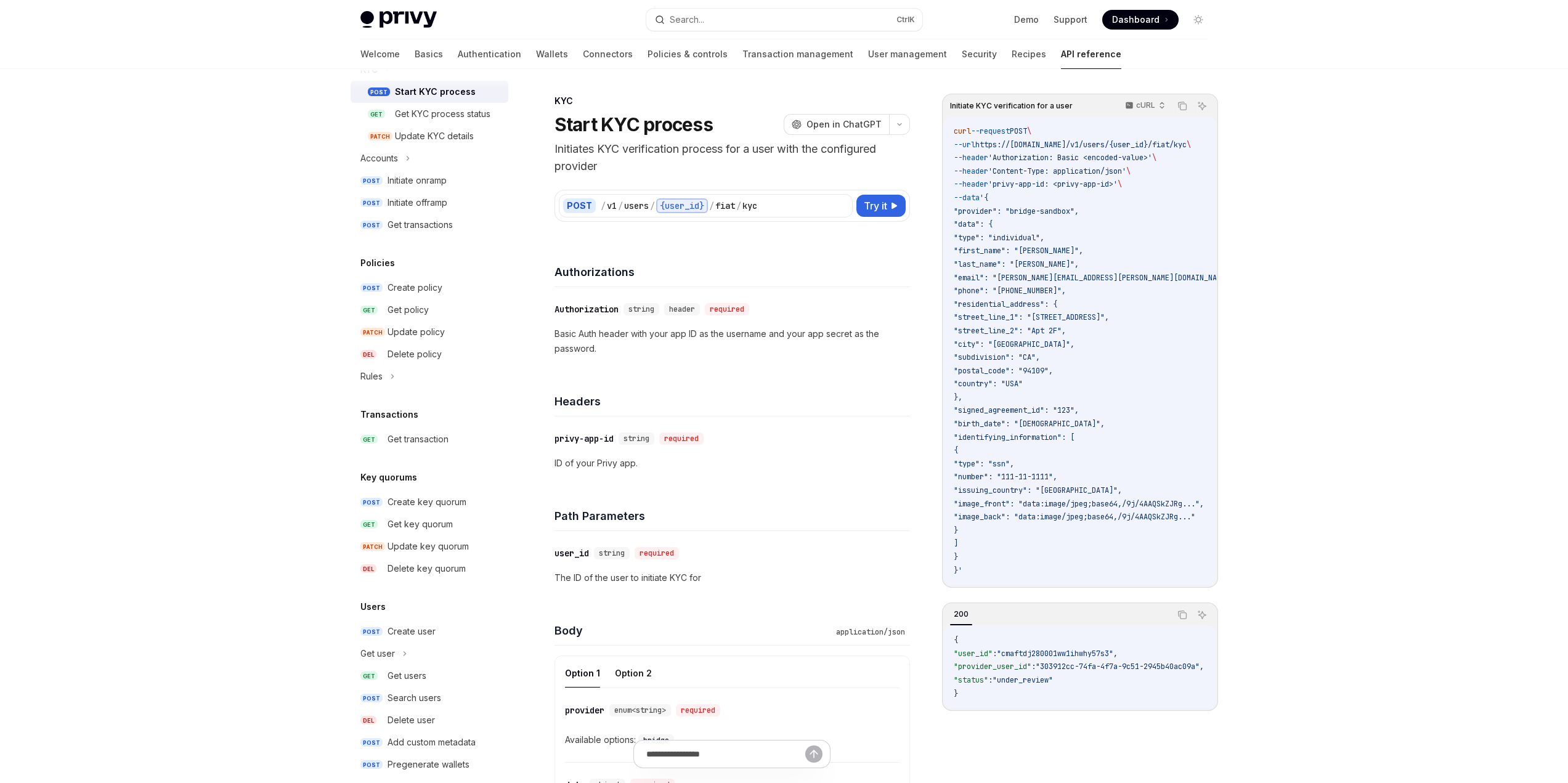
scroll to position [601, 0]
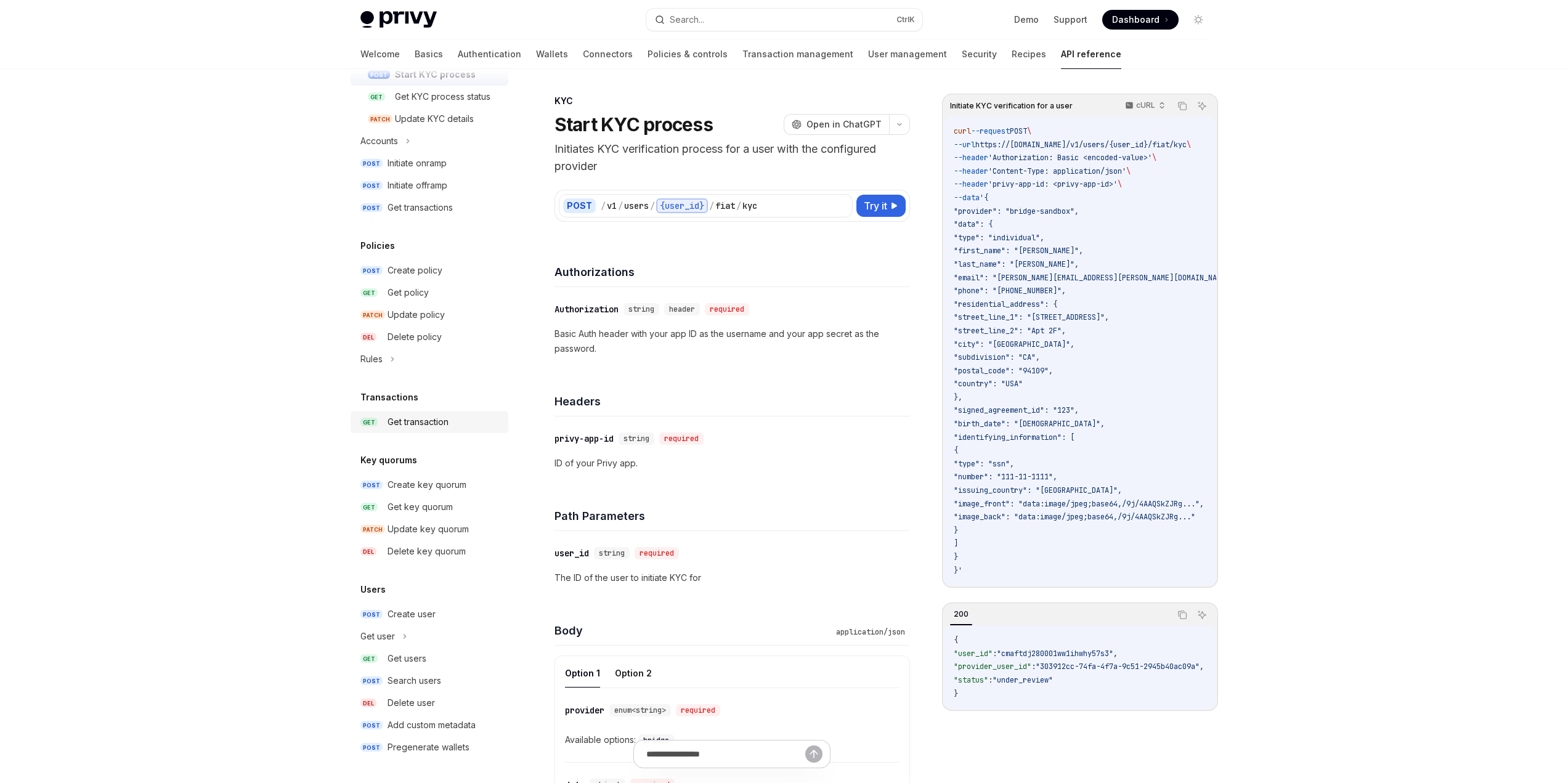
click at [430, 419] on div "Get transaction" at bounding box center [418, 422] width 61 height 15
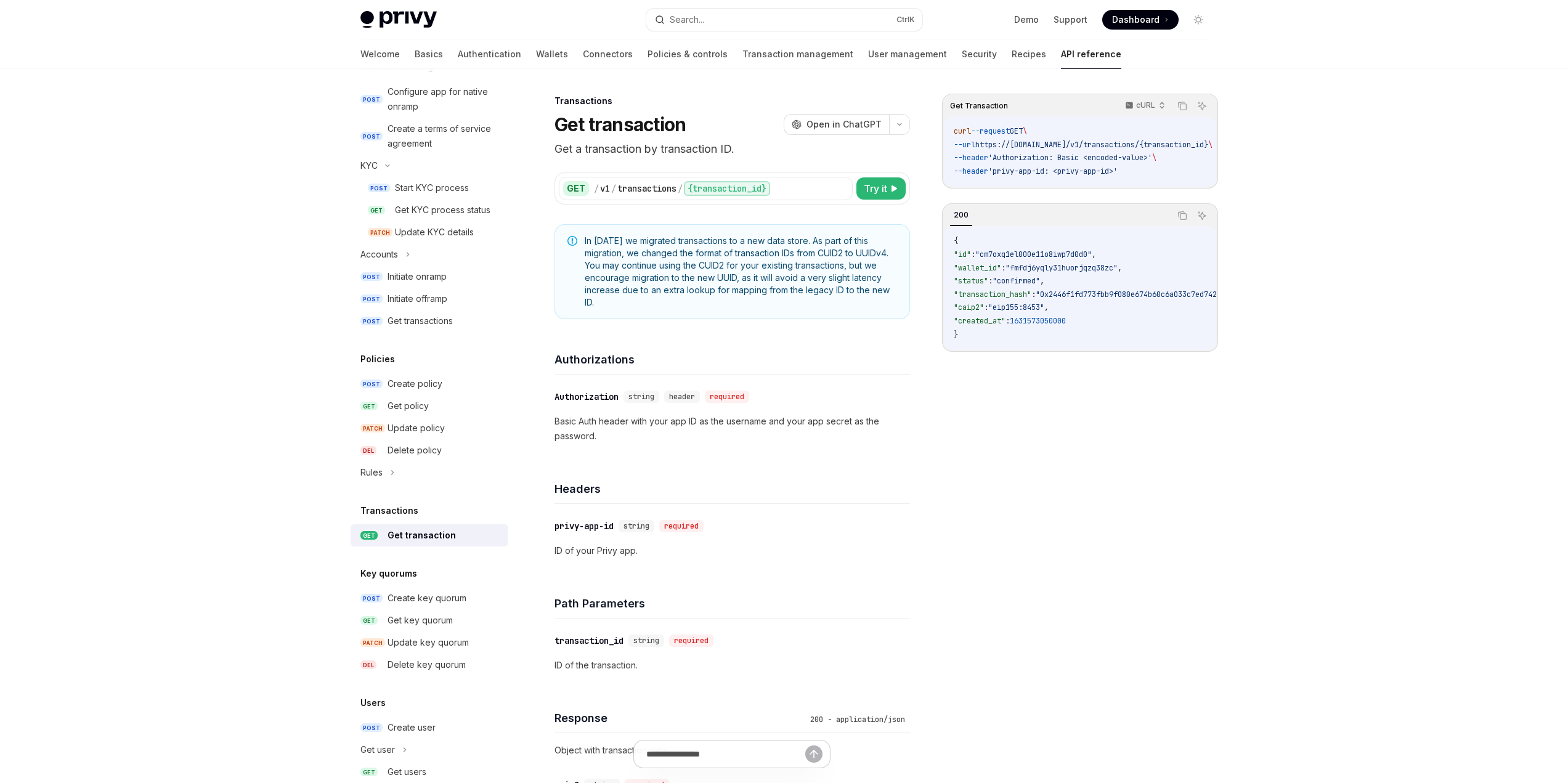
scroll to position [601, 0]
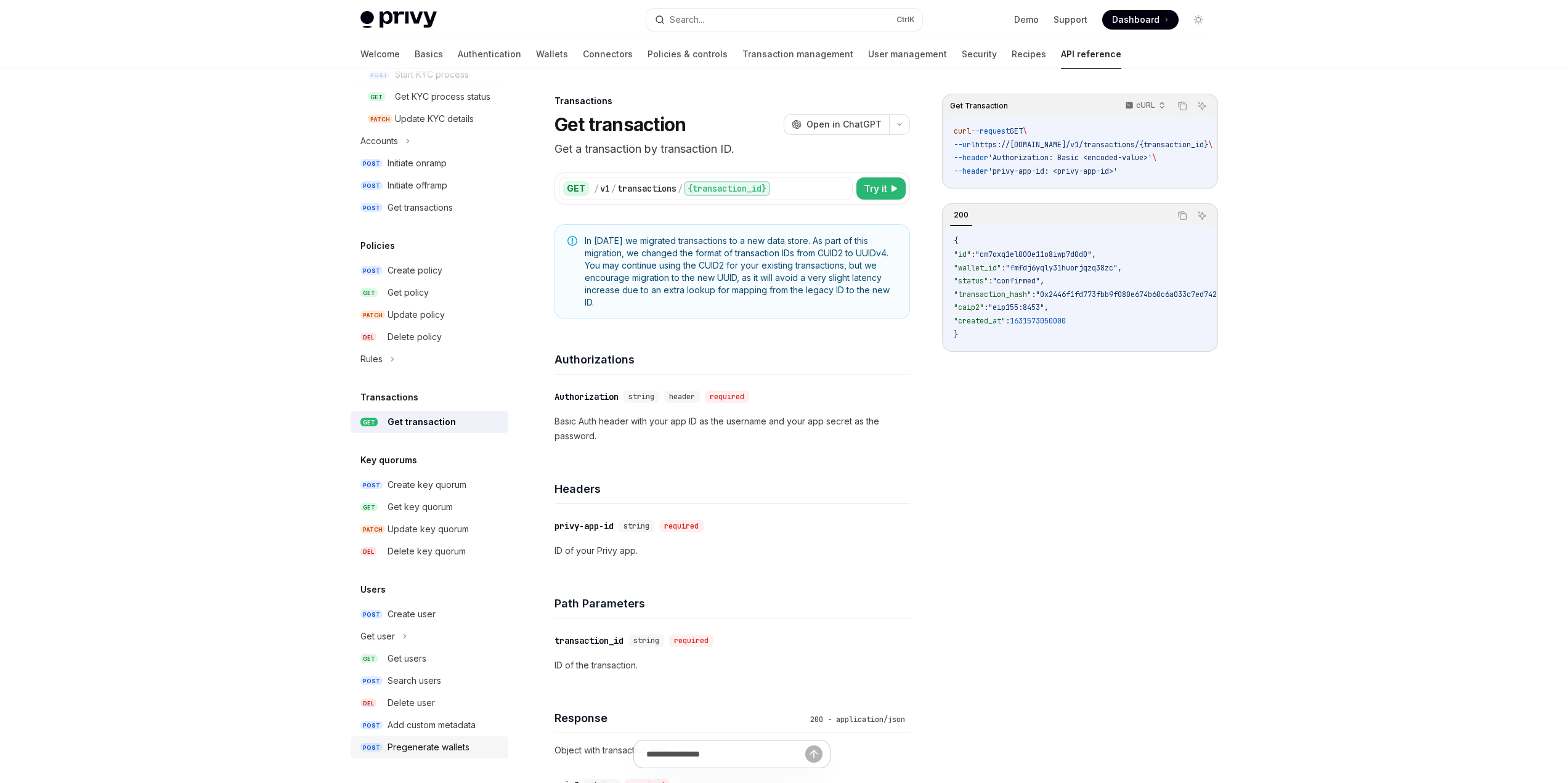
click at [463, 518] on div "Pregenerate wallets" at bounding box center [429, 747] width 82 height 15
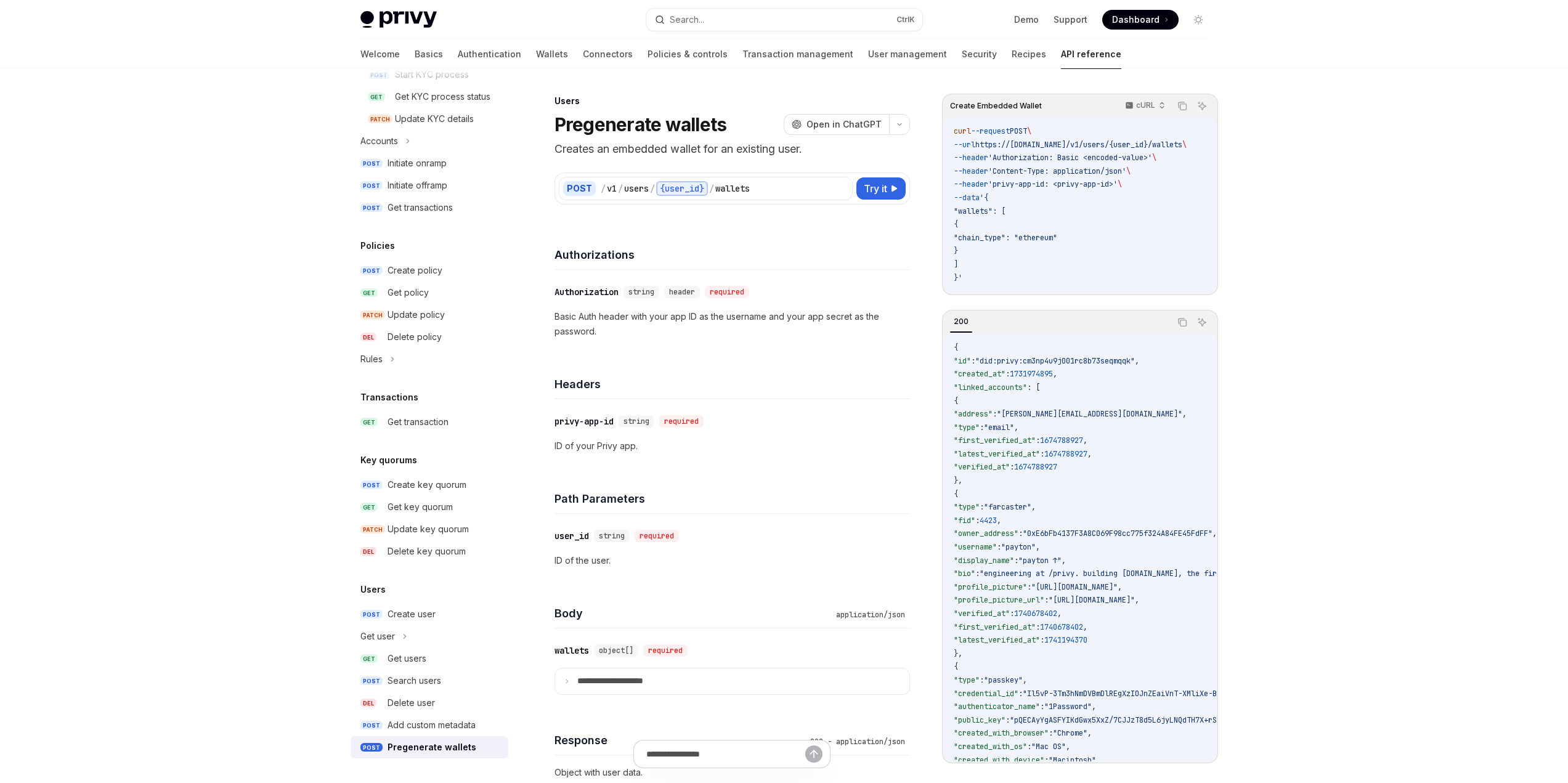
scroll to position [215, 0]
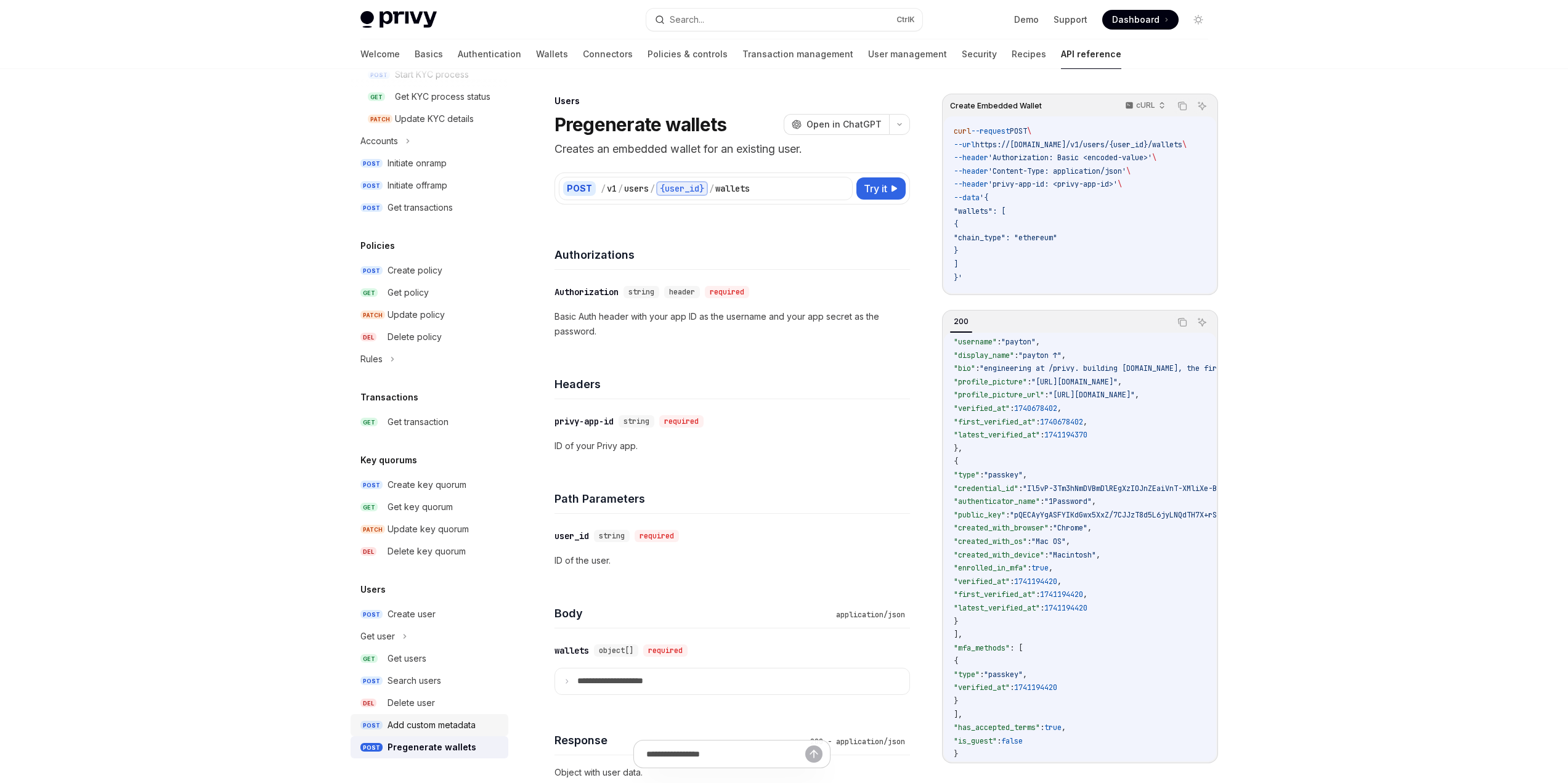
click at [415, 518] on link "POST Add custom metadata" at bounding box center [429, 725] width 158 height 22
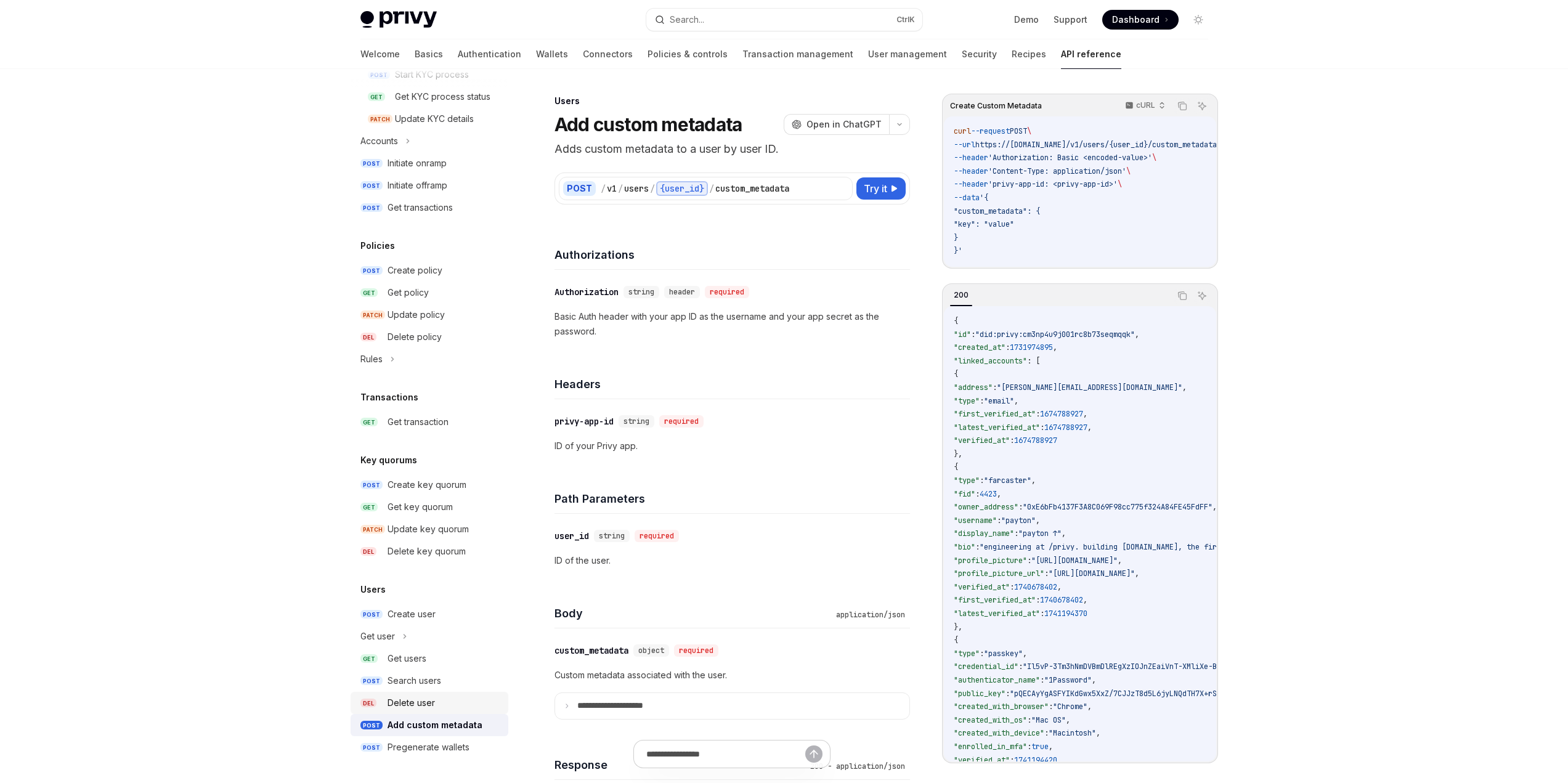
click at [416, 518] on link "DEL Delete user" at bounding box center [429, 703] width 158 height 22
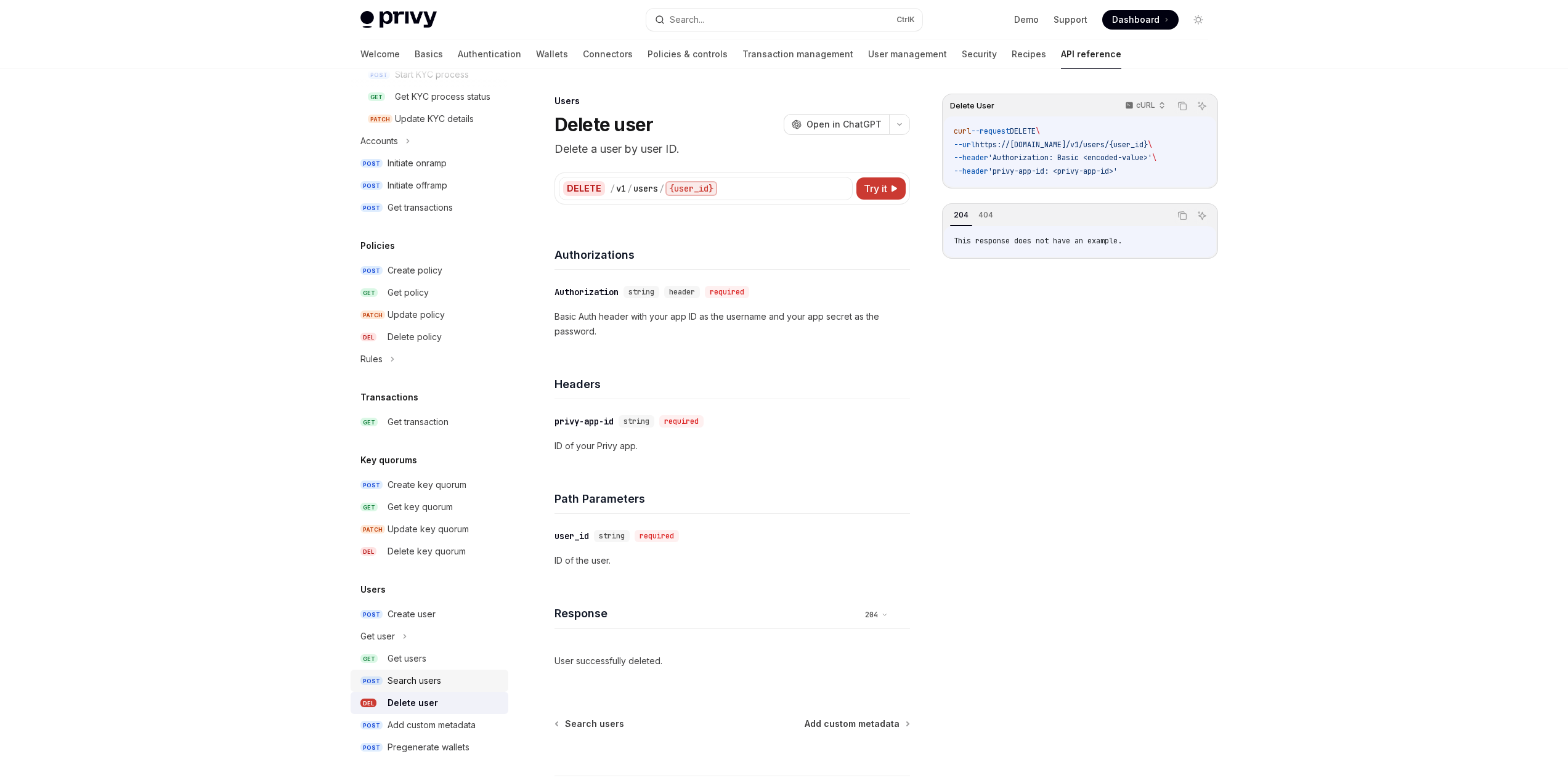
click at [419, 518] on div "Search users" at bounding box center [414, 681] width 53 height 15
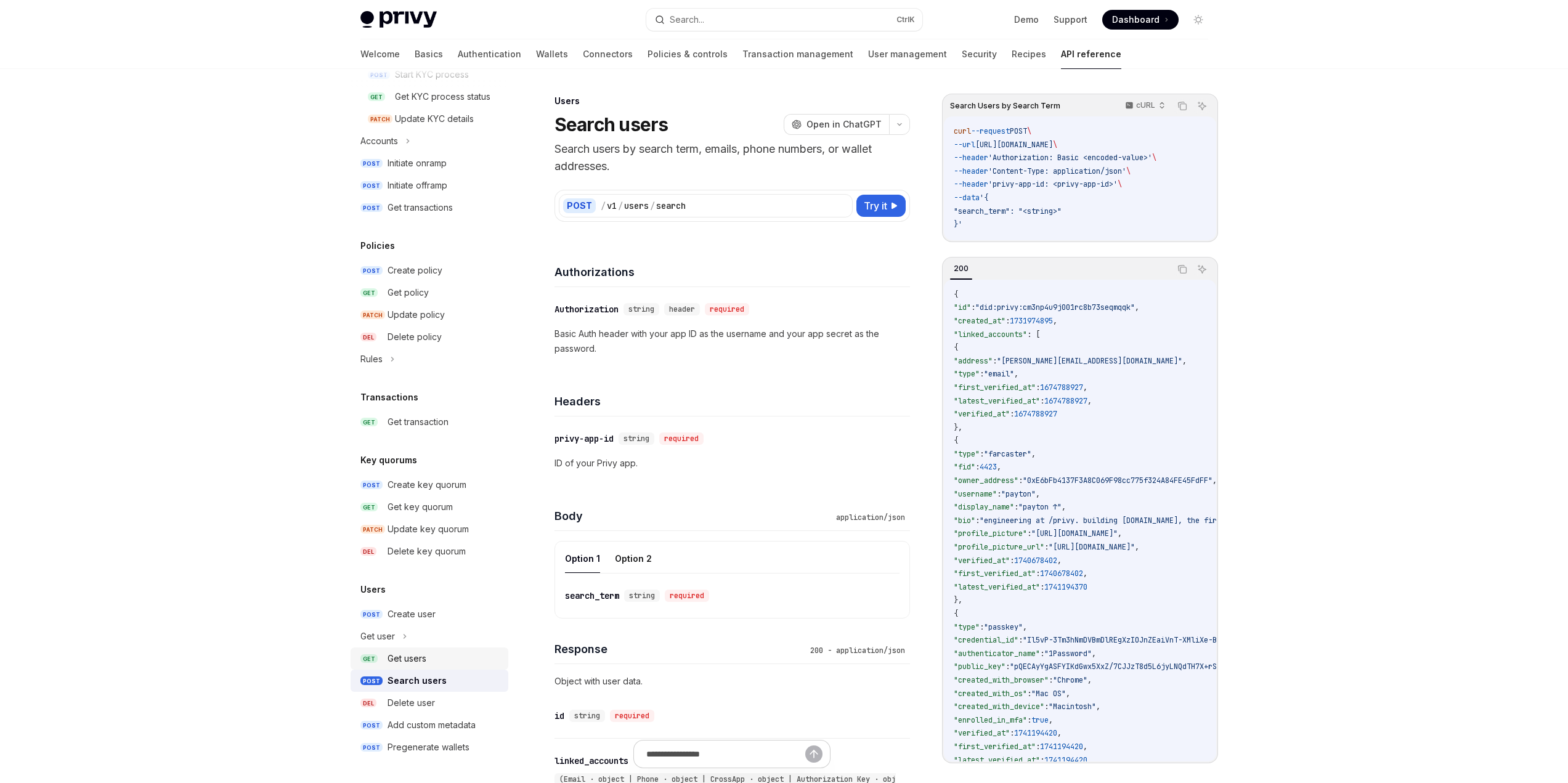
click at [415, 518] on div "Get users" at bounding box center [407, 659] width 39 height 15
type textarea "*"
